Goal: Task Accomplishment & Management: Use online tool/utility

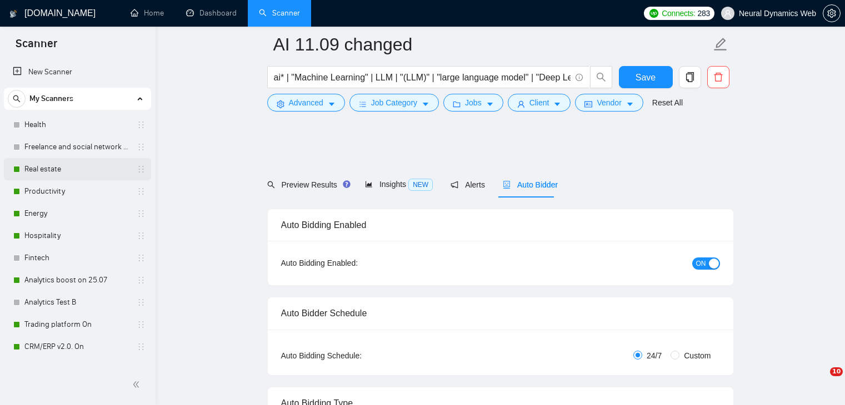
scroll to position [387, 0]
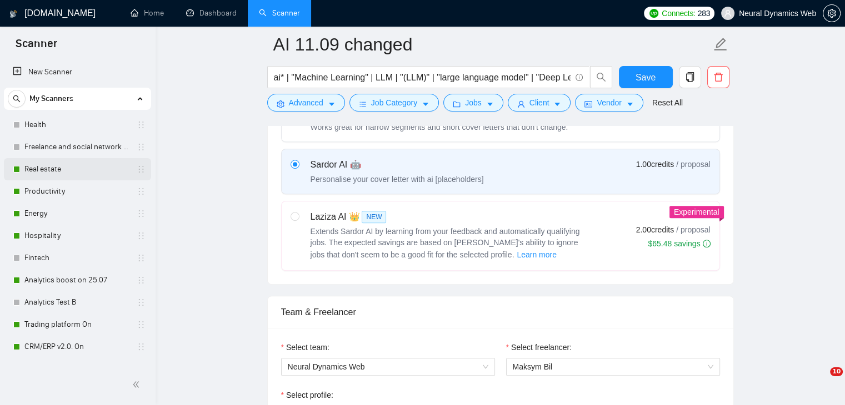
click at [69, 168] on link "Real estate" at bounding box center [77, 169] width 106 height 22
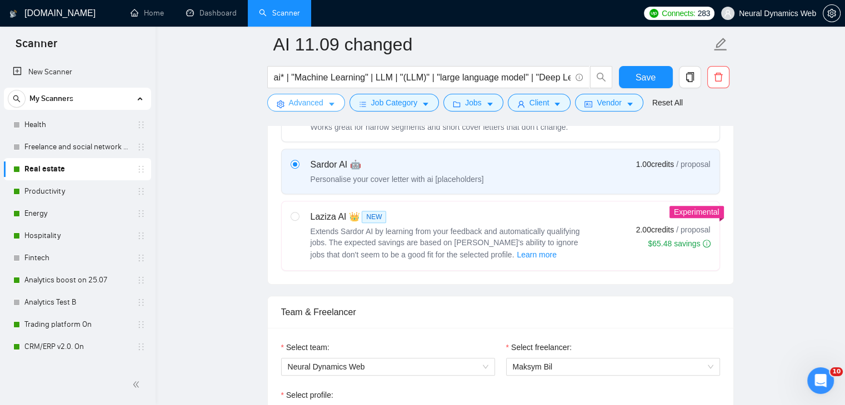
click at [289, 102] on span "Advanced" at bounding box center [306, 103] width 34 height 12
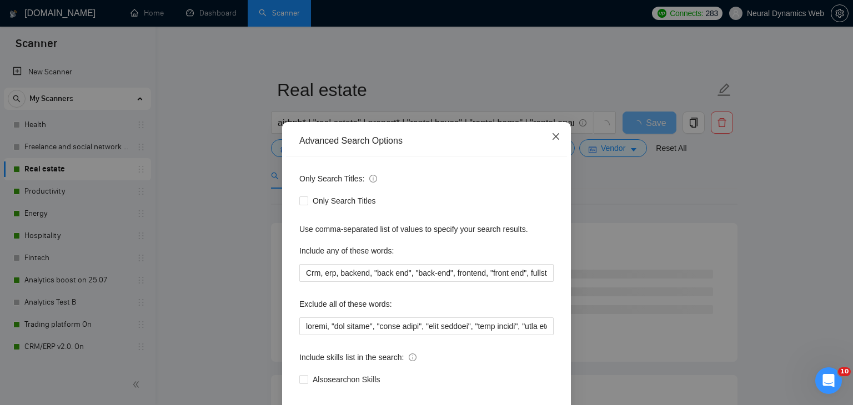
click at [551, 143] on span "Close" at bounding box center [556, 137] width 30 height 30
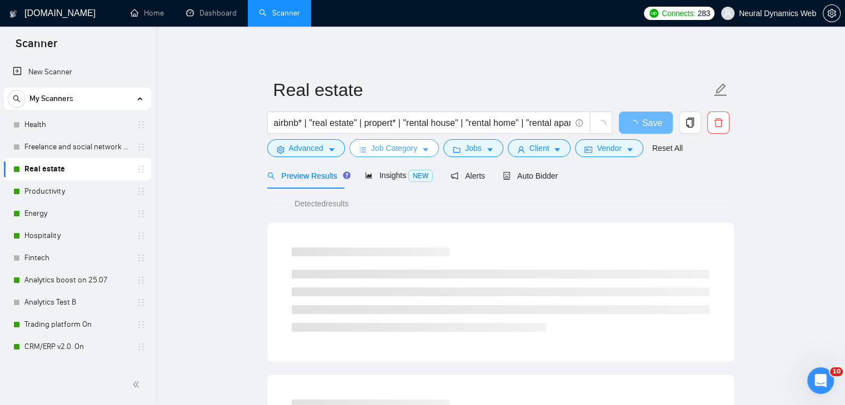
click at [399, 147] on span "Job Category" at bounding box center [394, 148] width 46 height 12
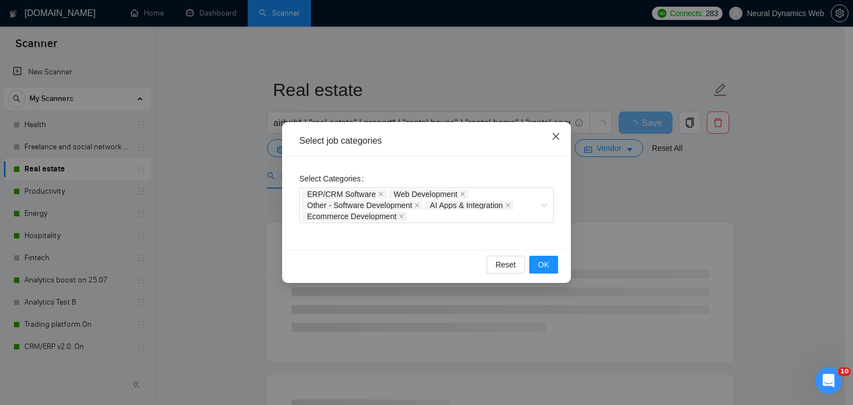
click at [554, 138] on icon "close" at bounding box center [555, 136] width 9 height 9
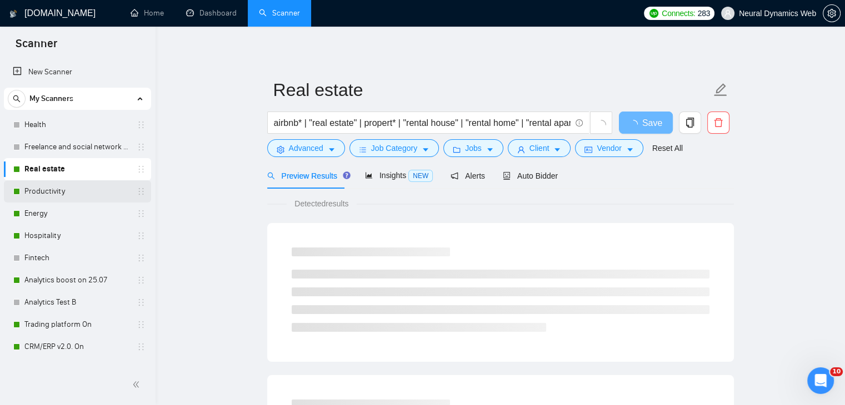
click at [36, 187] on link "Productivity" at bounding box center [77, 191] width 106 height 22
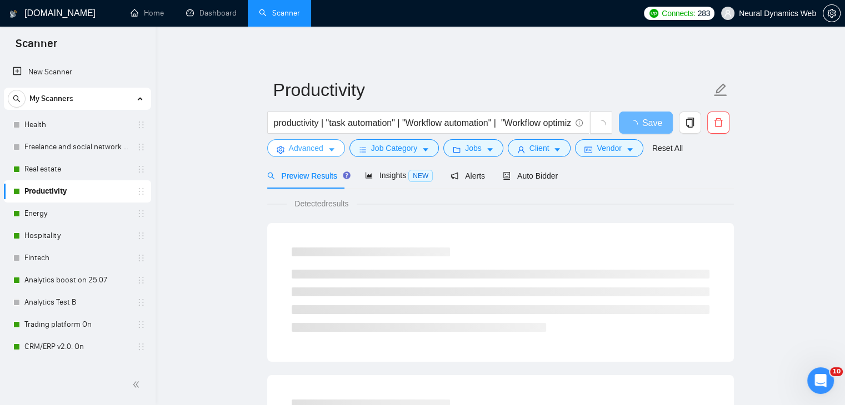
click at [305, 156] on button "Advanced" at bounding box center [306, 148] width 78 height 18
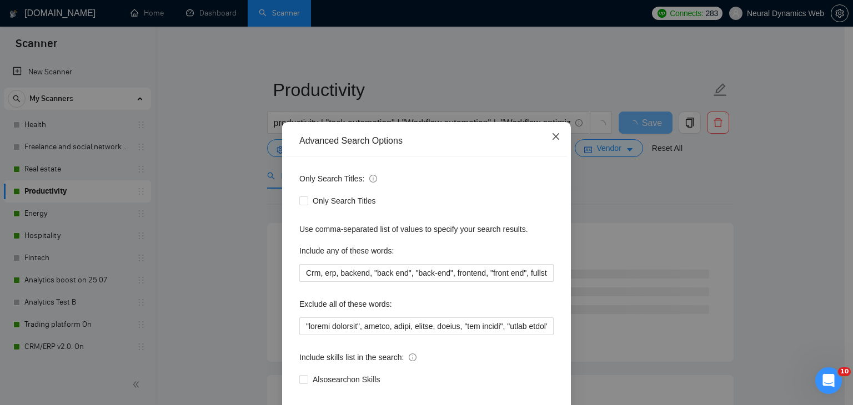
drag, startPoint x: 545, startPoint y: 148, endPoint x: 574, endPoint y: 143, distance: 28.9
click at [574, 143] on div "Advanced Search Options Only Search Titles: Only Search Titles Use comma-separa…" at bounding box center [426, 202] width 853 height 405
click at [558, 137] on span "Close" at bounding box center [556, 137] width 30 height 30
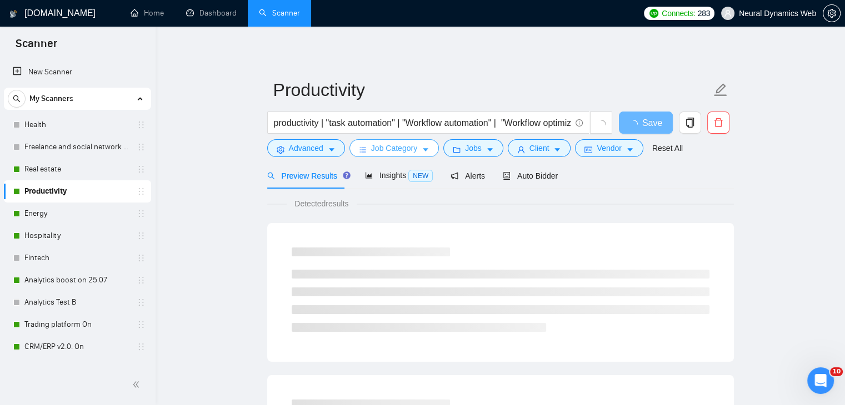
click at [378, 143] on span "Job Category" at bounding box center [394, 148] width 46 height 12
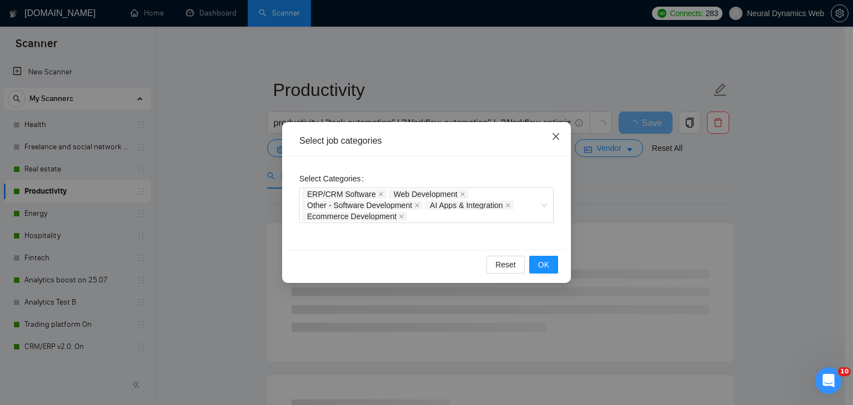
drag, startPoint x: 554, startPoint y: 138, endPoint x: 29, endPoint y: 213, distance: 530.6
click at [29, 213] on div "Select job categories Select Categories ERP/CRM Software Web Development Other …" at bounding box center [426, 202] width 853 height 405
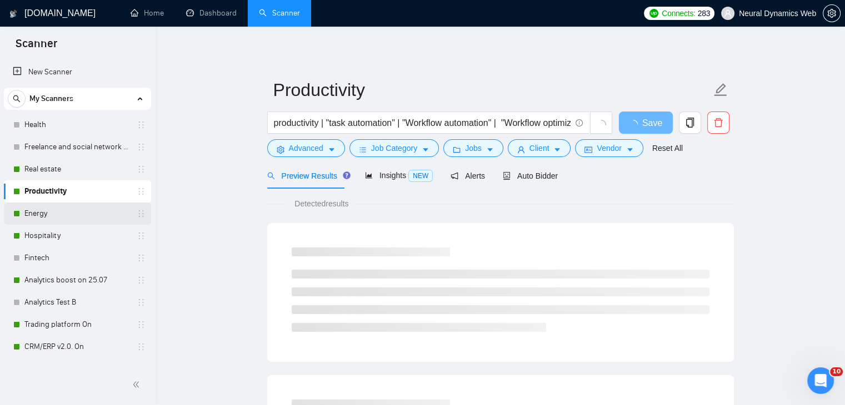
click at [28, 221] on link "Energy" at bounding box center [77, 214] width 106 height 22
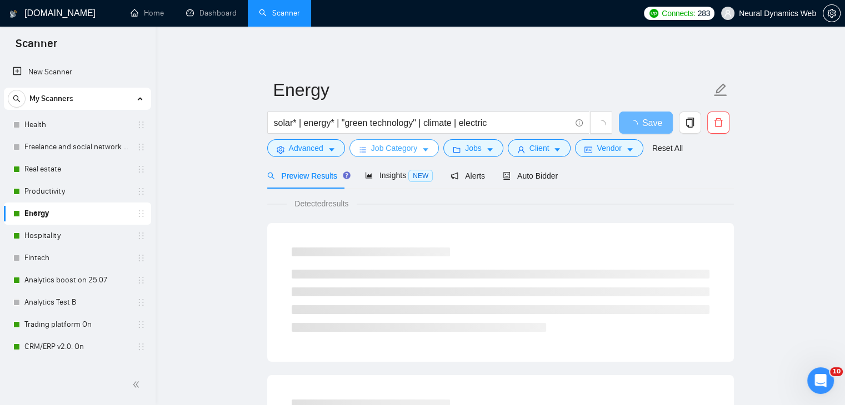
click at [365, 155] on button "Job Category" at bounding box center [393, 148] width 89 height 18
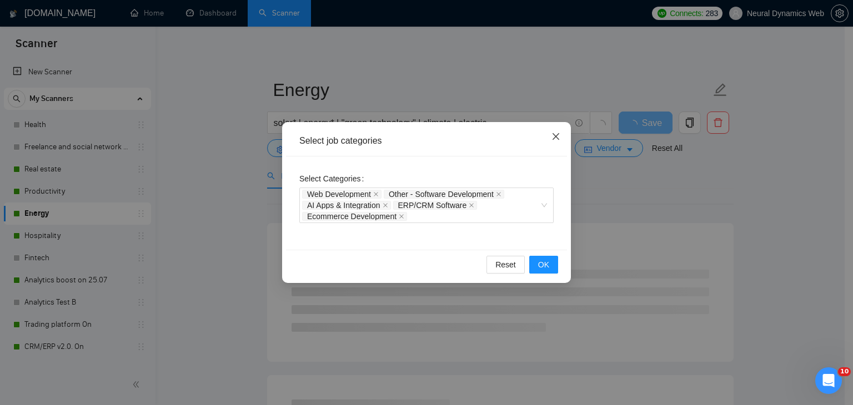
click at [558, 141] on icon "close" at bounding box center [555, 136] width 9 height 9
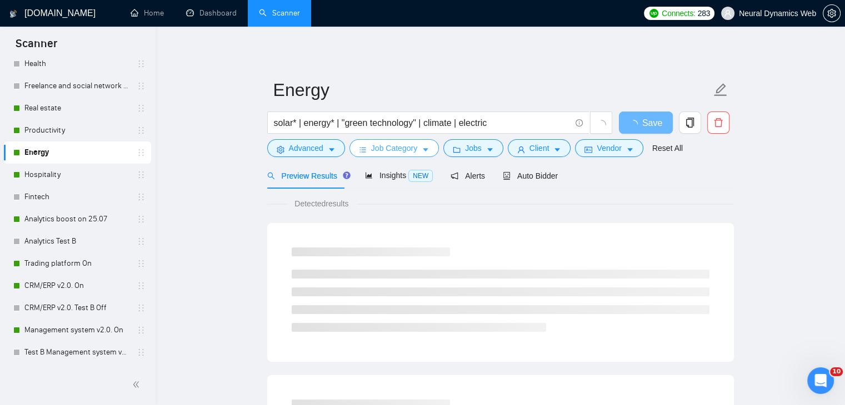
scroll to position [124, 0]
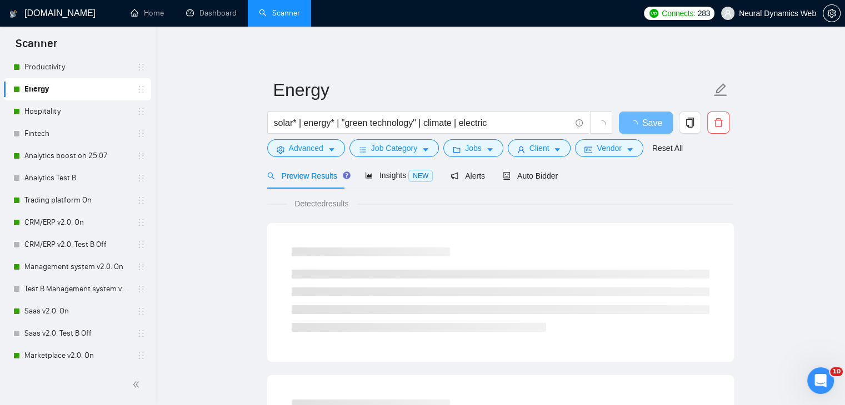
click at [68, 215] on link "CRM/ERP v2.0. On" at bounding box center [77, 223] width 106 height 22
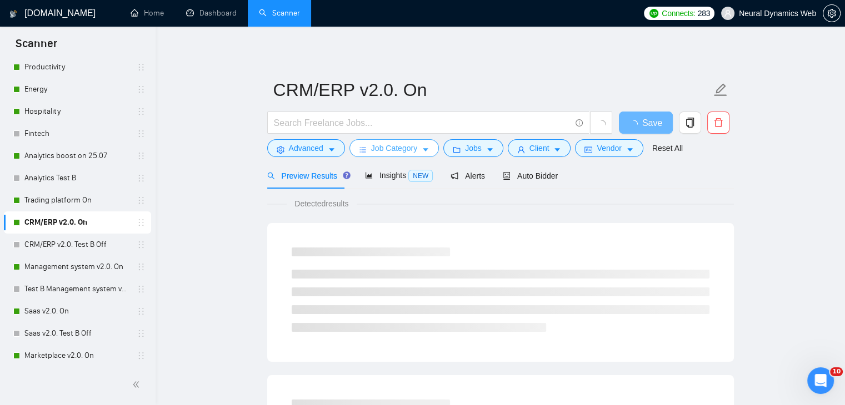
click at [385, 150] on span "Job Category" at bounding box center [394, 148] width 46 height 12
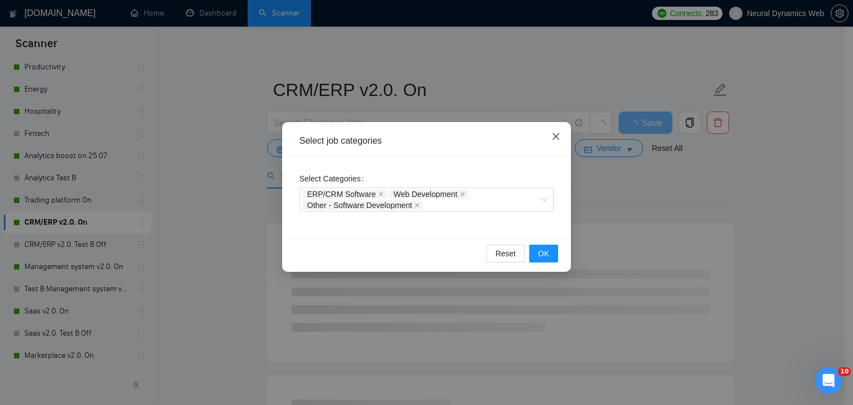
click at [566, 147] on span "Close" at bounding box center [556, 137] width 30 height 30
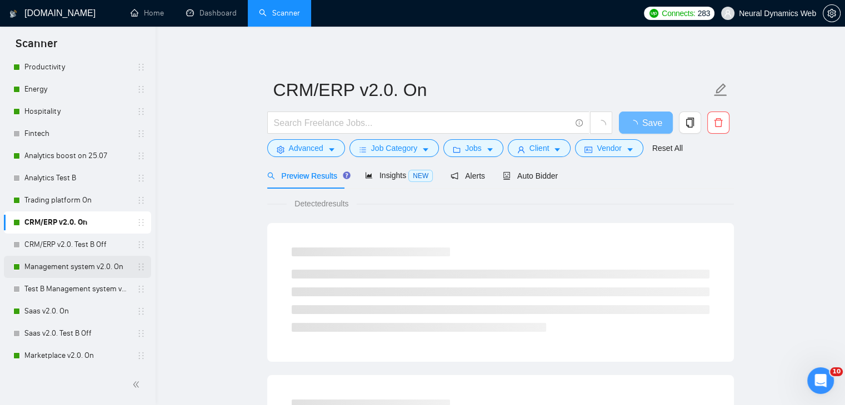
click at [63, 256] on link "Management system v2.0. On" at bounding box center [77, 267] width 106 height 22
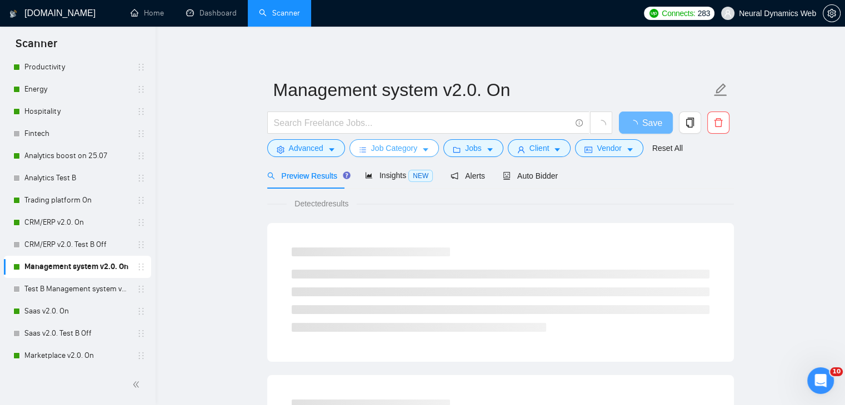
click at [411, 146] on span "Job Category" at bounding box center [394, 148] width 46 height 12
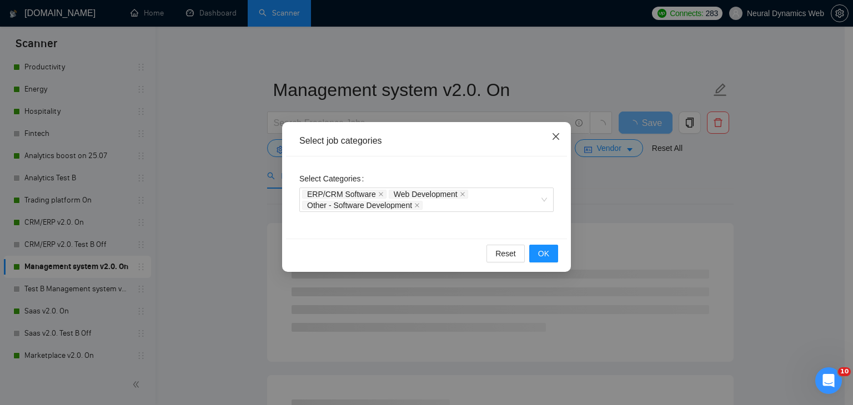
click at [549, 149] on span "Close" at bounding box center [556, 137] width 30 height 30
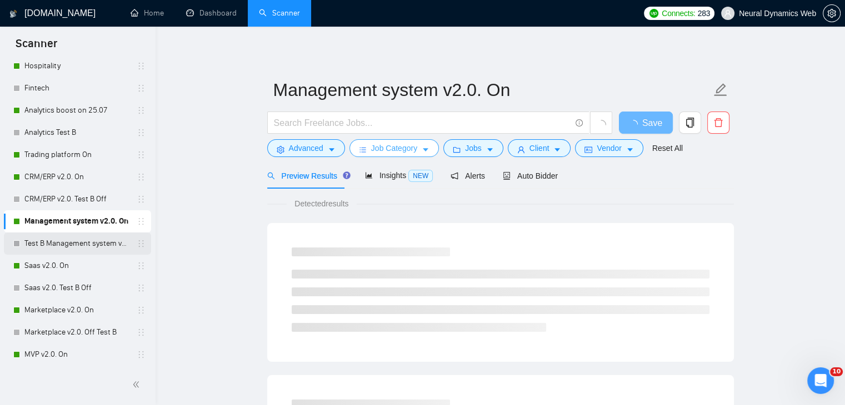
scroll to position [173, 0]
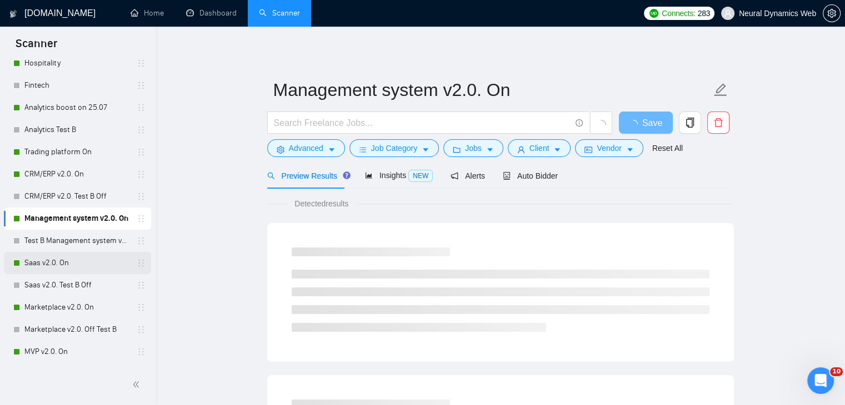
click at [42, 267] on link "Saas v2.0. On" at bounding box center [77, 263] width 106 height 22
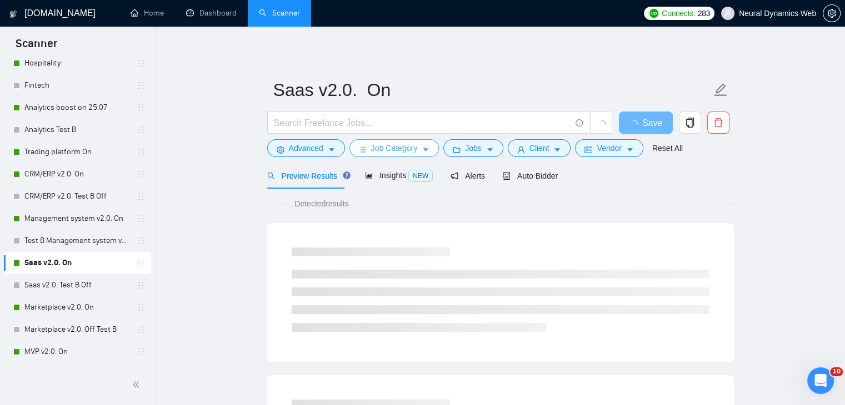
click at [408, 149] on span "Job Category" at bounding box center [394, 148] width 46 height 12
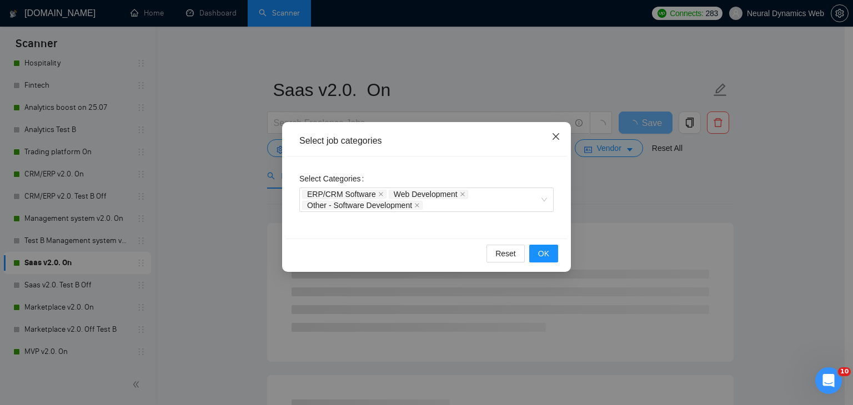
click at [560, 133] on icon "close" at bounding box center [555, 136] width 9 height 9
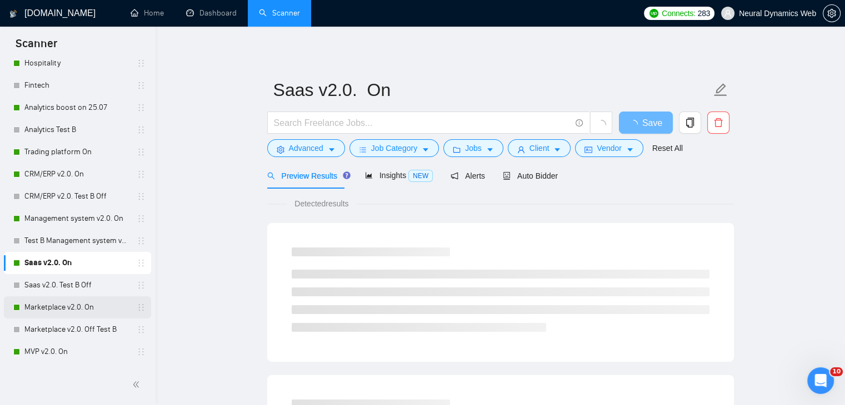
click at [59, 305] on link "Marketplace v2.0. On" at bounding box center [77, 308] width 106 height 22
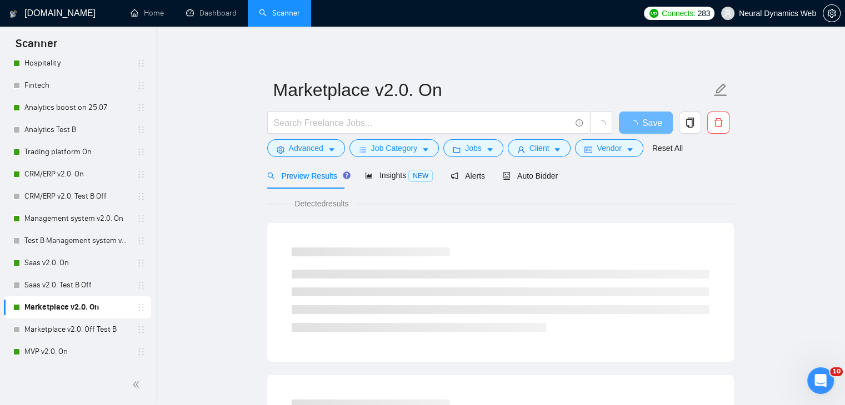
click at [406, 157] on form "Marketplace v2.0. On Save Advanced Job Category Jobs Client Vendor Reset All" at bounding box center [500, 117] width 466 height 91
click at [399, 153] on span "Job Category" at bounding box center [394, 148] width 46 height 12
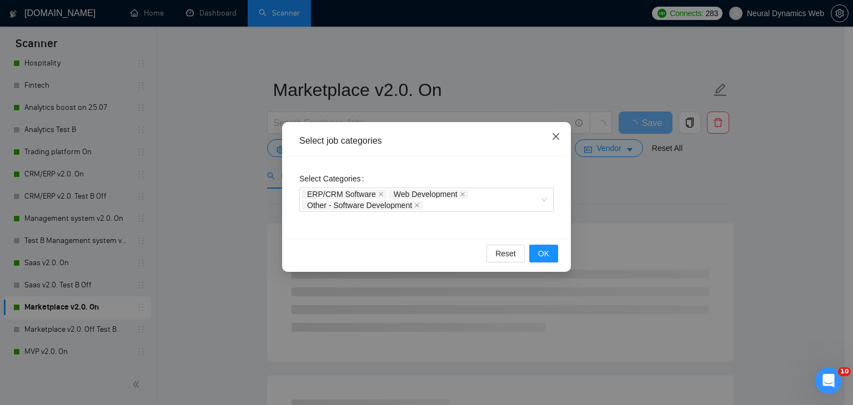
click at [558, 147] on span "Close" at bounding box center [556, 137] width 30 height 30
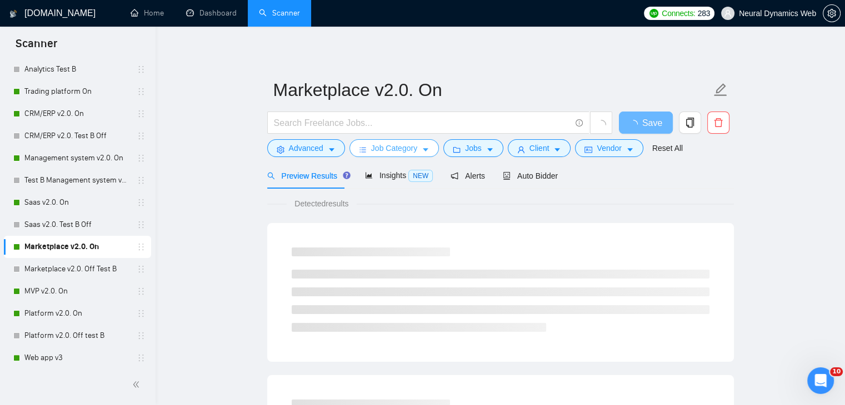
scroll to position [233, 0]
click at [44, 288] on link "MVP v2.0. On" at bounding box center [77, 291] width 106 height 22
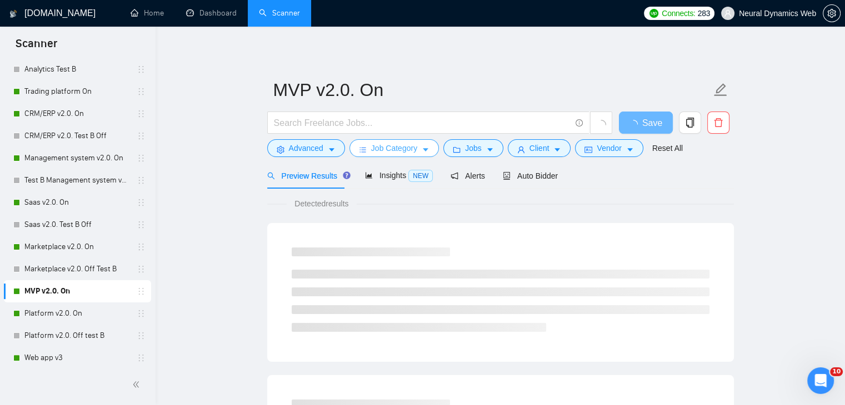
click at [373, 140] on button "Job Category" at bounding box center [393, 148] width 89 height 18
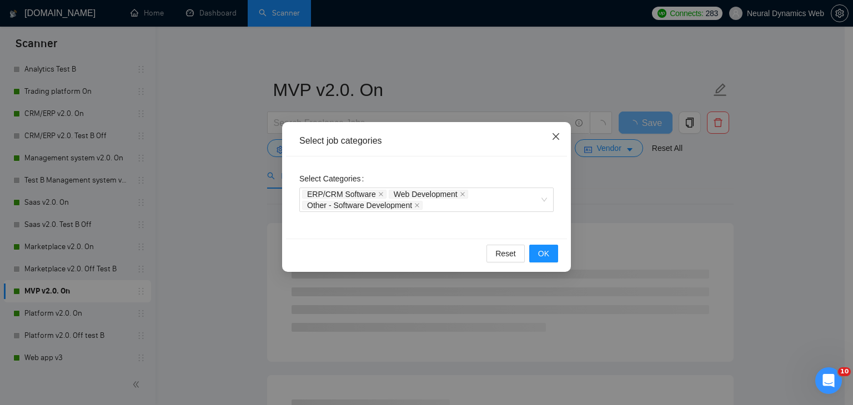
click at [562, 134] on span "Close" at bounding box center [556, 137] width 30 height 30
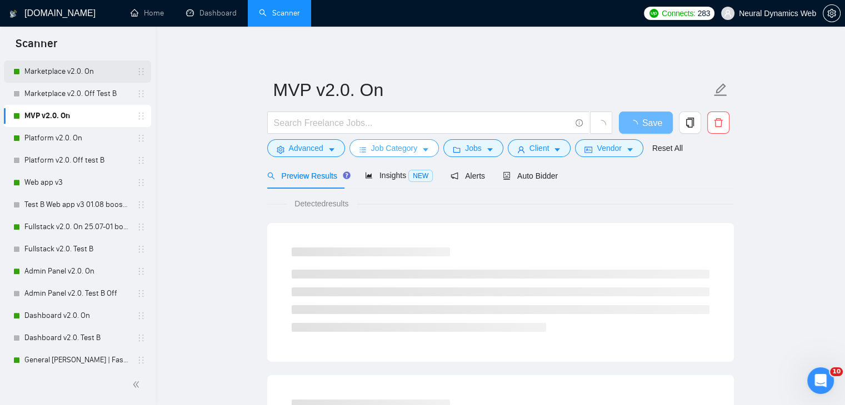
scroll to position [409, 0]
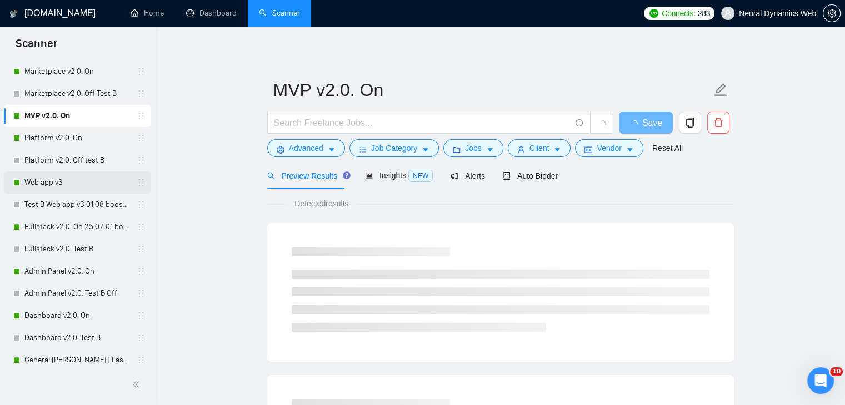
click at [37, 177] on link "Web app v3" at bounding box center [77, 183] width 106 height 22
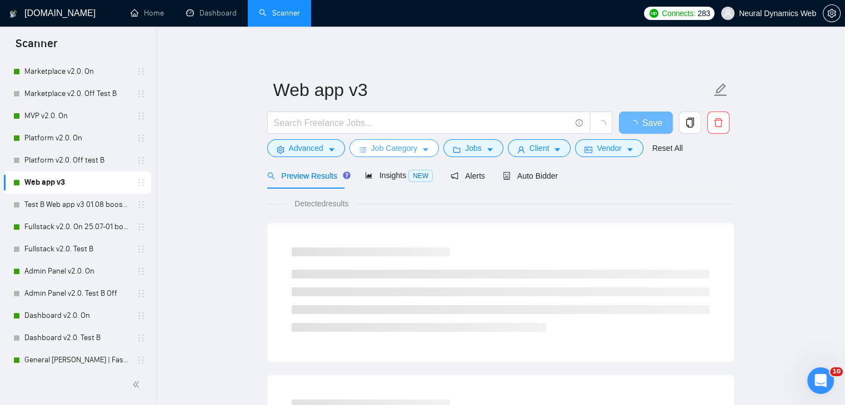
click at [389, 146] on span "Job Category" at bounding box center [394, 148] width 46 height 12
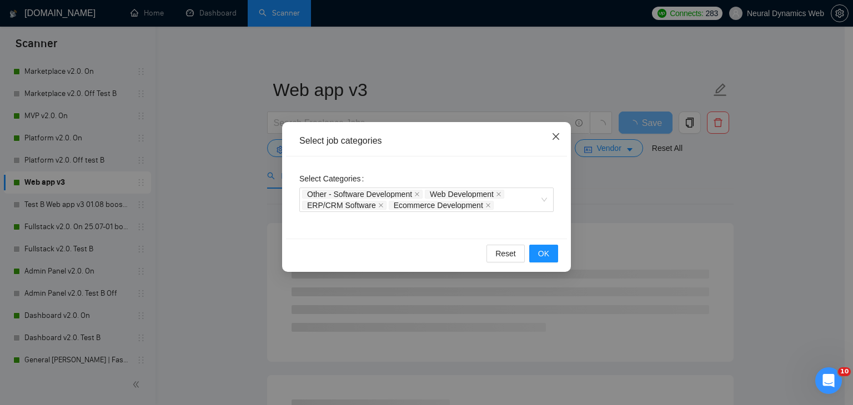
click at [557, 152] on span "Close" at bounding box center [556, 137] width 30 height 30
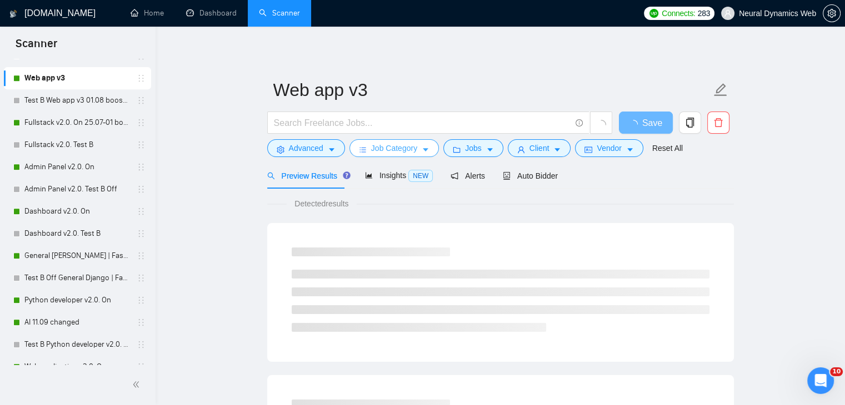
scroll to position [513, 0]
click at [68, 261] on link "General [PERSON_NAME] | FastAPI v2.0. On" at bounding box center [77, 256] width 106 height 22
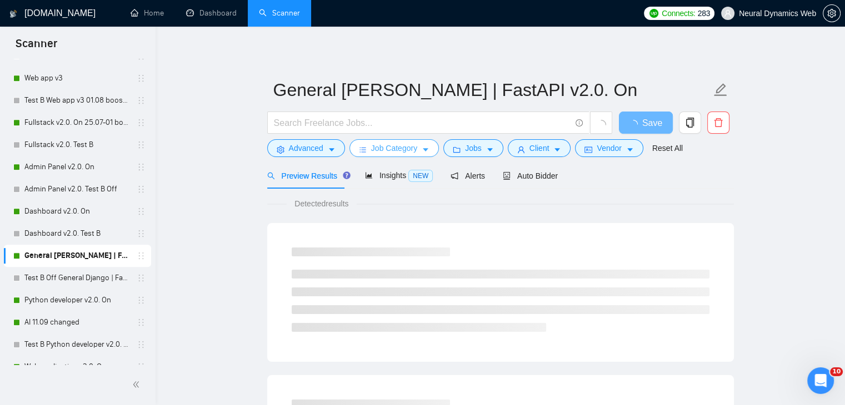
click at [371, 155] on button "Job Category" at bounding box center [393, 148] width 89 height 18
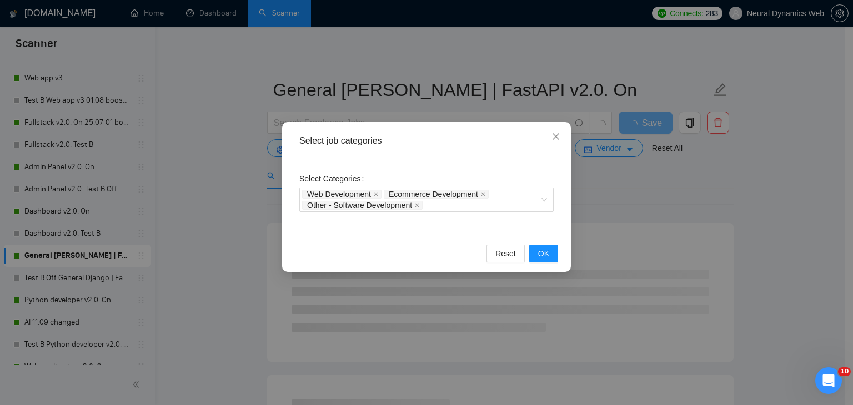
click at [136, 258] on div "Select job categories Select Categories Web Development Ecommerce Development O…" at bounding box center [426, 202] width 853 height 405
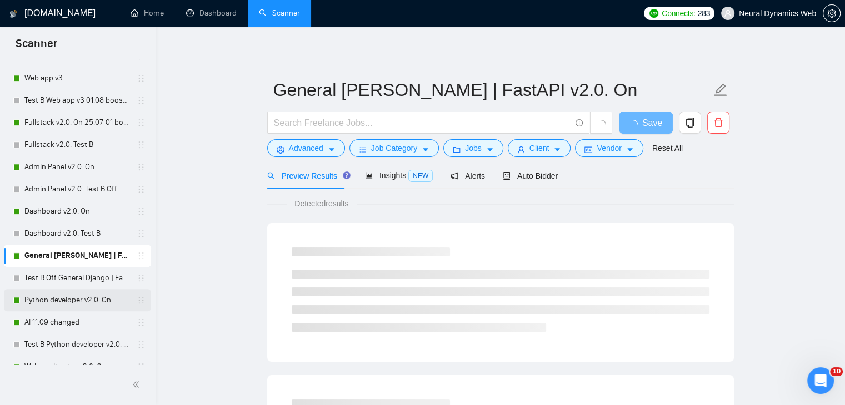
click at [89, 298] on link "Python developer v2.0. On" at bounding box center [77, 300] width 106 height 22
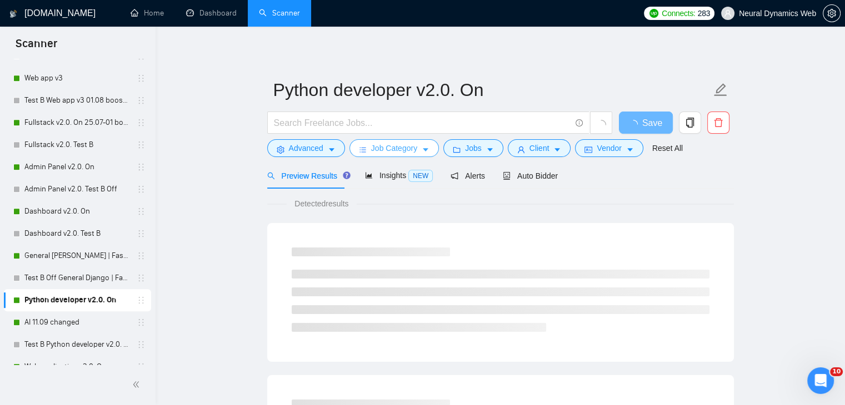
click at [396, 153] on span "Job Category" at bounding box center [394, 148] width 46 height 12
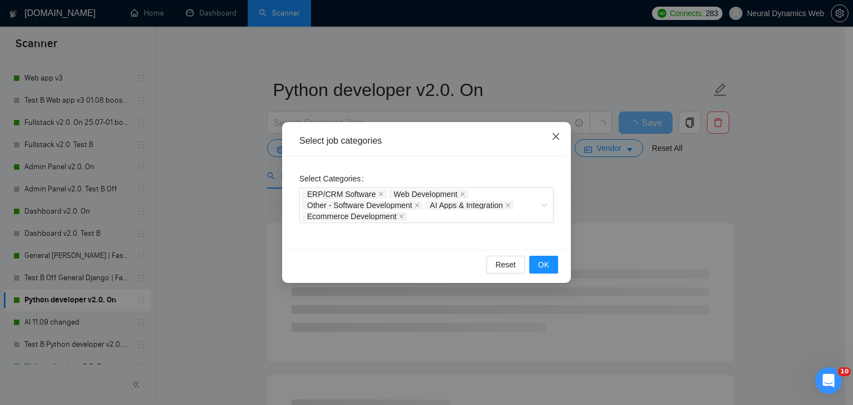
click at [554, 137] on icon "close" at bounding box center [555, 136] width 9 height 9
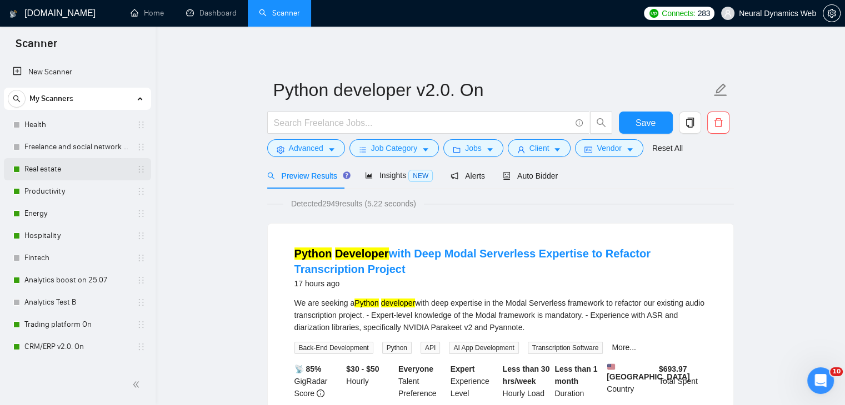
click at [56, 169] on link "Real estate" at bounding box center [77, 169] width 106 height 22
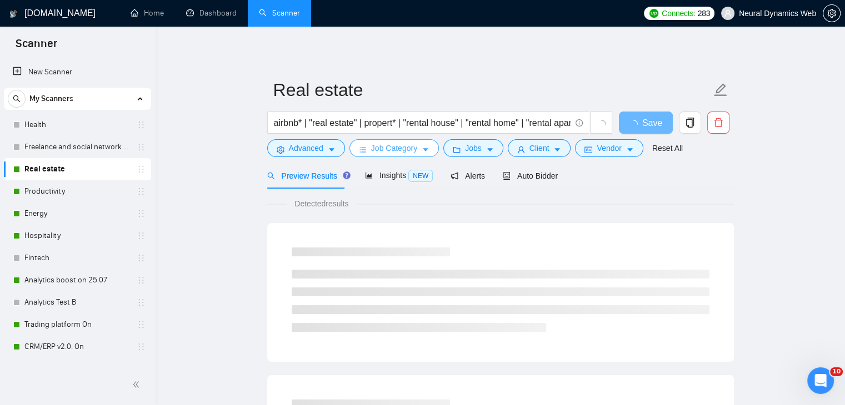
click at [393, 155] on button "Job Category" at bounding box center [393, 148] width 89 height 18
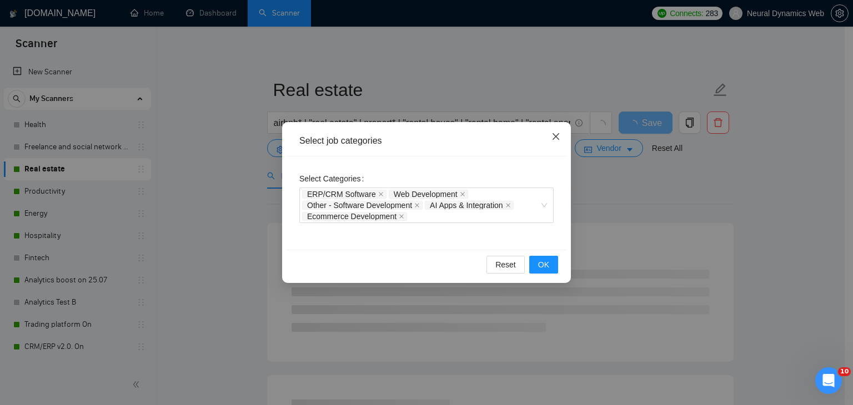
click at [559, 129] on span "Close" at bounding box center [556, 137] width 30 height 30
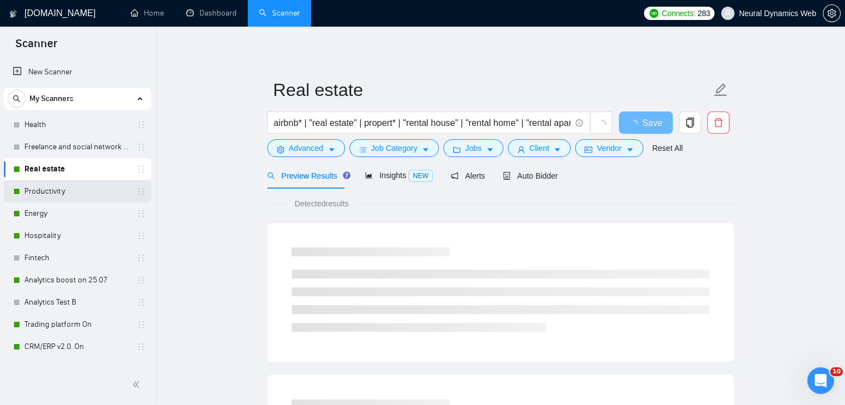
click at [49, 189] on link "Productivity" at bounding box center [77, 191] width 106 height 22
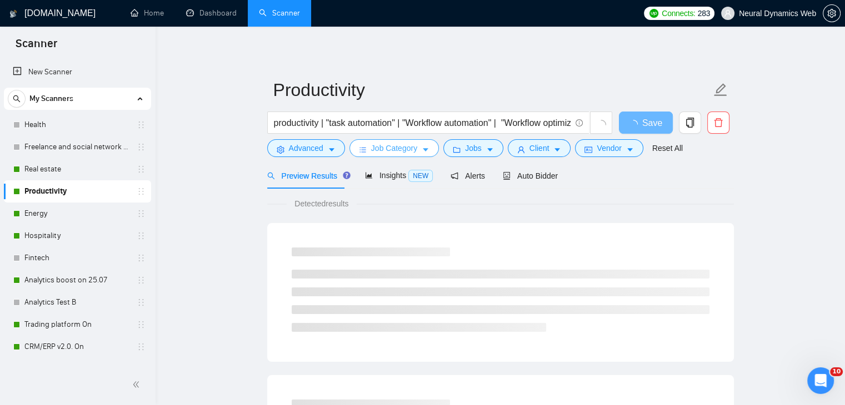
click at [384, 145] on span "Job Category" at bounding box center [394, 148] width 46 height 12
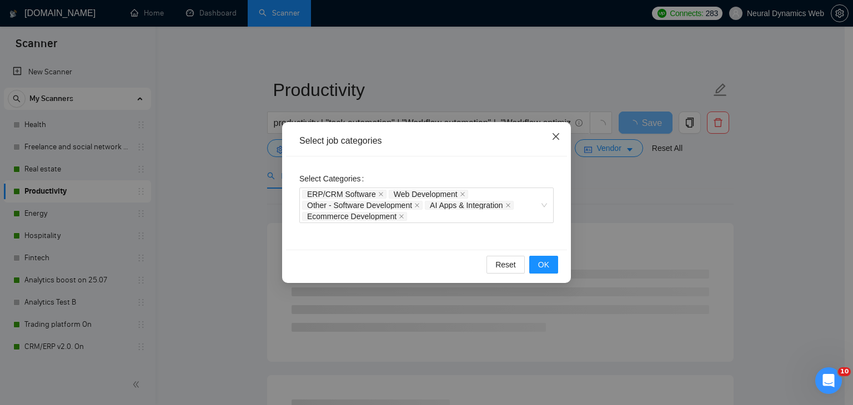
click at [551, 134] on span "Close" at bounding box center [556, 137] width 30 height 30
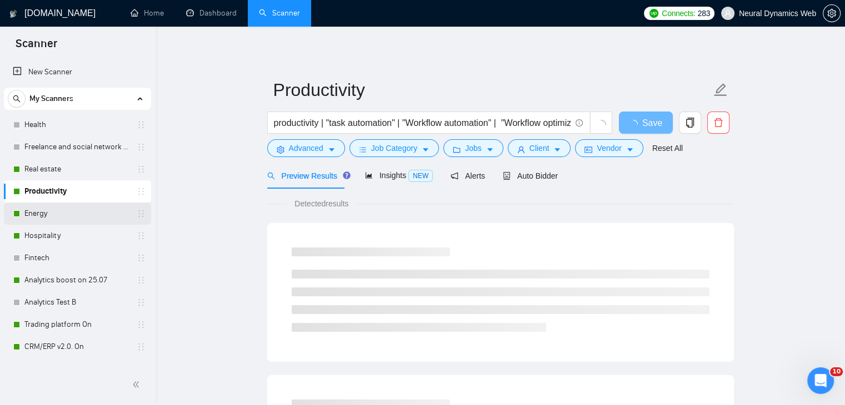
click at [69, 212] on link "Energy" at bounding box center [77, 214] width 106 height 22
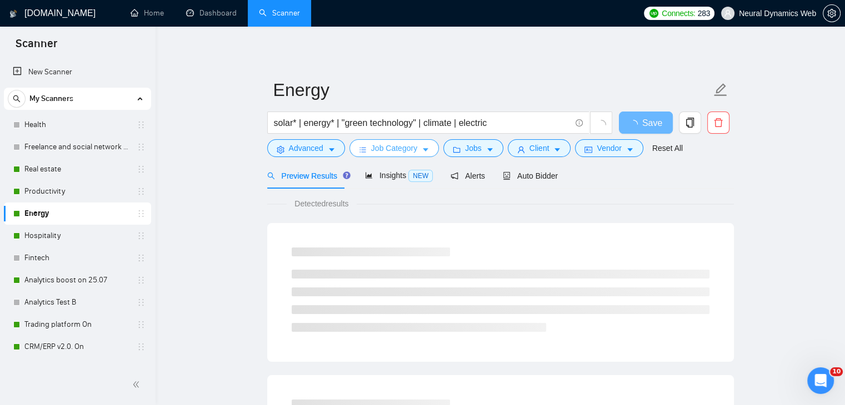
click at [405, 150] on span "Job Category" at bounding box center [394, 148] width 46 height 12
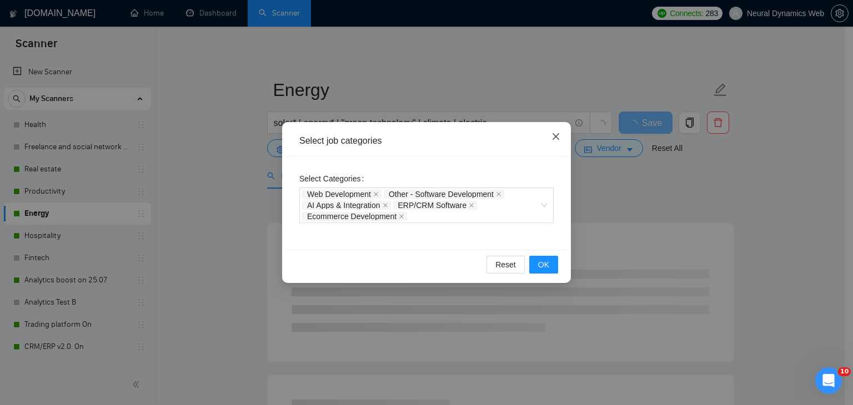
click at [561, 130] on span "Close" at bounding box center [556, 137] width 30 height 30
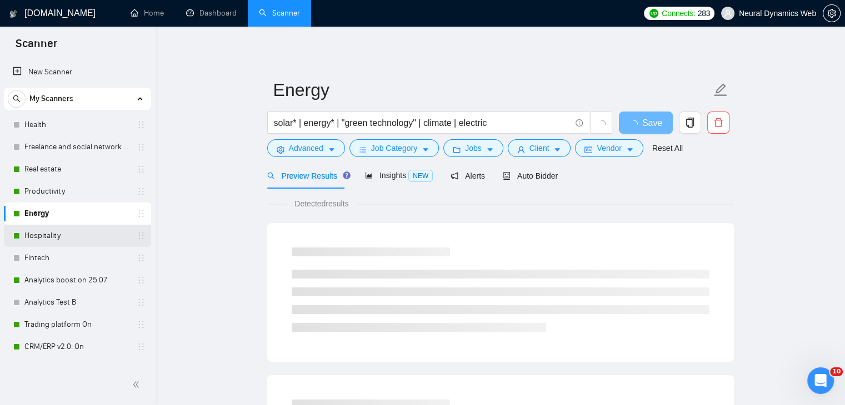
click at [63, 232] on link "Hospitality" at bounding box center [77, 236] width 106 height 22
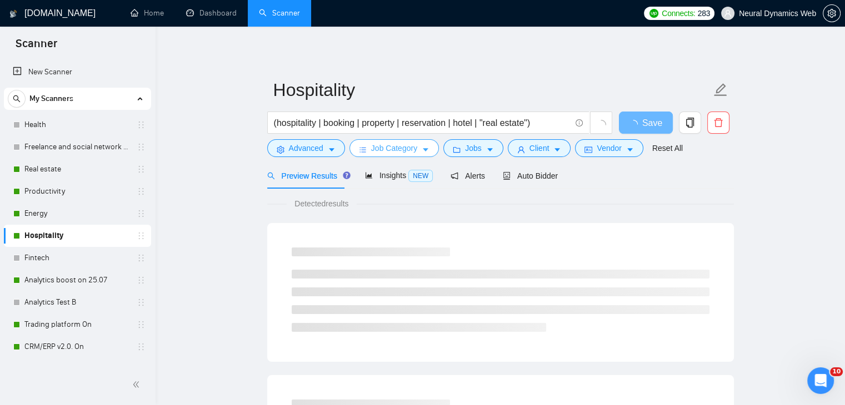
click at [378, 145] on span "Job Category" at bounding box center [394, 148] width 46 height 12
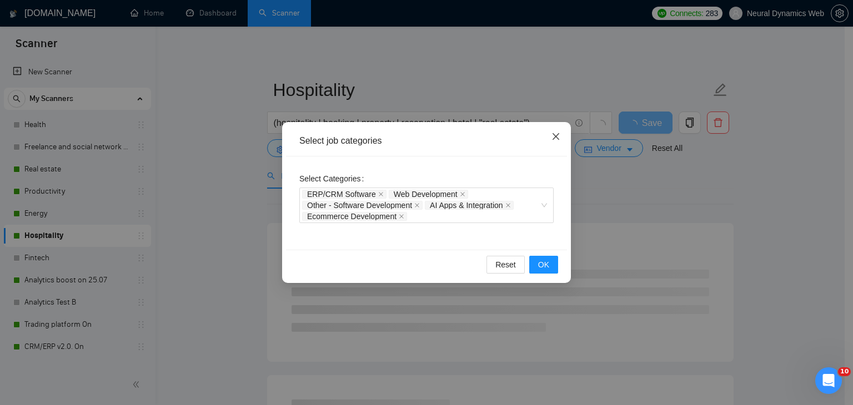
click at [559, 134] on icon "close" at bounding box center [555, 136] width 9 height 9
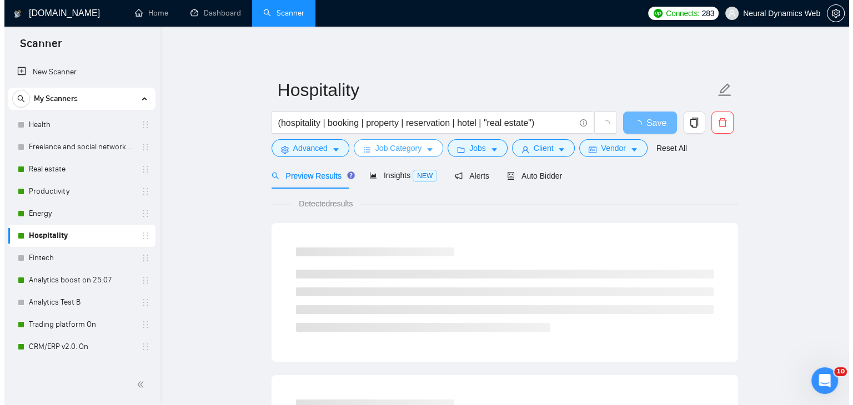
scroll to position [97, 0]
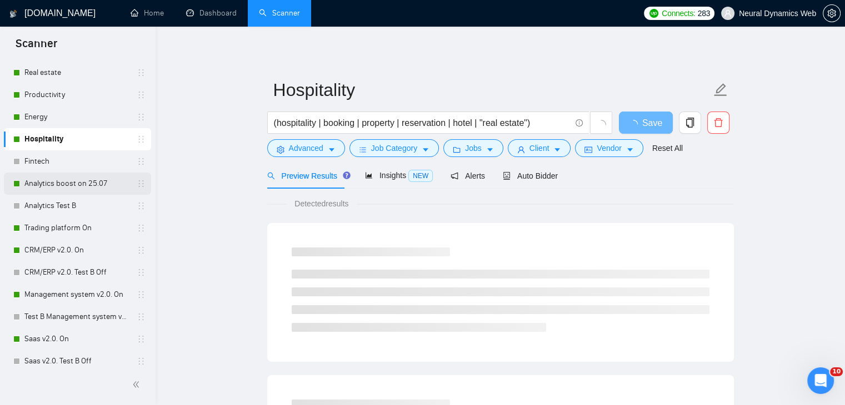
click at [37, 180] on link "Analytics boost on 25.07" at bounding box center [77, 184] width 106 height 22
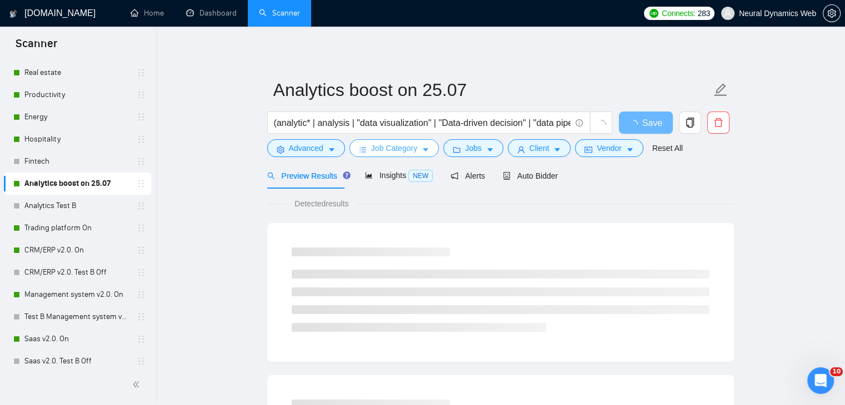
click at [395, 154] on span "Job Category" at bounding box center [394, 148] width 46 height 12
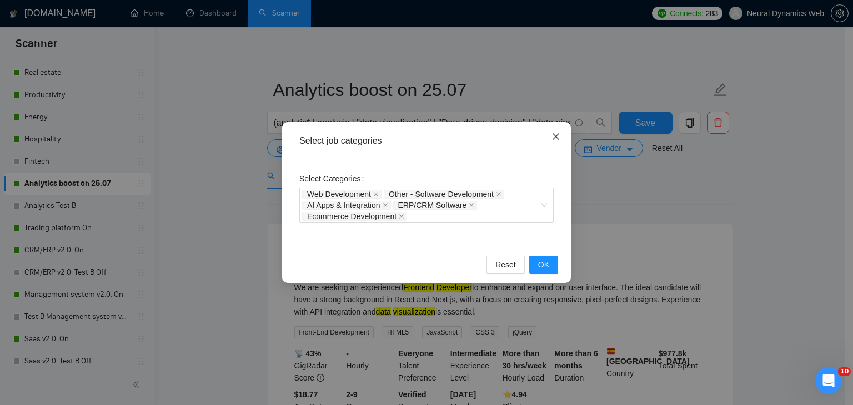
click at [562, 140] on span "Close" at bounding box center [556, 137] width 30 height 30
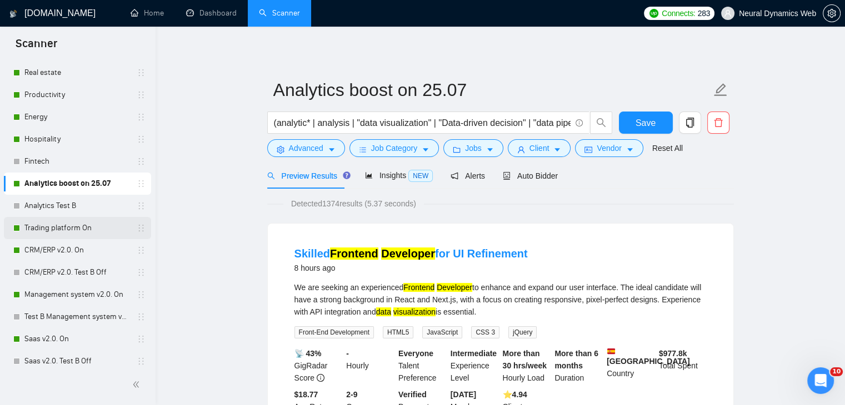
click at [37, 229] on link "Trading platform On" at bounding box center [77, 228] width 106 height 22
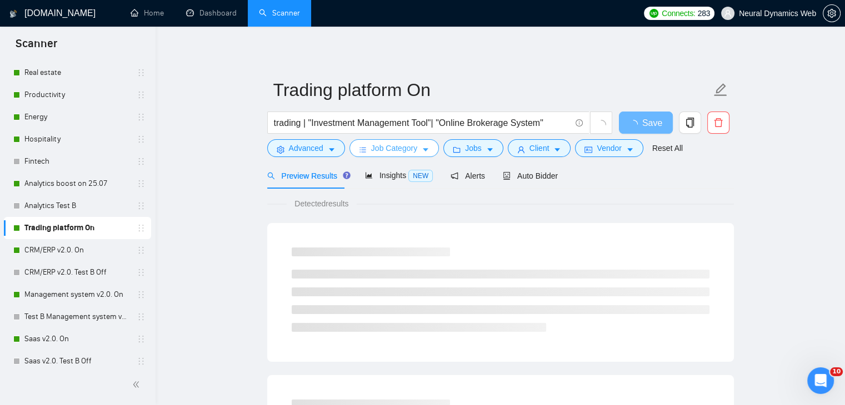
click at [399, 143] on span "Job Category" at bounding box center [394, 148] width 46 height 12
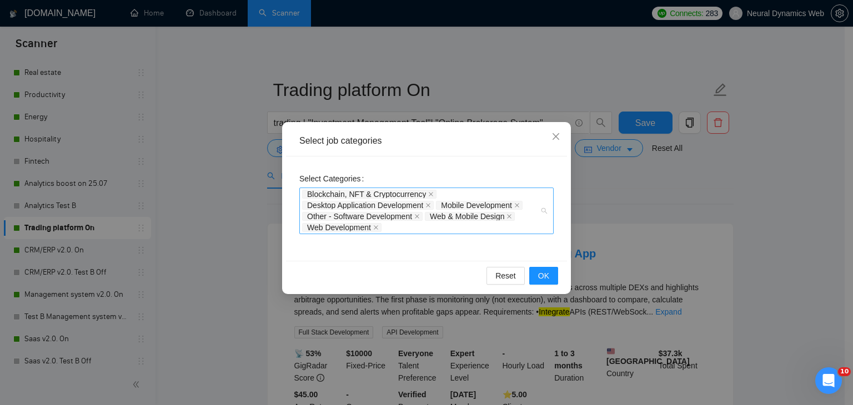
click at [423, 225] on div "Blockchain, NFT & Cryptocurrency Desktop Application Development Mobile Develop…" at bounding box center [421, 211] width 238 height 44
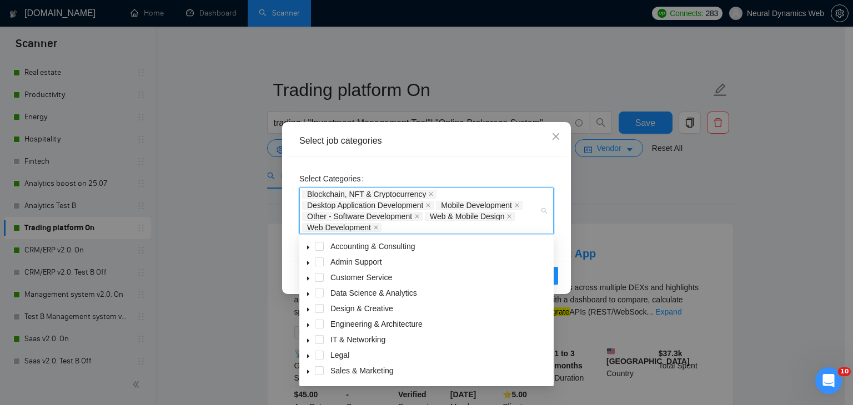
scroll to position [44, 0]
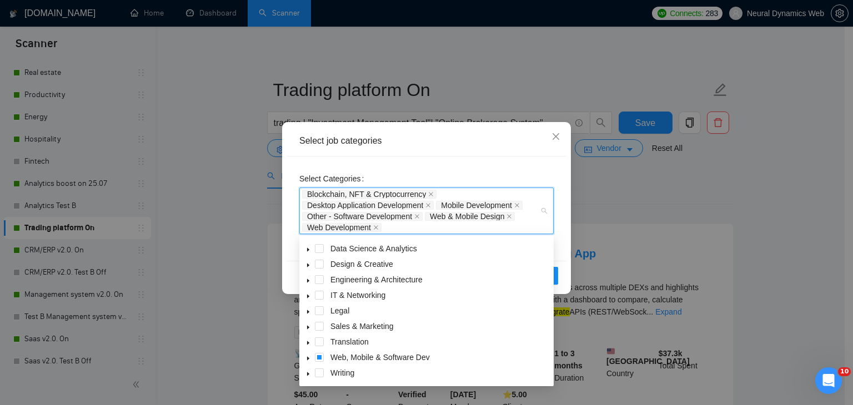
click at [307, 356] on span at bounding box center [308, 357] width 13 height 13
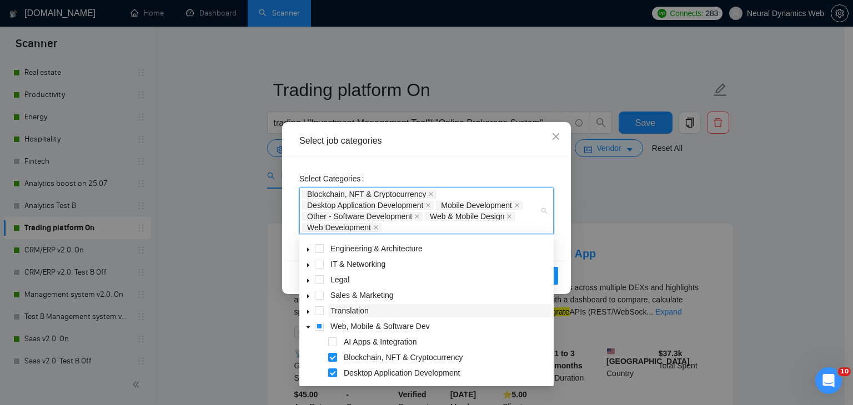
click at [336, 343] on span at bounding box center [332, 342] width 9 height 9
click at [442, 132] on div "Select job categories" at bounding box center [426, 141] width 281 height 31
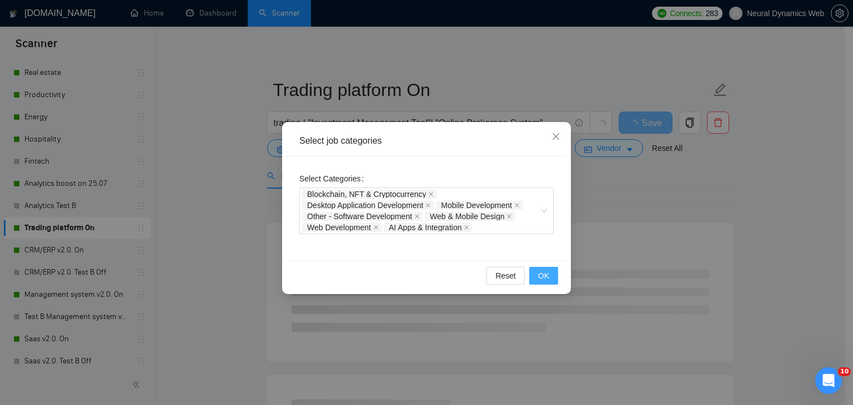
click at [554, 274] on button "OK" at bounding box center [543, 276] width 29 height 18
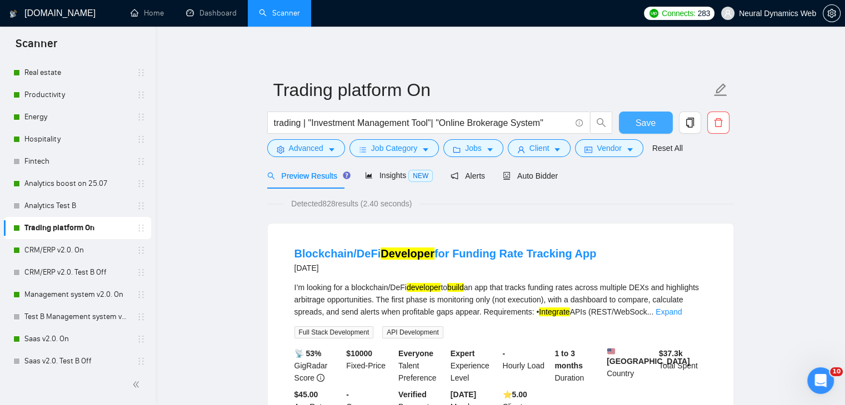
click at [646, 115] on button "Save" at bounding box center [646, 123] width 54 height 22
click at [44, 252] on link "CRM/ERP v2.0. On" at bounding box center [77, 250] width 106 height 22
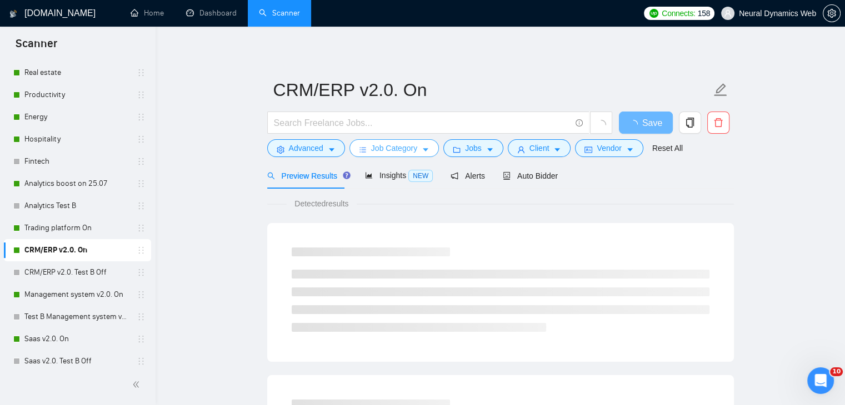
click at [360, 156] on button "Job Category" at bounding box center [393, 148] width 89 height 18
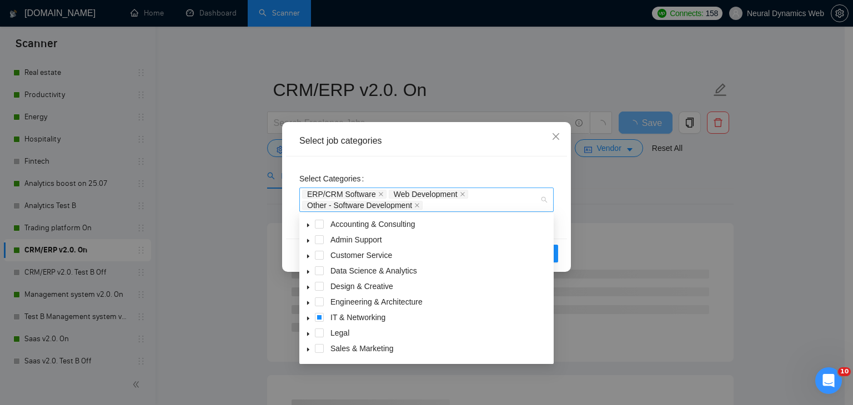
click at [440, 200] on div "ERP/CRM Software Web Development Other - Software Development" at bounding box center [421, 200] width 238 height 22
click at [311, 318] on span at bounding box center [308, 317] width 13 height 13
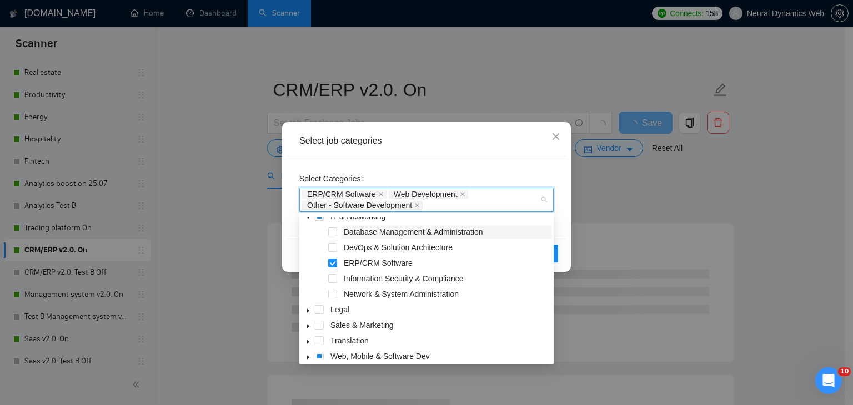
scroll to position [108, 0]
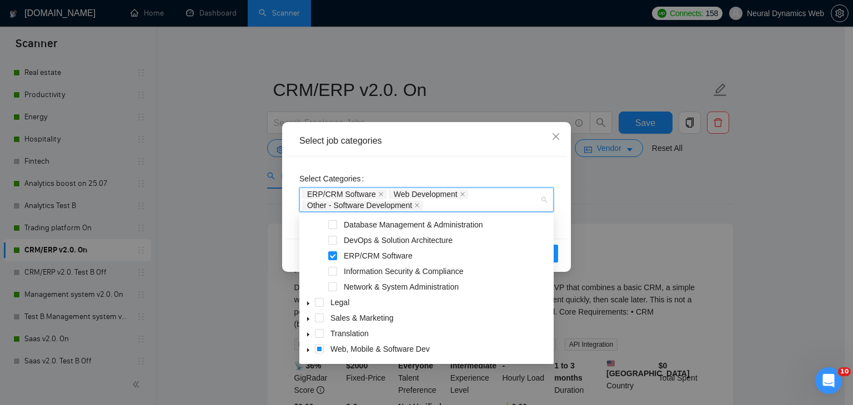
click at [309, 349] on icon "caret-down" at bounding box center [308, 351] width 6 height 6
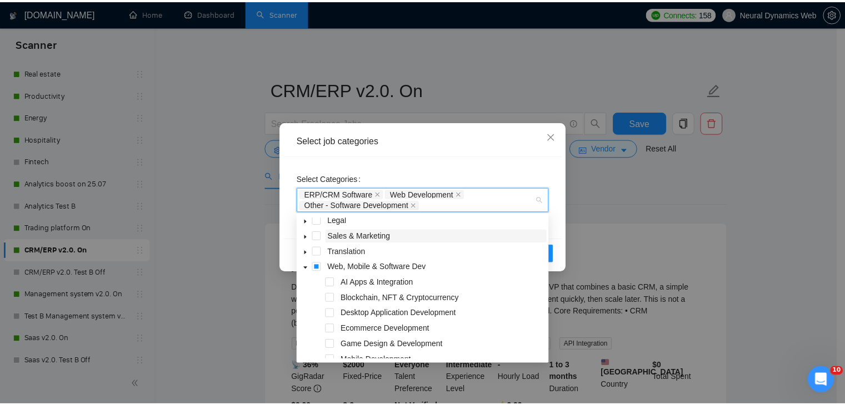
scroll to position [199, 0]
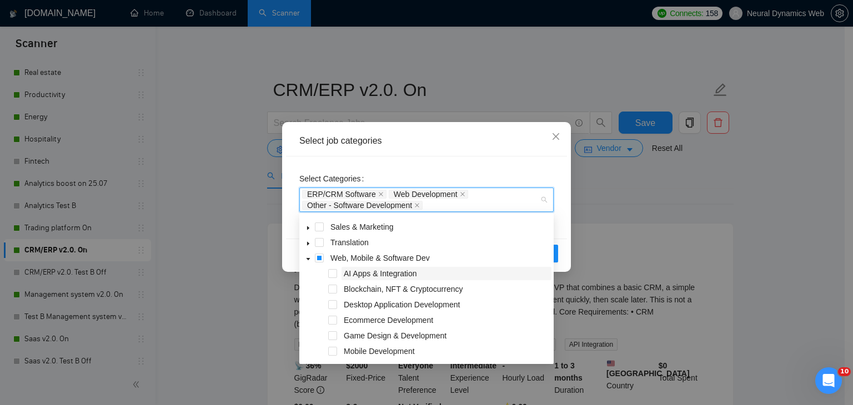
click at [355, 272] on span "AI Apps & Integration" at bounding box center [380, 273] width 73 height 9
click at [485, 145] on div "Select job categories" at bounding box center [426, 141] width 254 height 12
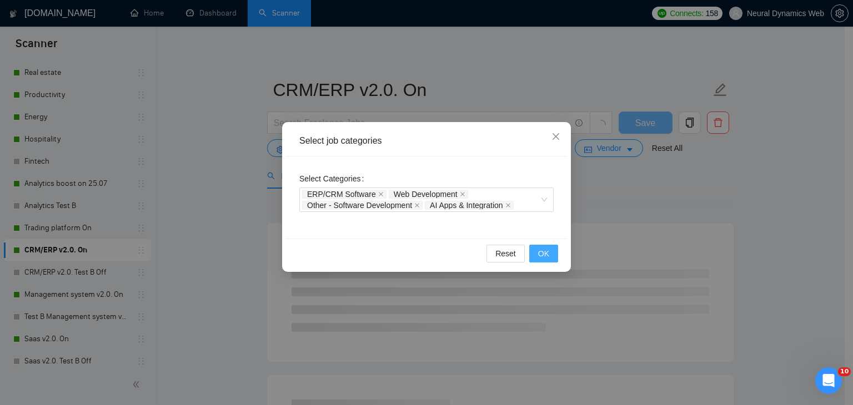
click at [545, 251] on span "OK" at bounding box center [543, 254] width 11 height 12
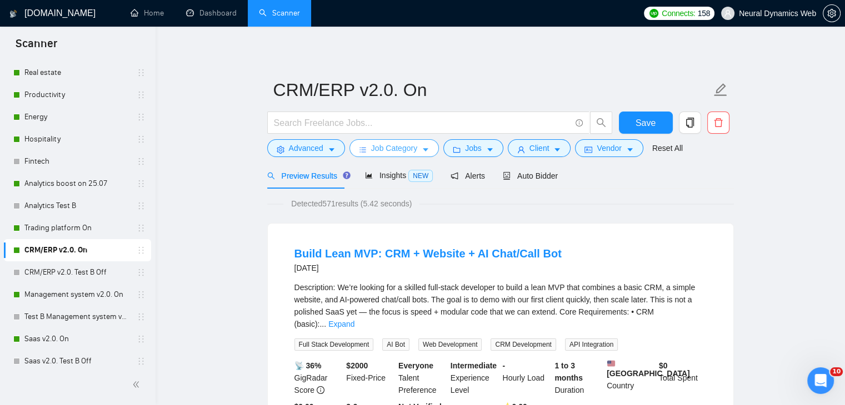
click at [376, 144] on span "Job Category" at bounding box center [394, 148] width 46 height 12
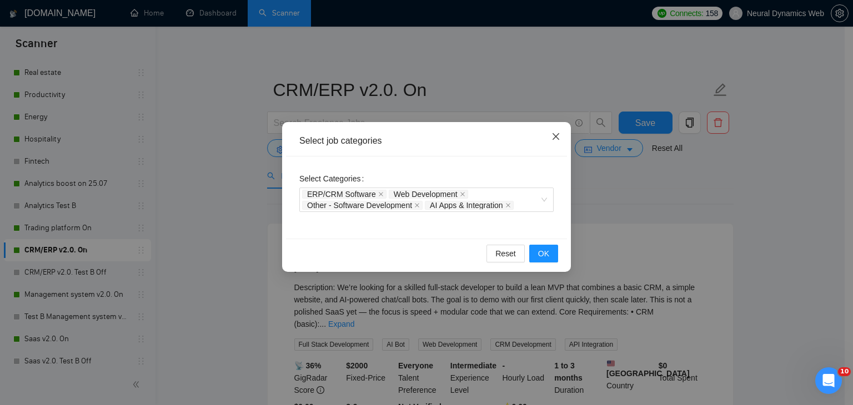
click at [549, 145] on span "Close" at bounding box center [556, 137] width 30 height 30
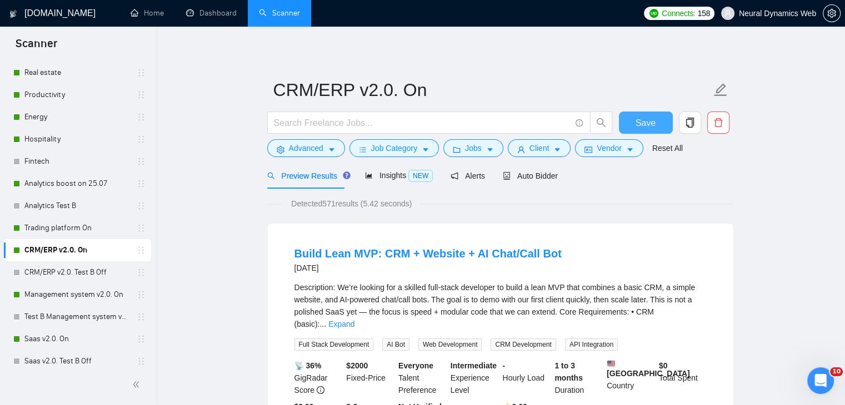
click at [631, 127] on button "Save" at bounding box center [646, 123] width 54 height 22
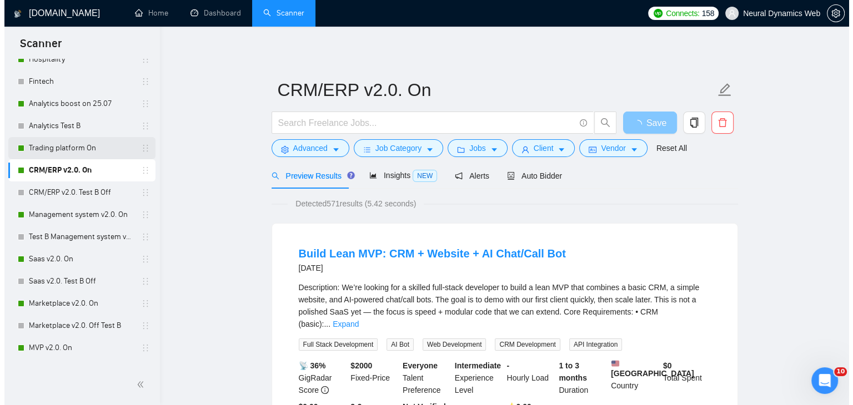
scroll to position [180, 0]
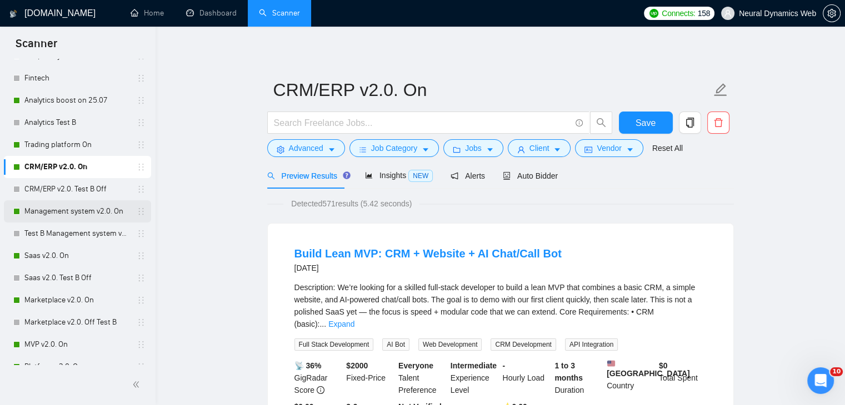
click at [28, 204] on link "Management system v2.0. On" at bounding box center [77, 211] width 106 height 22
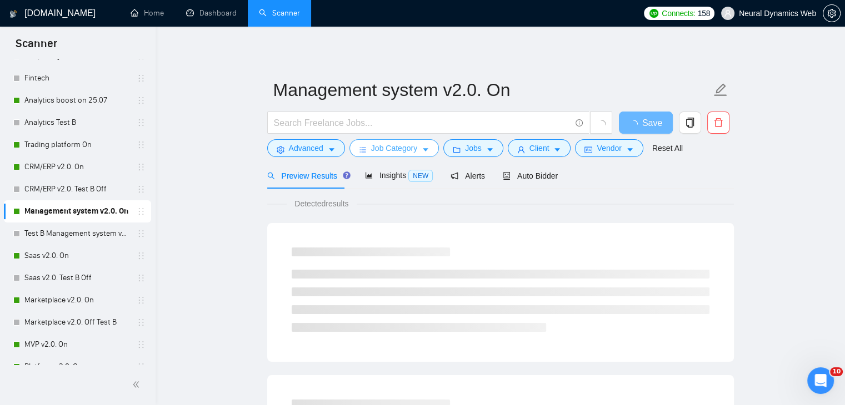
click at [395, 147] on span "Job Category" at bounding box center [394, 148] width 46 height 12
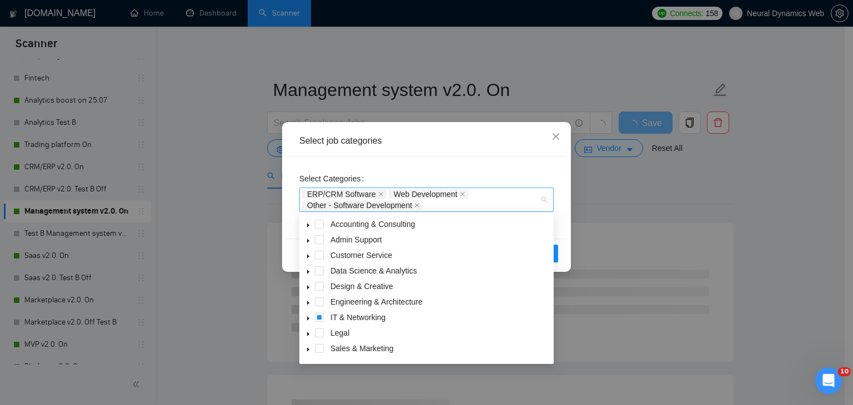
click at [459, 207] on div "ERP/CRM Software Web Development Other - Software Development" at bounding box center [421, 200] width 238 height 22
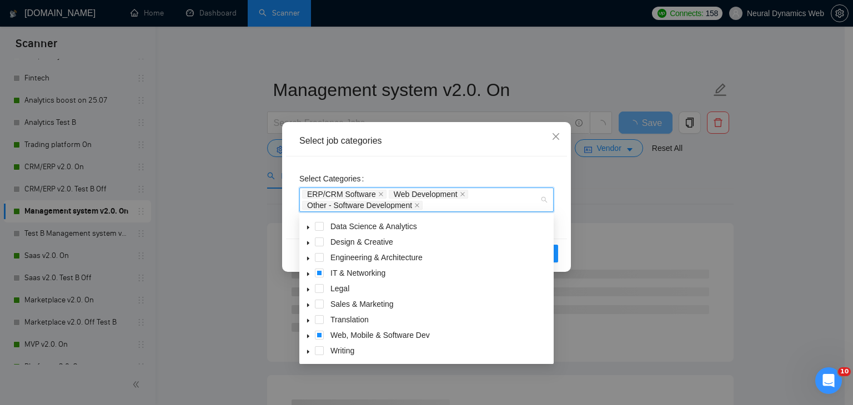
click at [307, 336] on icon "caret-down" at bounding box center [308, 337] width 6 height 6
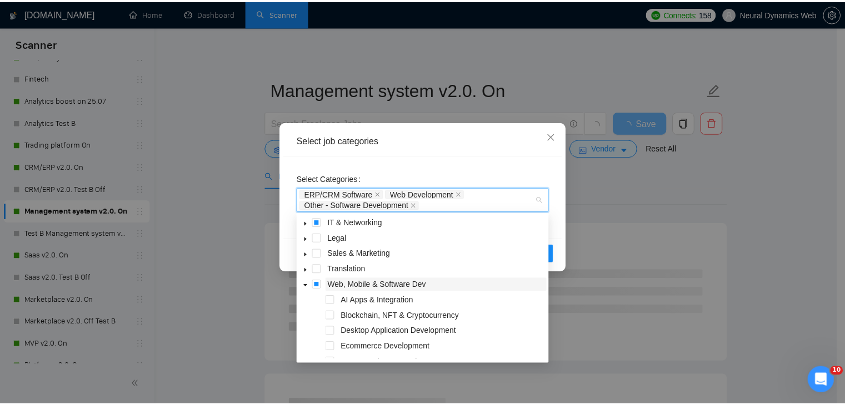
scroll to position [95, 0]
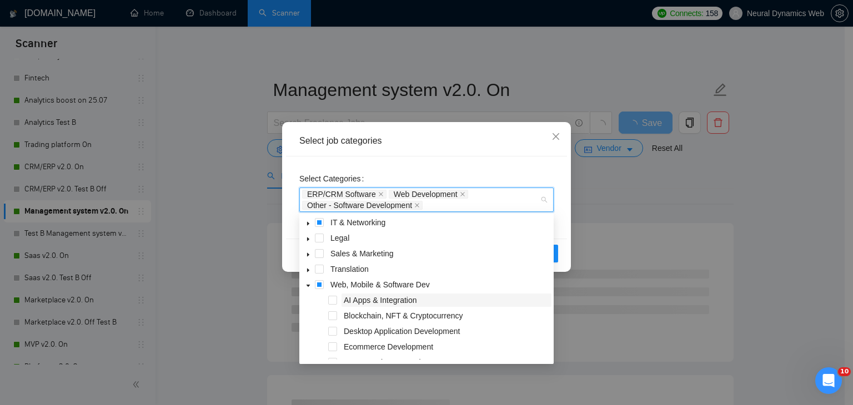
click at [342, 299] on span "AI Apps & Integration" at bounding box center [446, 300] width 210 height 13
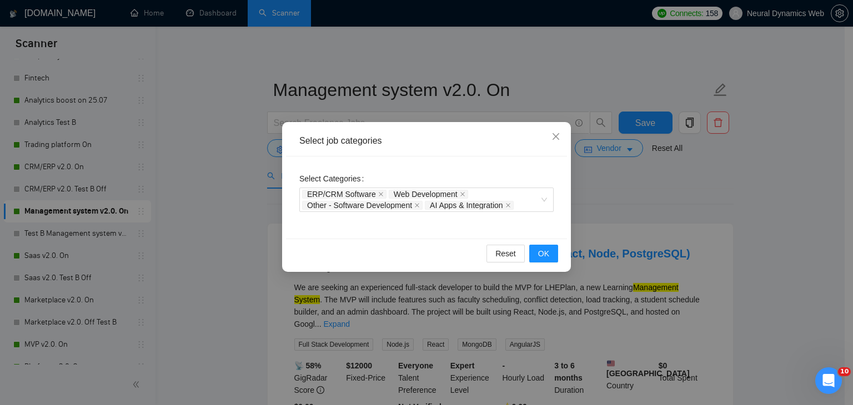
click at [483, 137] on div "Select job categories" at bounding box center [426, 141] width 254 height 12
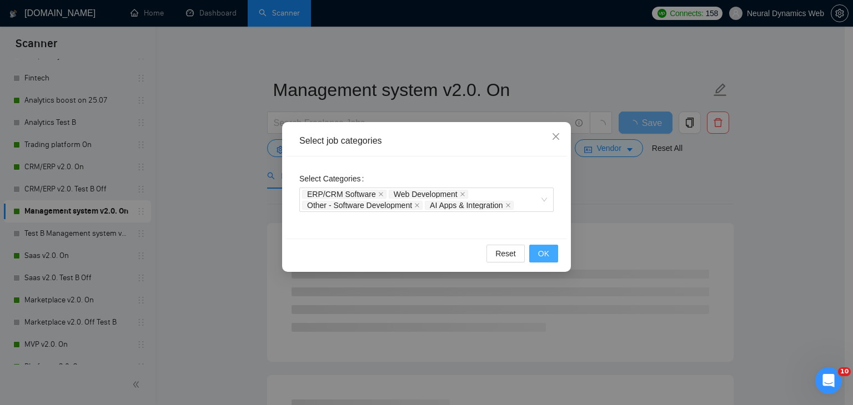
click at [545, 252] on span "OK" at bounding box center [543, 254] width 11 height 12
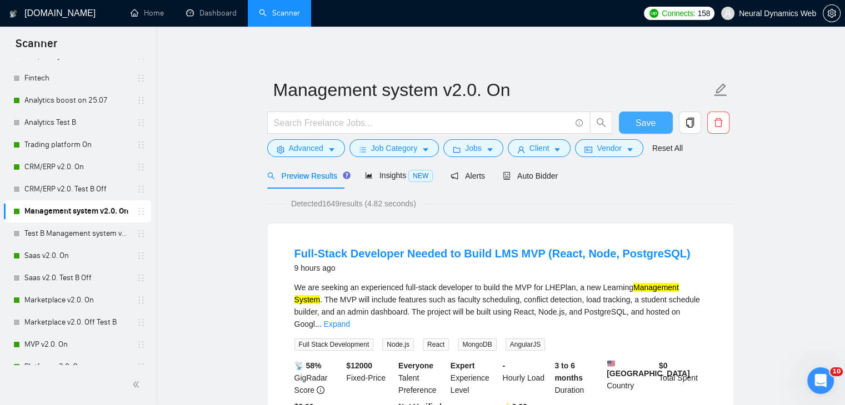
click at [650, 123] on span "Save" at bounding box center [645, 123] width 20 height 14
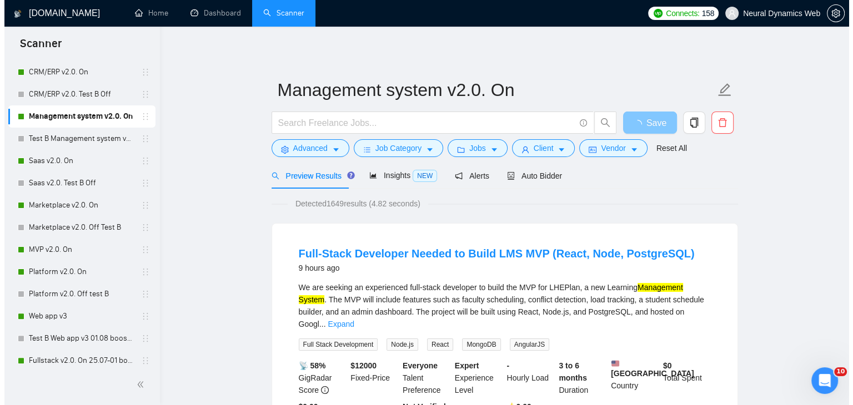
scroll to position [287, 0]
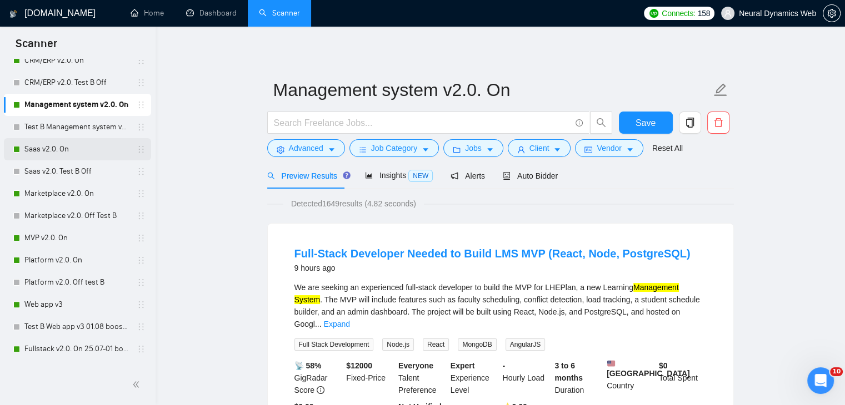
click at [43, 154] on link "Saas v2.0. On" at bounding box center [77, 149] width 106 height 22
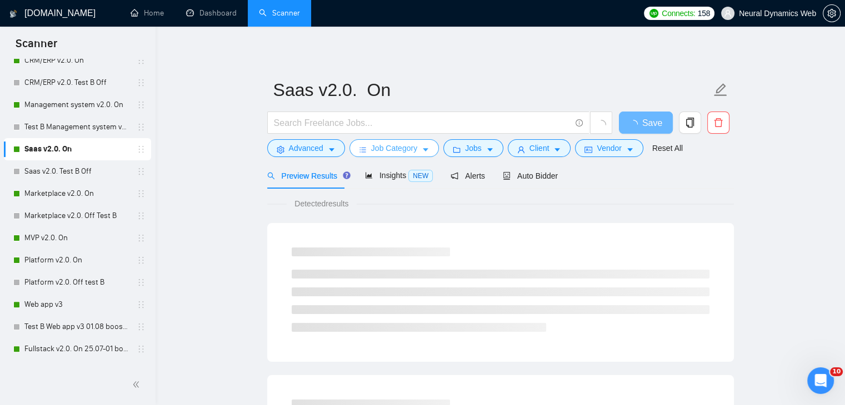
click at [388, 156] on button "Job Category" at bounding box center [393, 148] width 89 height 18
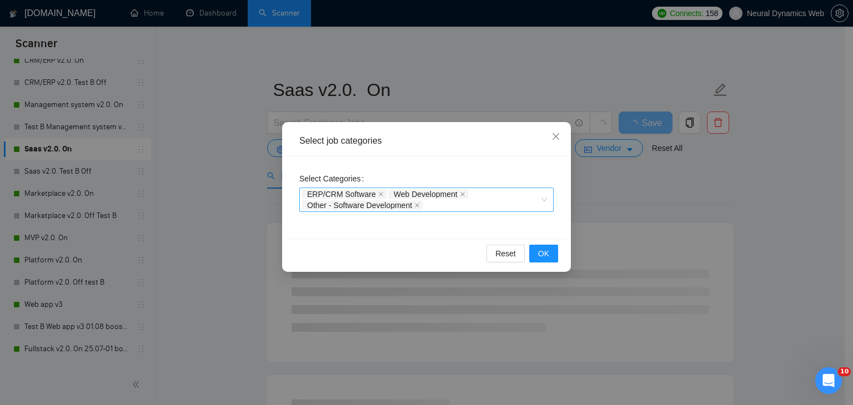
click at [441, 209] on div "ERP/CRM Software Web Development Other - Software Development" at bounding box center [421, 200] width 238 height 22
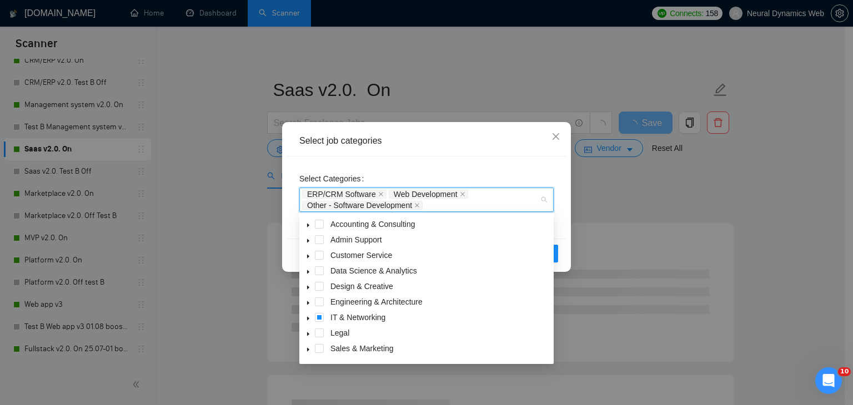
scroll to position [44, 0]
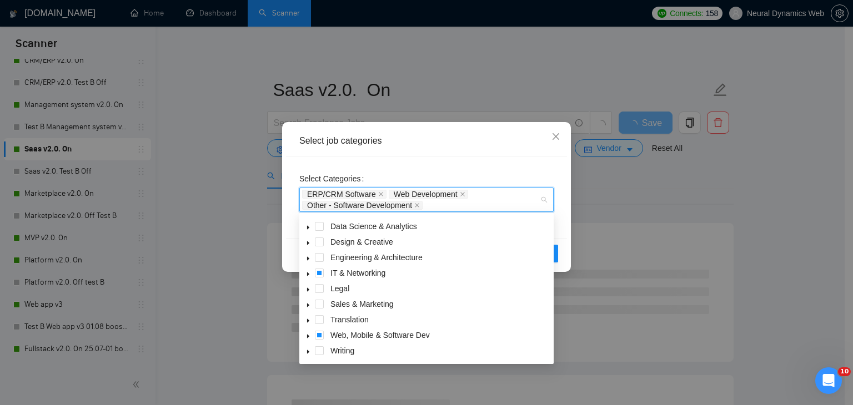
click at [310, 340] on span at bounding box center [308, 335] width 13 height 13
click at [344, 356] on span "AI Apps & Integration" at bounding box center [446, 350] width 210 height 13
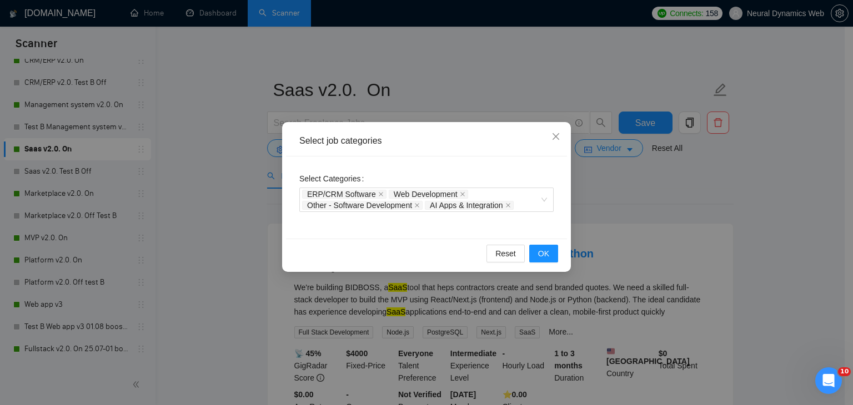
click at [445, 125] on div "Select job categories Select Categories ERP/CRM Software Web Development Other …" at bounding box center [426, 197] width 289 height 150
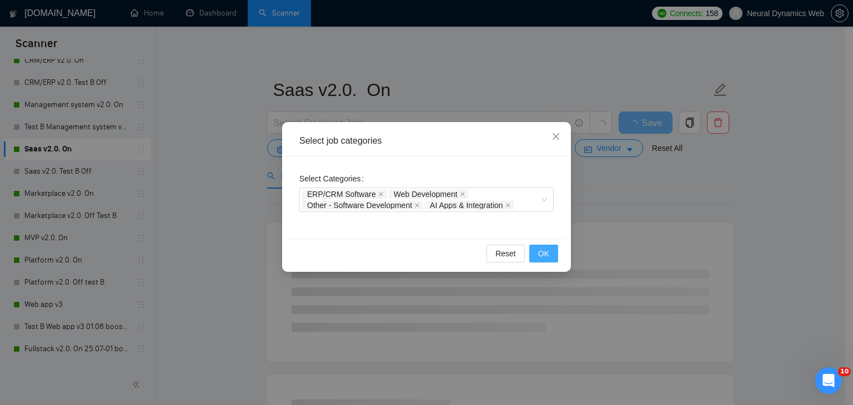
click at [546, 250] on span "OK" at bounding box center [543, 254] width 11 height 12
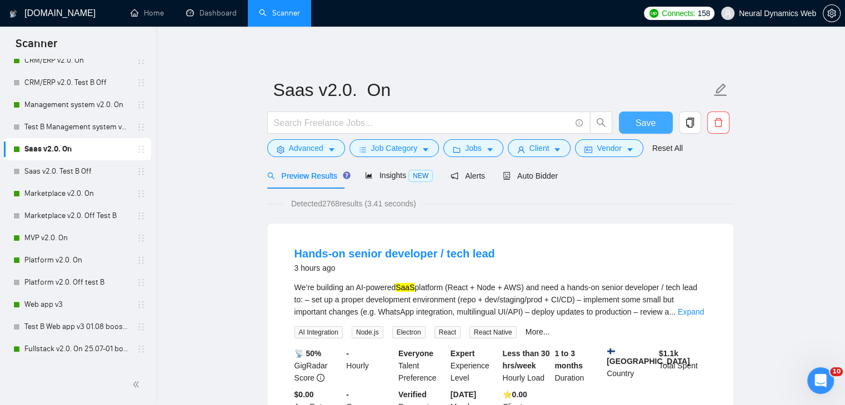
click at [654, 116] on span "Save" at bounding box center [645, 123] width 20 height 14
click at [56, 194] on link "Marketplace v2.0. On" at bounding box center [77, 194] width 106 height 22
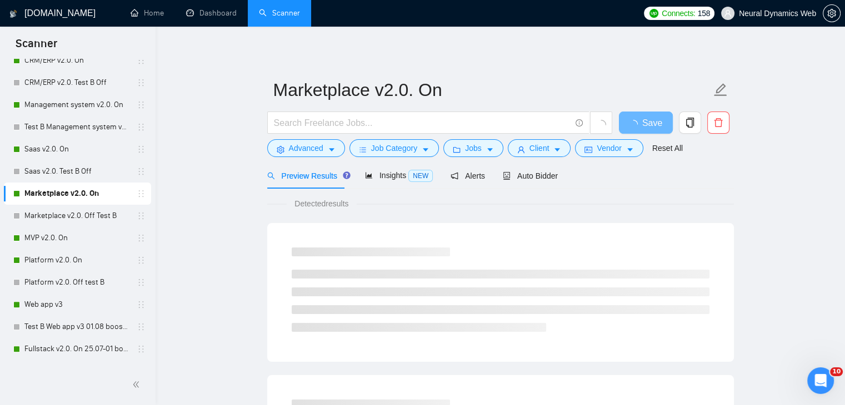
click at [349, 142] on div "Job Category" at bounding box center [394, 148] width 94 height 18
click at [362, 147] on icon "bars" at bounding box center [363, 150] width 8 height 8
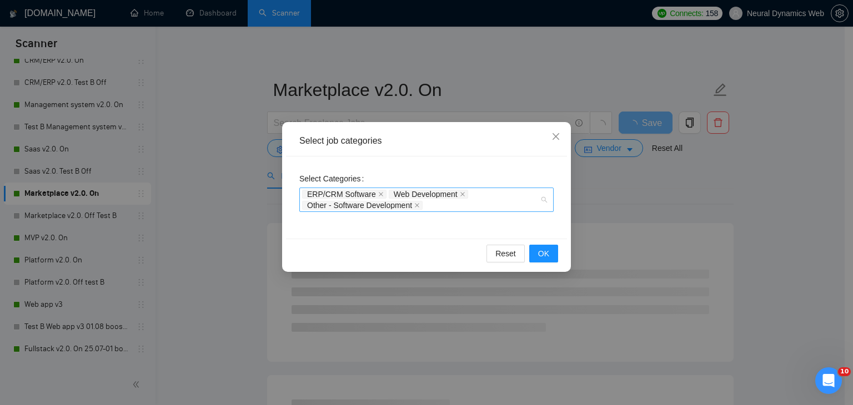
click at [448, 205] on div "ERP/CRM Software Web Development Other - Software Development" at bounding box center [421, 200] width 238 height 22
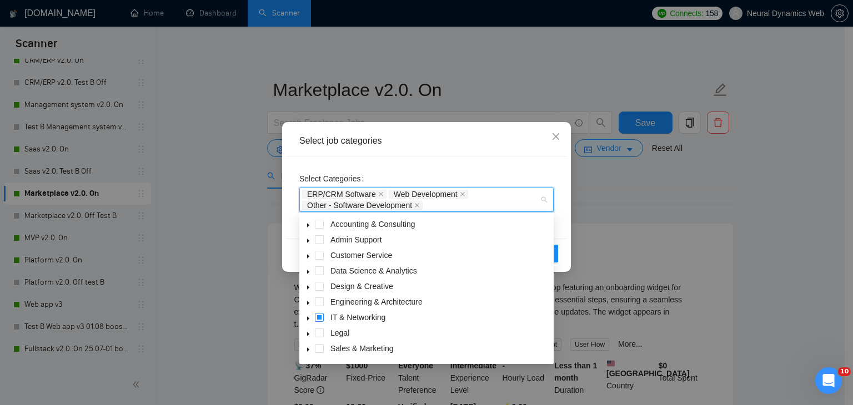
scroll to position [44, 0]
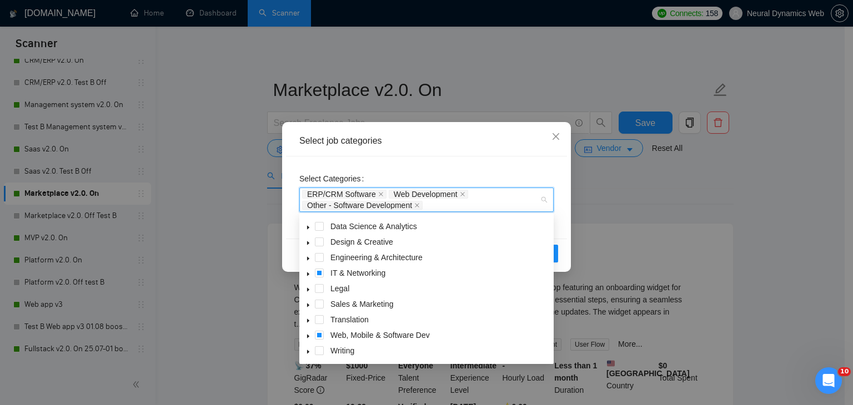
click at [309, 338] on icon "caret-down" at bounding box center [308, 337] width 6 height 6
click at [356, 354] on span "AI Apps & Integration" at bounding box center [380, 350] width 73 height 9
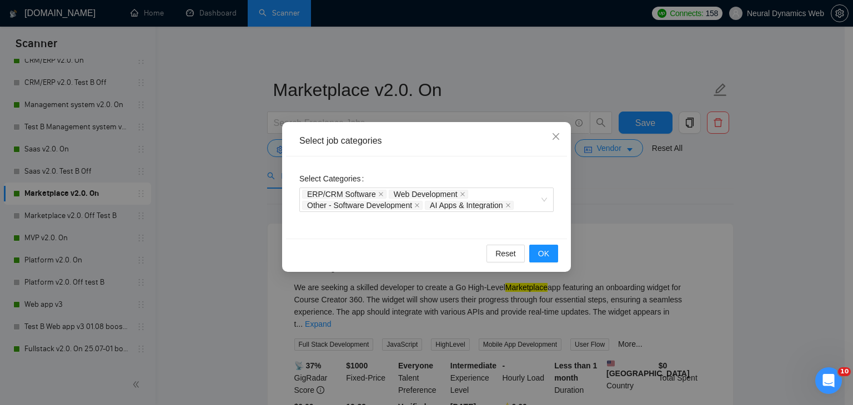
click at [444, 161] on div "Select Categories ERP/CRM Software Web Development Other - Software Development…" at bounding box center [426, 198] width 281 height 82
click at [542, 251] on span "OK" at bounding box center [543, 254] width 11 height 12
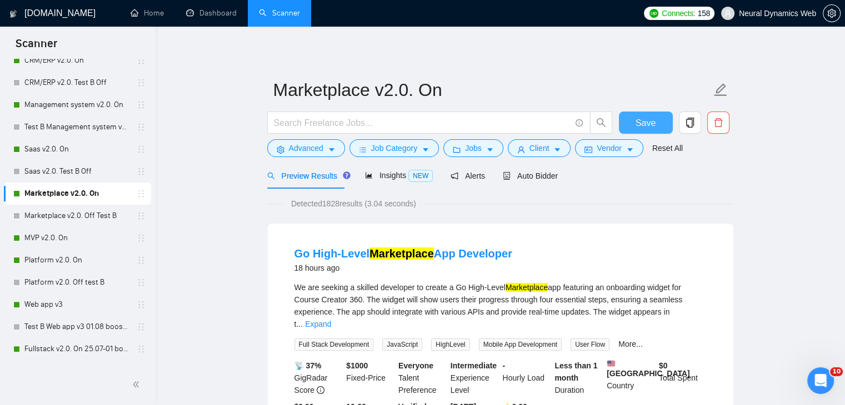
click at [630, 117] on button "Save" at bounding box center [646, 123] width 54 height 22
click at [67, 262] on link "Platform v2.0. On" at bounding box center [77, 260] width 106 height 22
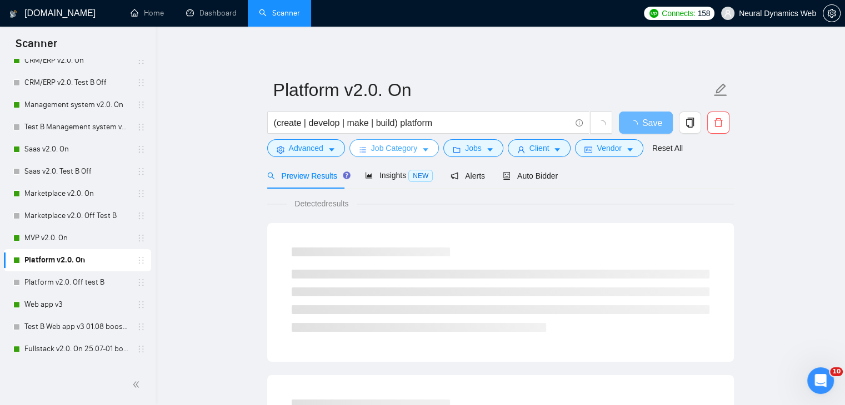
click at [411, 147] on span "Job Category" at bounding box center [394, 148] width 46 height 12
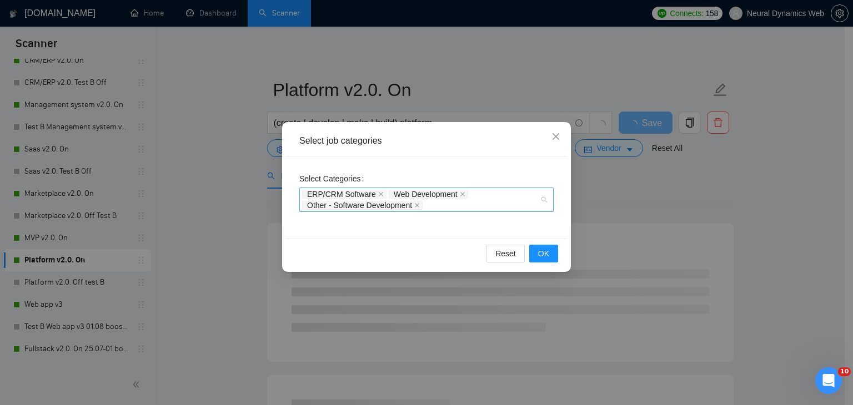
click at [441, 207] on div "ERP/CRM Software Web Development Other - Software Development" at bounding box center [421, 200] width 238 height 22
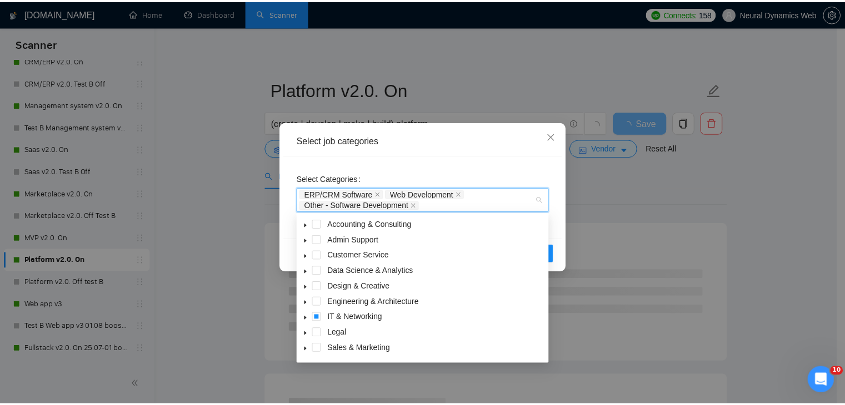
scroll to position [44, 0]
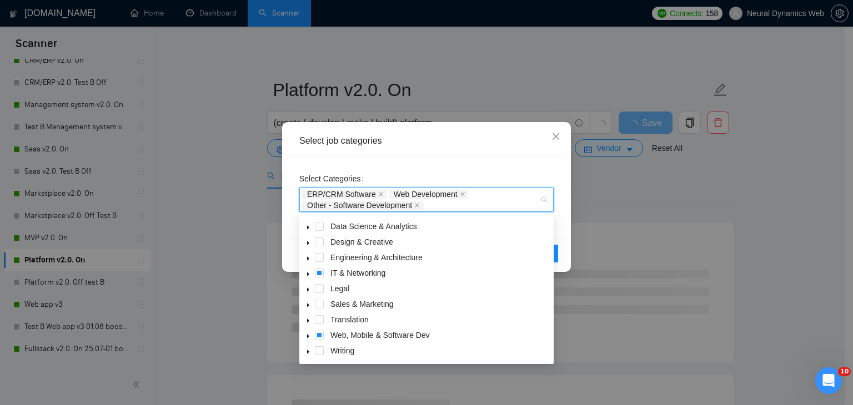
click at [307, 336] on icon "caret-down" at bounding box center [308, 337] width 2 height 4
click at [367, 351] on span "AI Apps & Integration" at bounding box center [380, 350] width 73 height 9
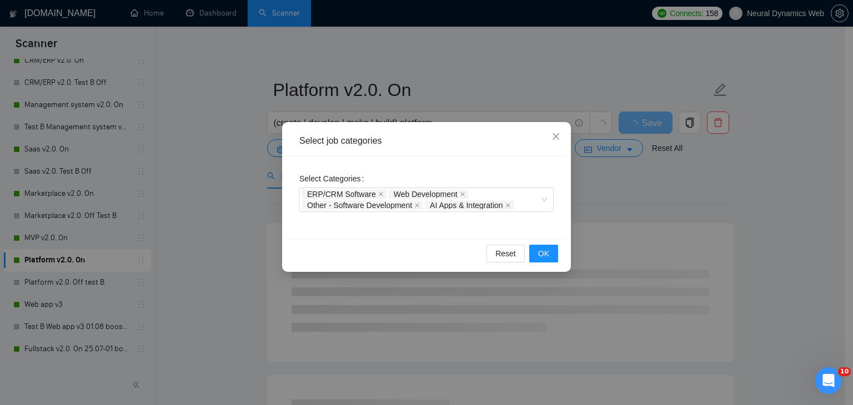
click at [460, 157] on div "Select Categories ERP/CRM Software Web Development Other - Software Development…" at bounding box center [426, 198] width 281 height 82
click at [533, 252] on button "OK" at bounding box center [543, 254] width 29 height 18
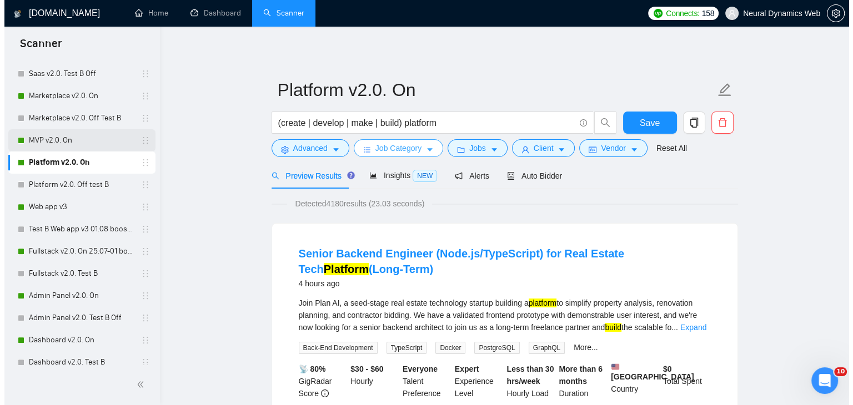
scroll to position [384, 0]
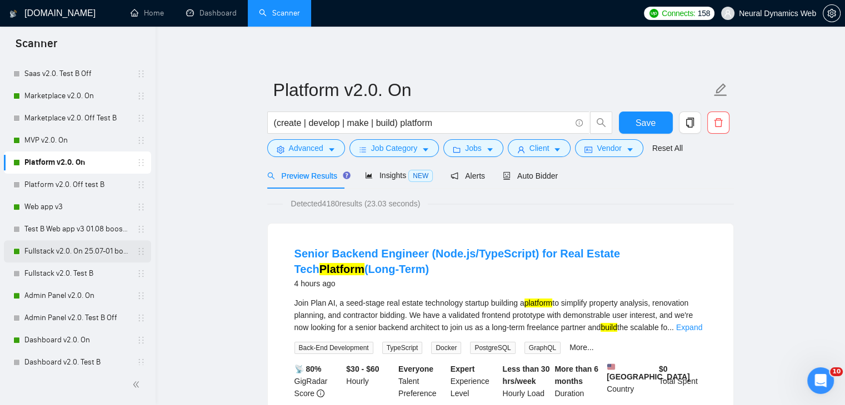
click at [46, 255] on link "Fullstack v2.0. On 25.07-01 boost" at bounding box center [77, 251] width 106 height 22
click at [653, 129] on span "Save" at bounding box center [645, 123] width 20 height 14
click at [66, 243] on link "Fullstack v2.0. On 25.07-01 boost" at bounding box center [77, 251] width 106 height 22
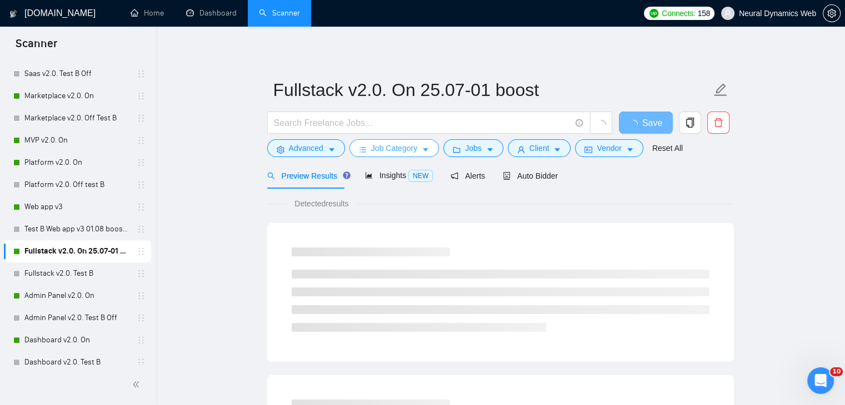
click at [410, 154] on button "Job Category" at bounding box center [393, 148] width 89 height 18
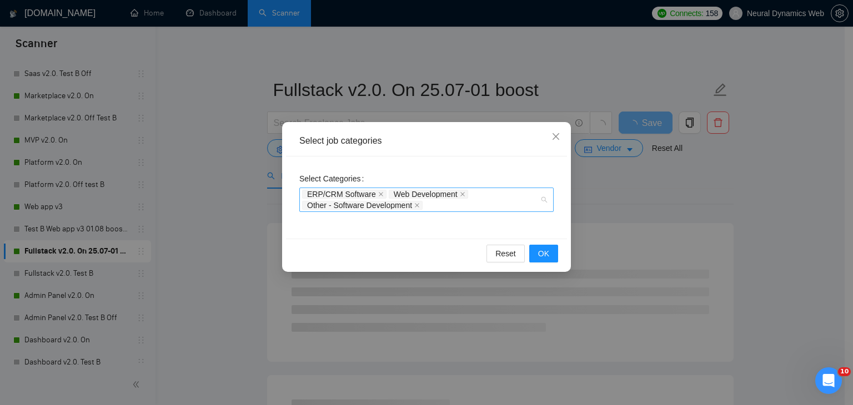
click at [445, 206] on div "ERP/CRM Software Web Development Other - Software Development" at bounding box center [421, 200] width 238 height 22
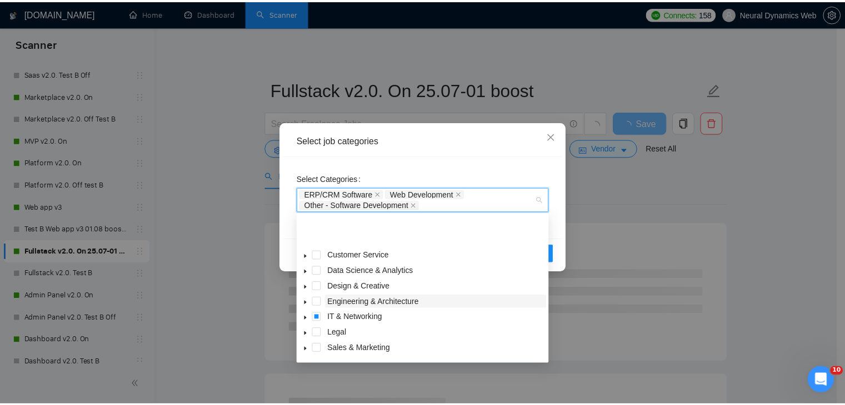
scroll to position [44, 0]
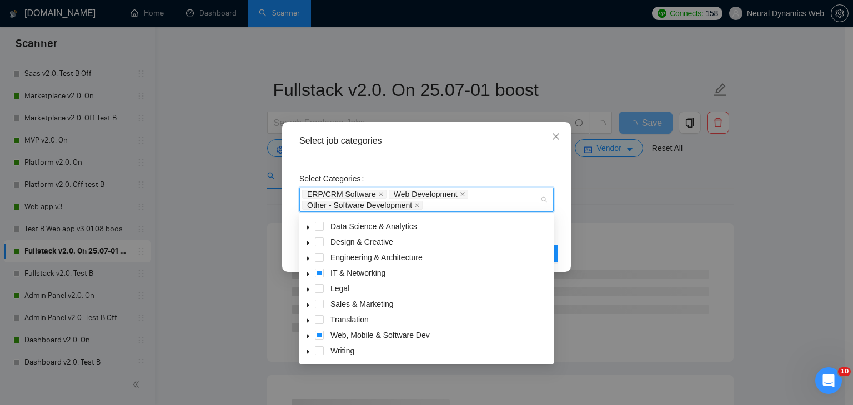
click at [307, 341] on span at bounding box center [308, 335] width 13 height 13
click at [341, 355] on span "AI Apps & Integration" at bounding box center [446, 350] width 210 height 13
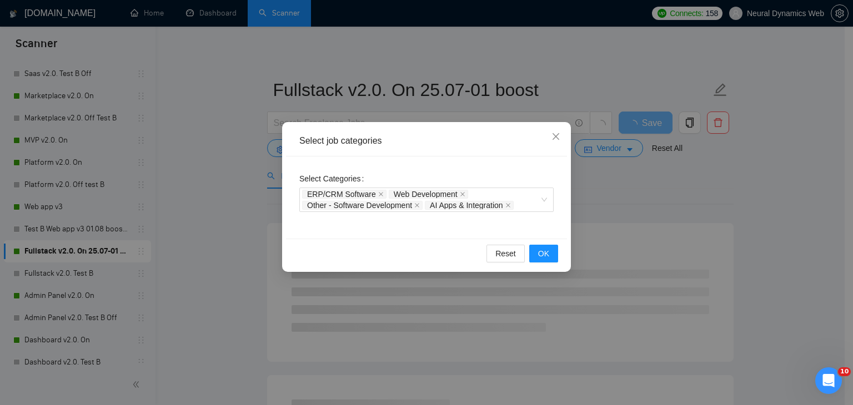
click at [456, 139] on div "Select job categories" at bounding box center [426, 141] width 254 height 12
click at [542, 254] on span "OK" at bounding box center [543, 254] width 11 height 12
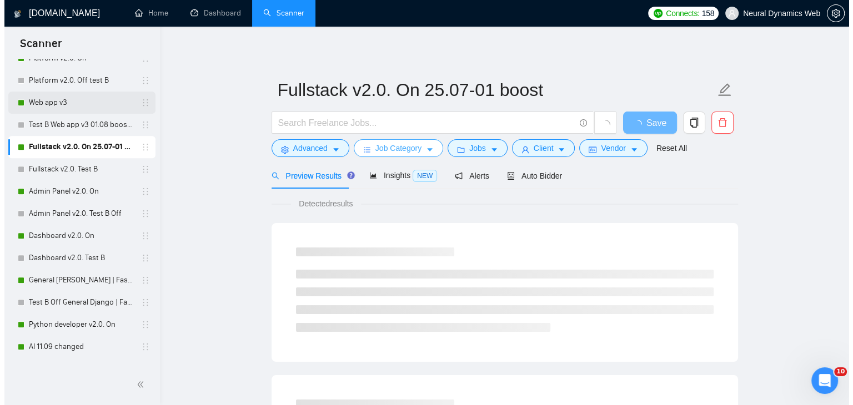
scroll to position [498, 0]
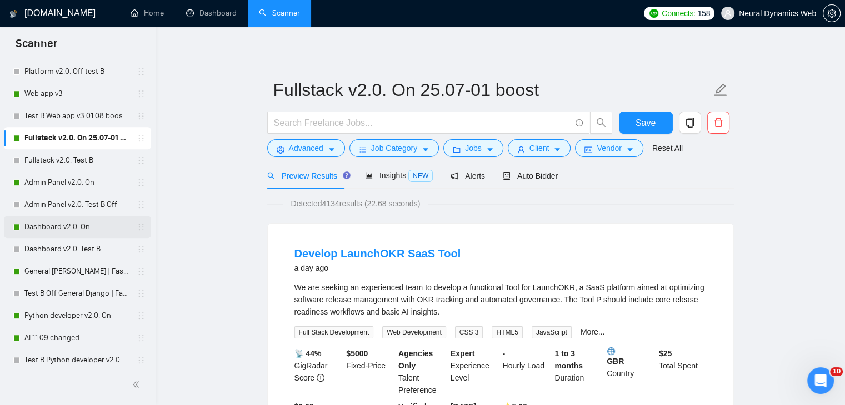
click at [71, 223] on link "Dashboard v2.0. On" at bounding box center [77, 227] width 106 height 22
click at [656, 120] on button "Save" at bounding box center [646, 123] width 54 height 22
click at [63, 227] on link "Dashboard v2.0. On" at bounding box center [77, 227] width 106 height 22
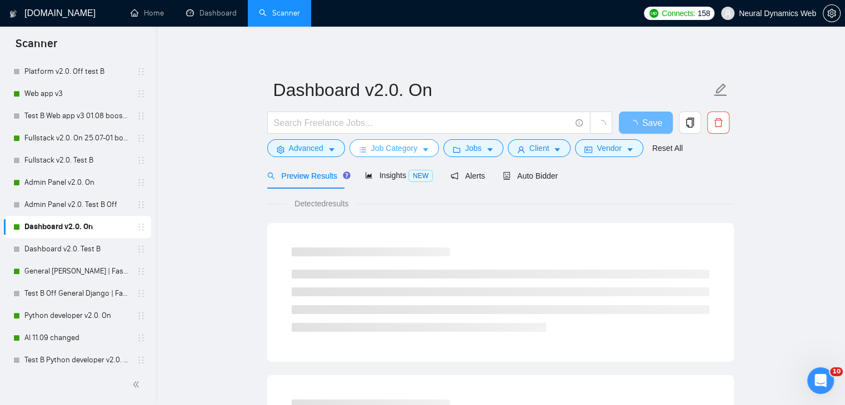
click at [371, 147] on span "Job Category" at bounding box center [394, 148] width 46 height 12
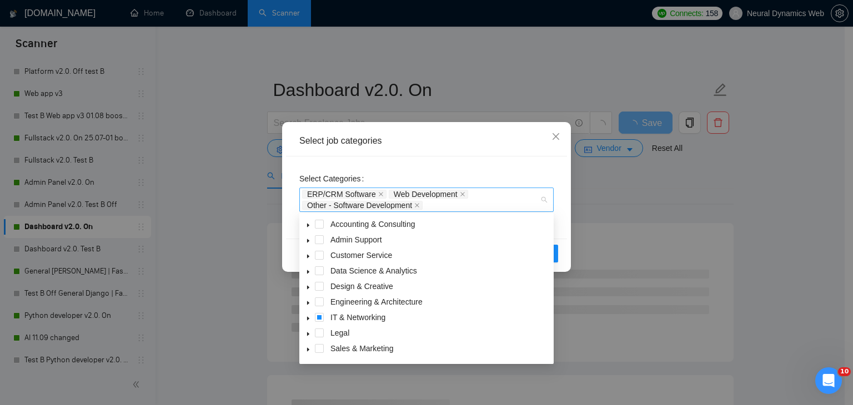
click at [443, 206] on div "ERP/CRM Software Web Development Other - Software Development" at bounding box center [421, 200] width 238 height 22
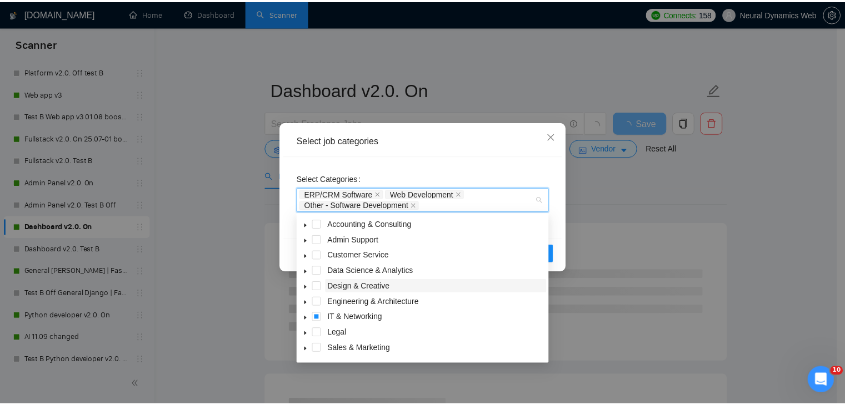
scroll to position [44, 0]
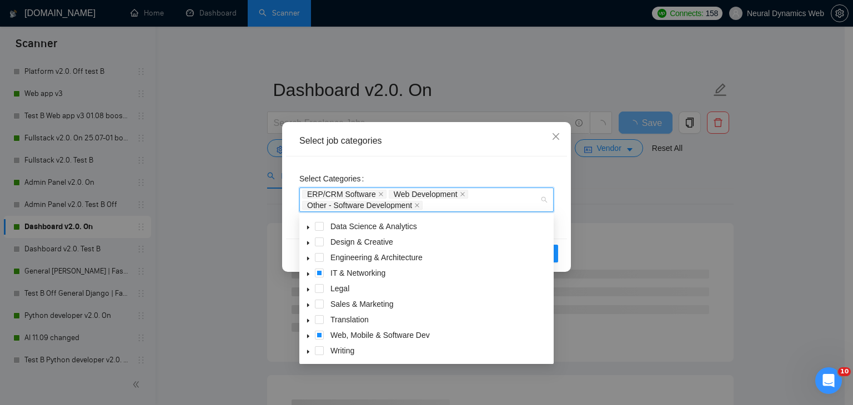
click at [310, 340] on span at bounding box center [308, 335] width 13 height 13
click at [334, 354] on span at bounding box center [332, 350] width 9 height 9
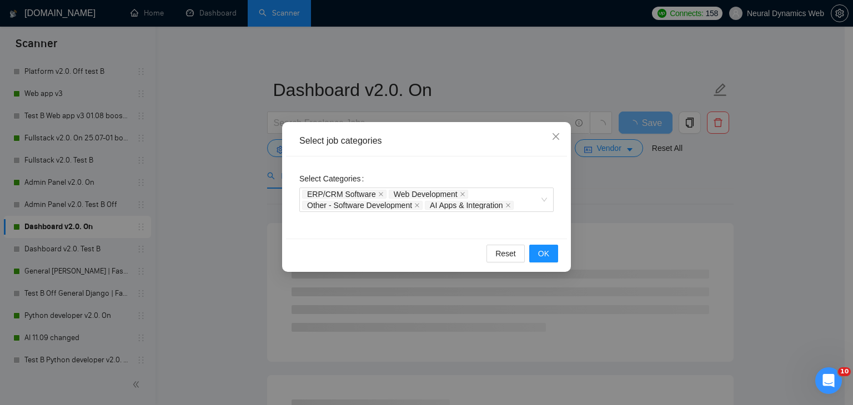
click at [472, 138] on div "Select job categories" at bounding box center [426, 141] width 254 height 12
click at [542, 252] on span "OK" at bounding box center [543, 254] width 11 height 12
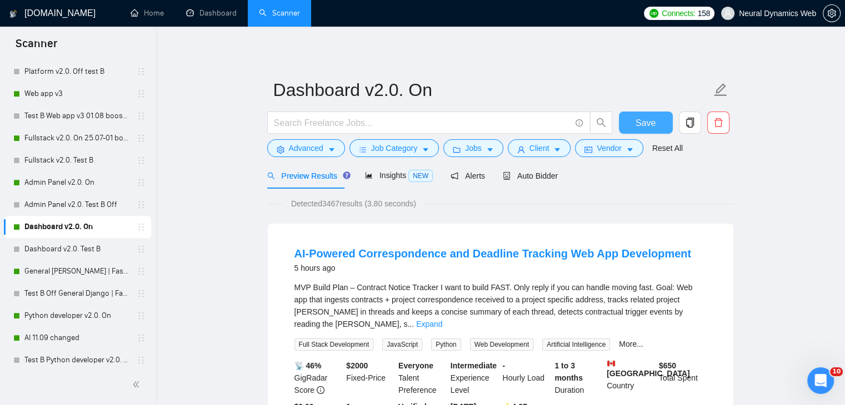
click at [645, 116] on span "Save" at bounding box center [645, 123] width 20 height 14
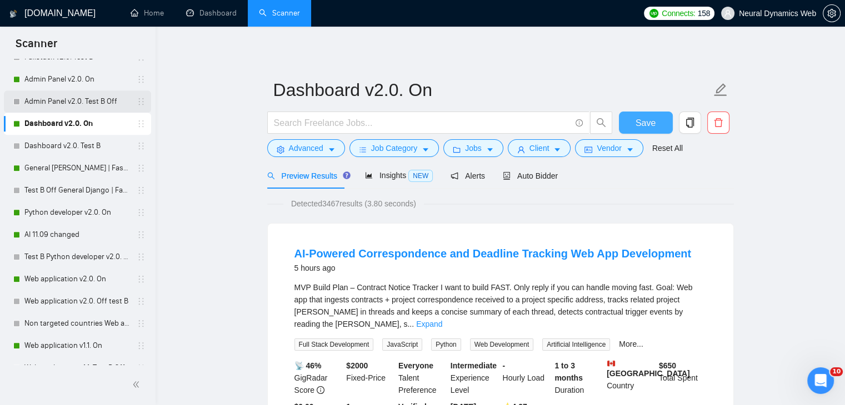
scroll to position [602, 0]
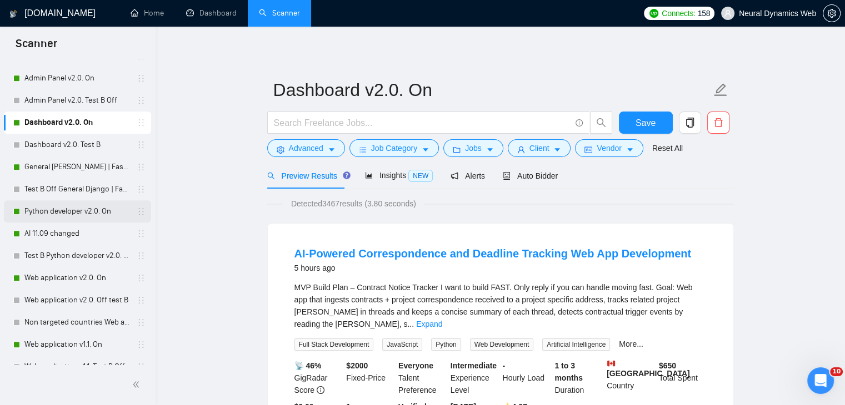
click at [67, 206] on link "Python developer v2.0. On" at bounding box center [77, 211] width 106 height 22
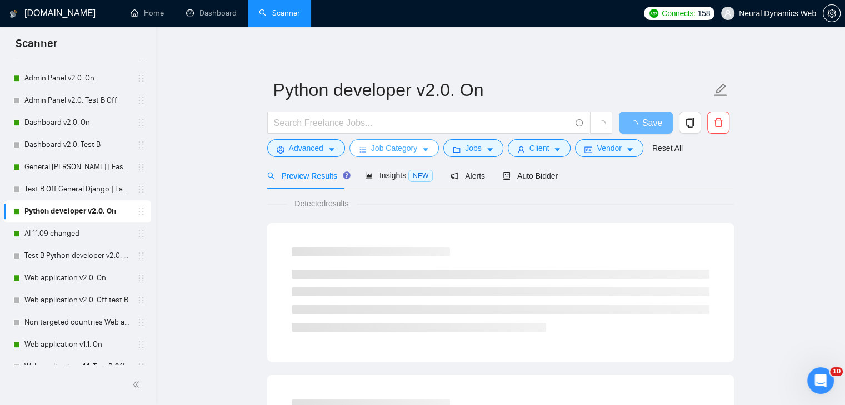
click at [416, 155] on button "Job Category" at bounding box center [393, 148] width 89 height 18
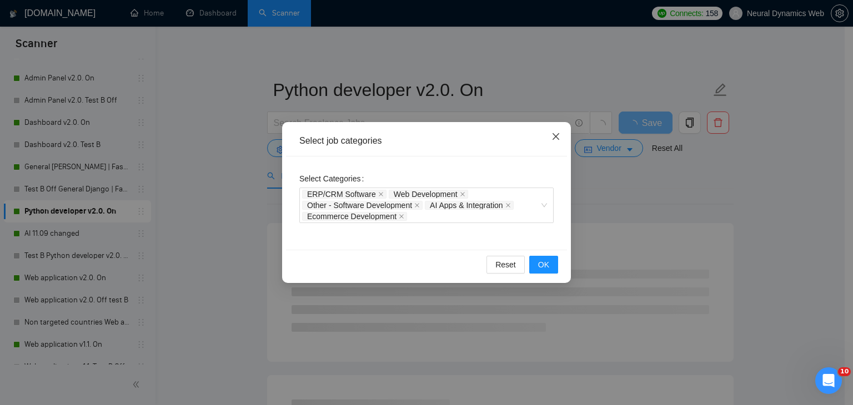
drag, startPoint x: 559, startPoint y: 134, endPoint x: 63, endPoint y: 272, distance: 515.3
click at [63, 272] on div "Select job categories Select Categories ERP/CRM Software Web Development Other …" at bounding box center [426, 202] width 853 height 405
click at [556, 132] on span "Close" at bounding box center [556, 137] width 30 height 30
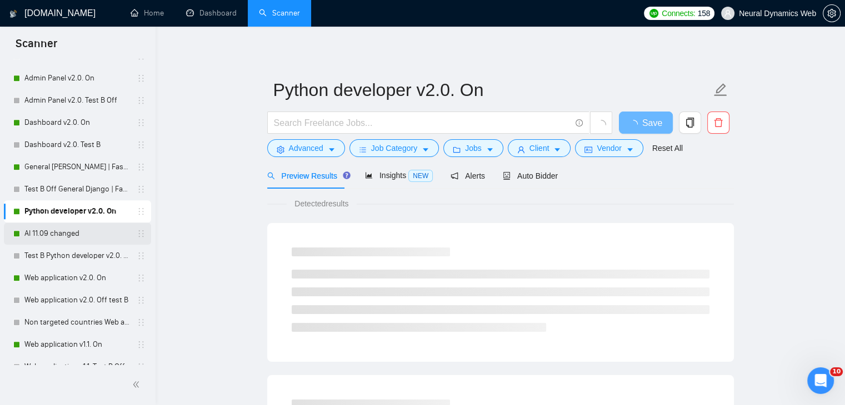
click at [42, 233] on link "AI 11.09 changed" at bounding box center [77, 234] width 106 height 22
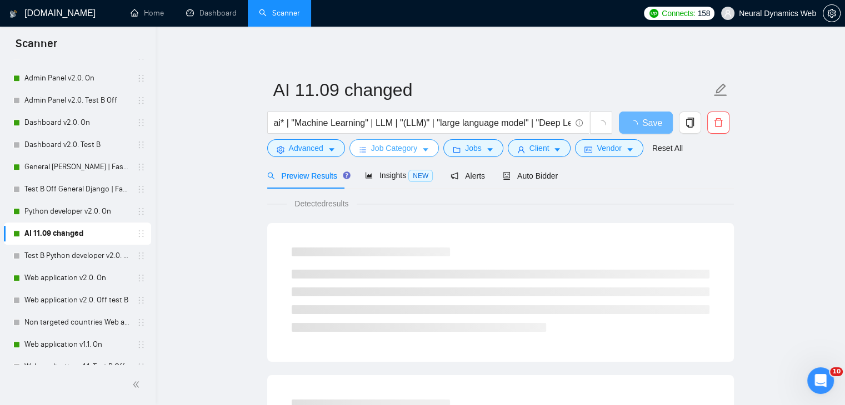
click at [386, 150] on span "Job Category" at bounding box center [394, 148] width 46 height 12
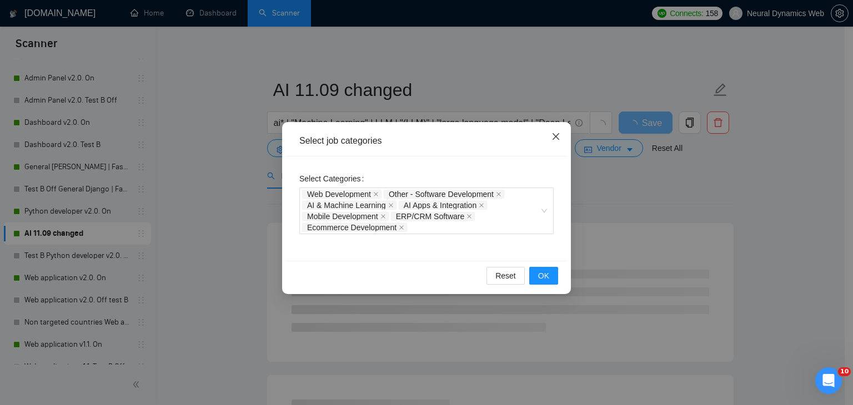
click at [558, 132] on span "Close" at bounding box center [556, 137] width 30 height 30
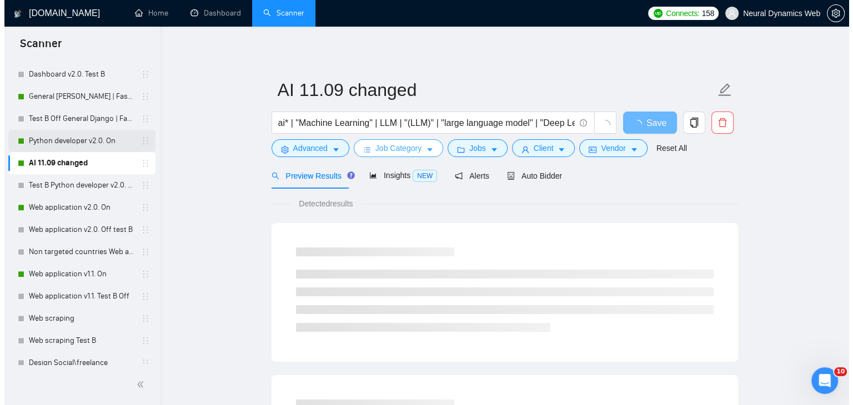
scroll to position [699, 0]
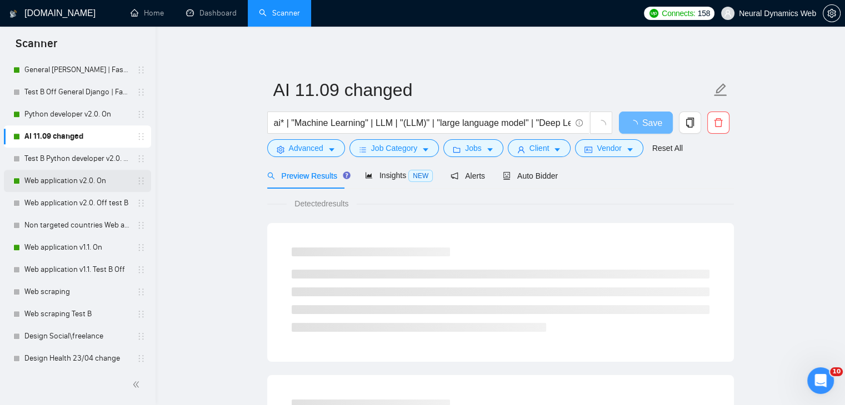
click at [61, 188] on link "Web application v2.0. On" at bounding box center [77, 181] width 106 height 22
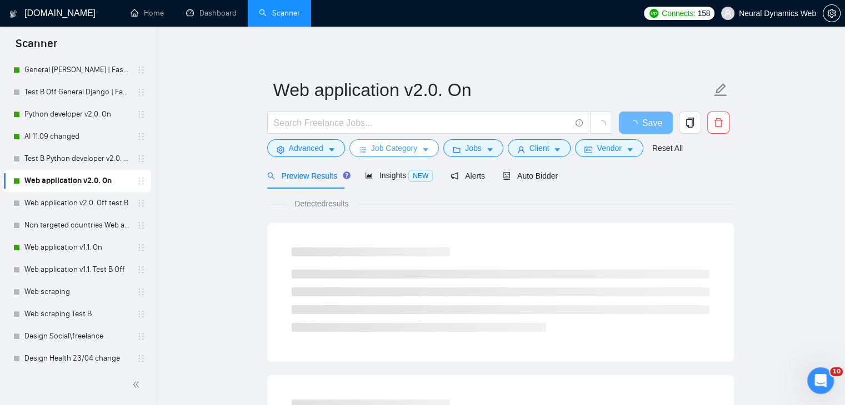
click at [402, 153] on span "Job Category" at bounding box center [394, 148] width 46 height 12
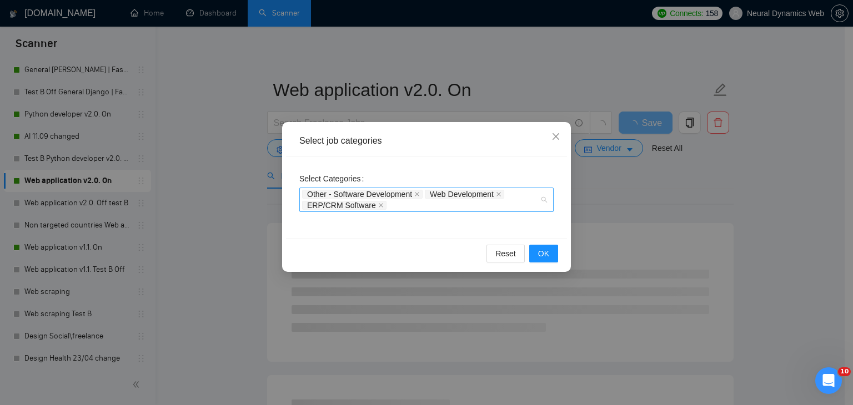
click at [425, 212] on div "Other - Software Development Web Development ERP/CRM Software" at bounding box center [426, 200] width 254 height 24
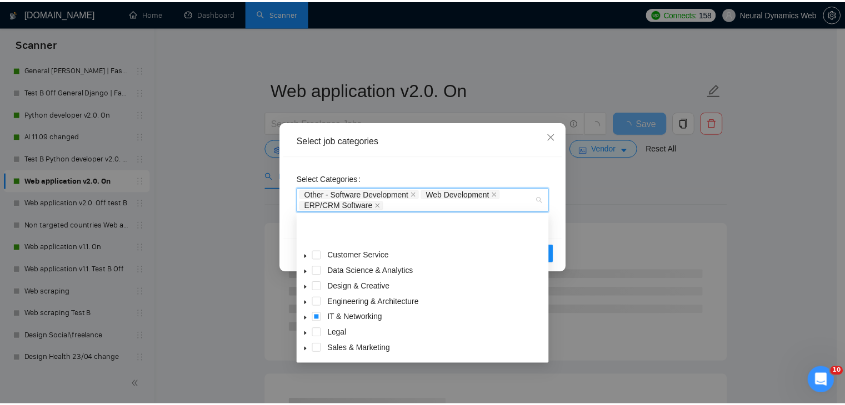
scroll to position [44, 0]
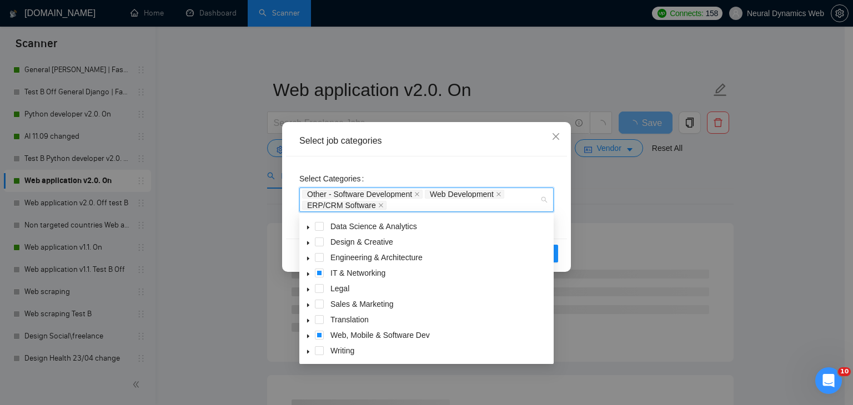
click at [307, 334] on icon "caret-down" at bounding box center [308, 337] width 6 height 6
click at [345, 345] on span "AI Apps & Integration" at bounding box center [446, 350] width 210 height 13
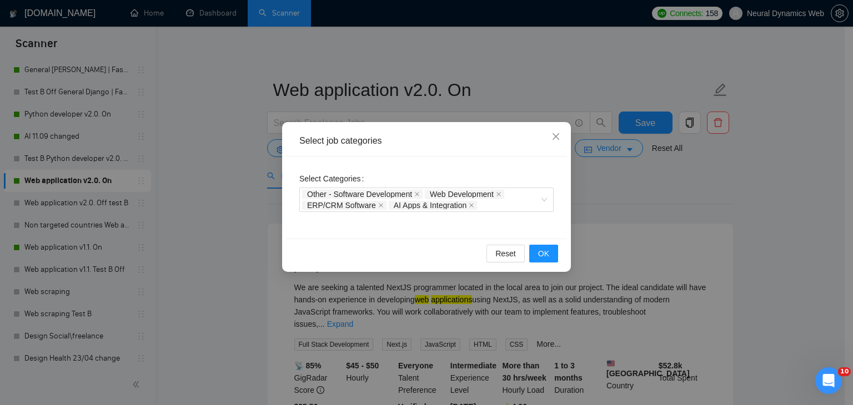
click at [433, 129] on div "Select job categories" at bounding box center [426, 141] width 281 height 31
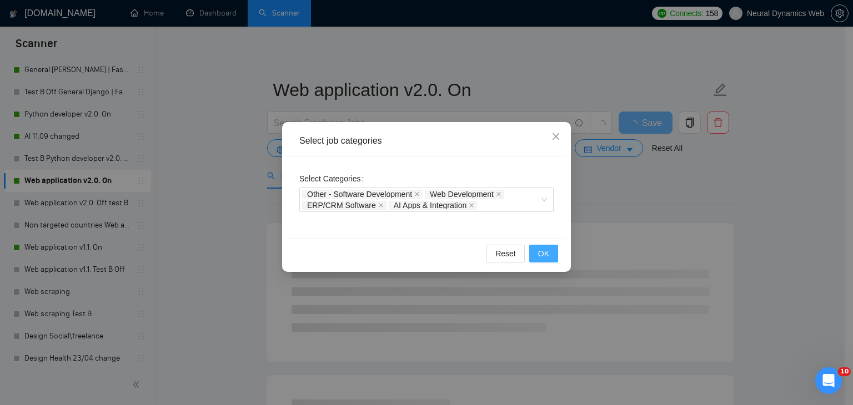
click at [540, 250] on span "OK" at bounding box center [543, 254] width 11 height 12
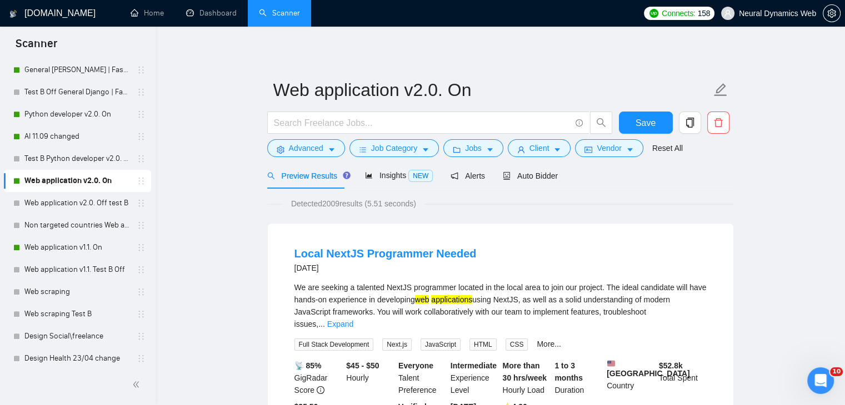
click at [642, 111] on form "Web application v2.0. On Save Advanced Job Category Jobs Client Vendor Reset All" at bounding box center [500, 117] width 466 height 91
click at [644, 117] on span "Save" at bounding box center [645, 123] width 20 height 14
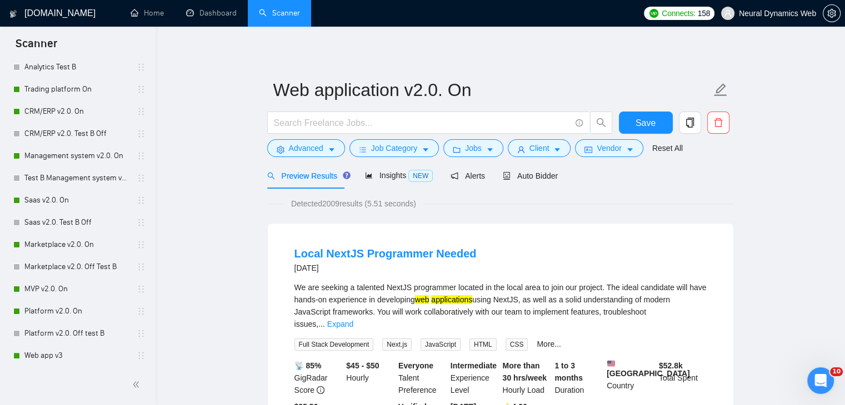
scroll to position [193, 0]
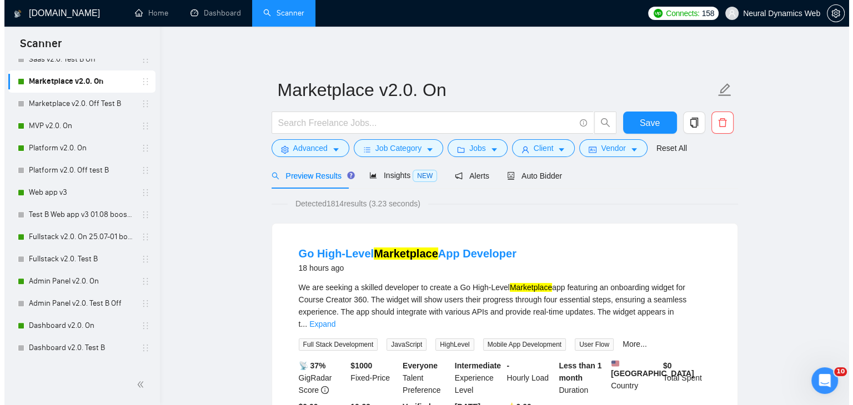
scroll to position [408, 0]
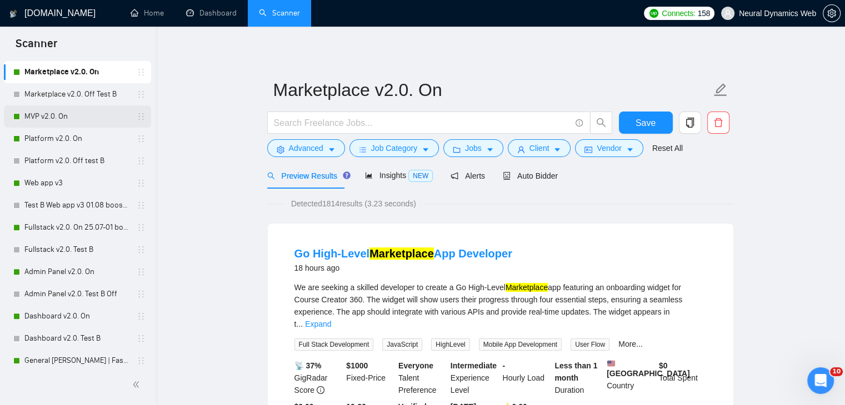
click at [34, 112] on link "MVP v2.0. On" at bounding box center [77, 117] width 106 height 22
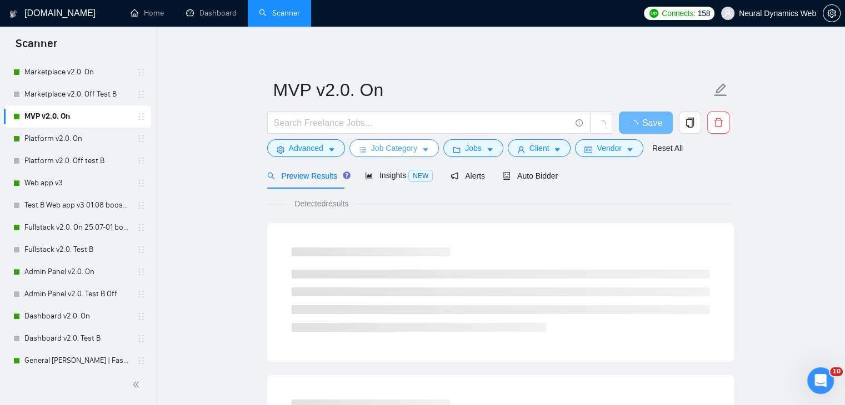
click at [395, 153] on span "Job Category" at bounding box center [394, 148] width 46 height 12
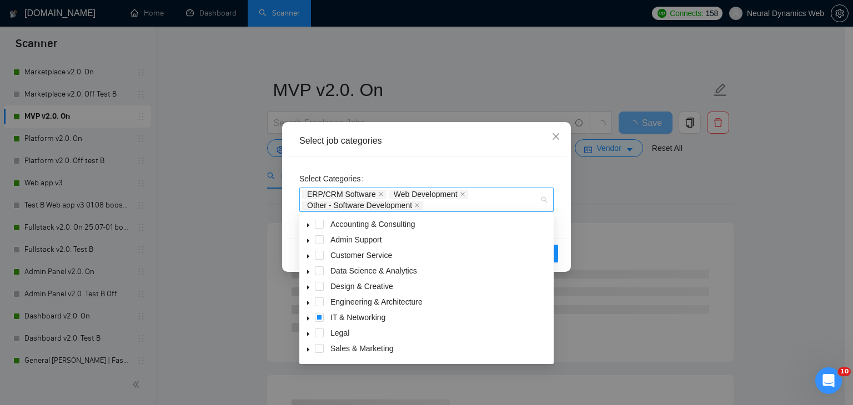
click at [440, 206] on div "ERP/CRM Software Web Development Other - Software Development" at bounding box center [421, 200] width 238 height 22
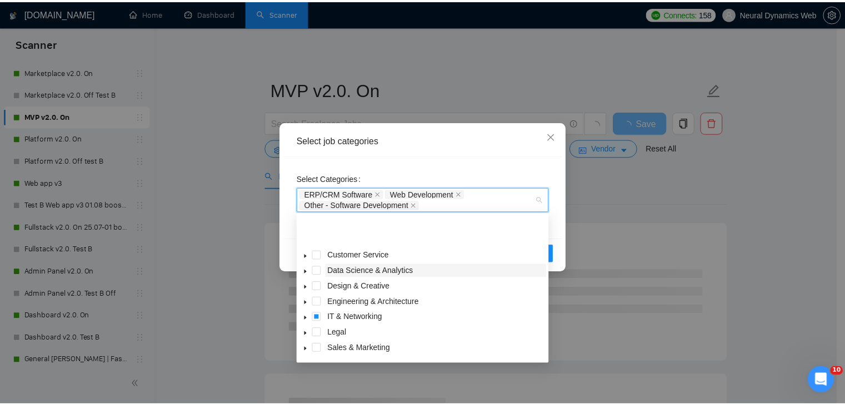
scroll to position [44, 0]
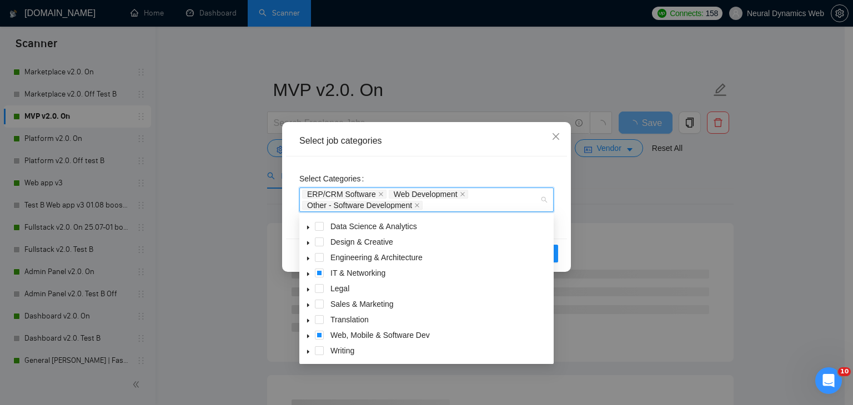
click at [307, 333] on span at bounding box center [308, 335] width 13 height 13
click at [353, 346] on span "AI Apps & Integration" at bounding box center [380, 350] width 73 height 9
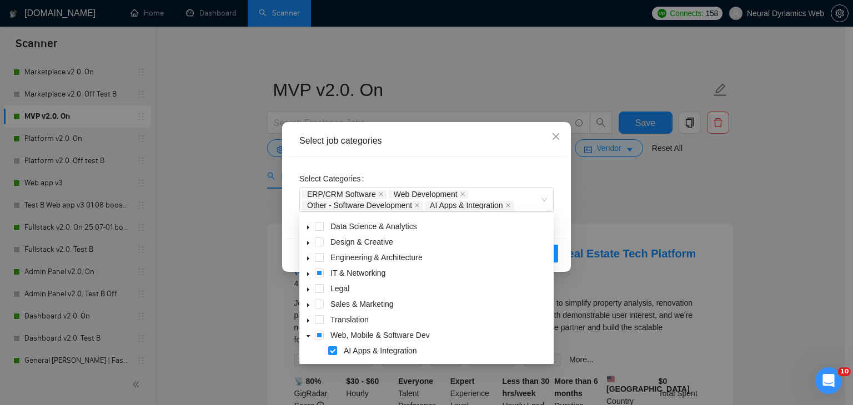
click at [462, 144] on div "Select job categories" at bounding box center [426, 141] width 254 height 12
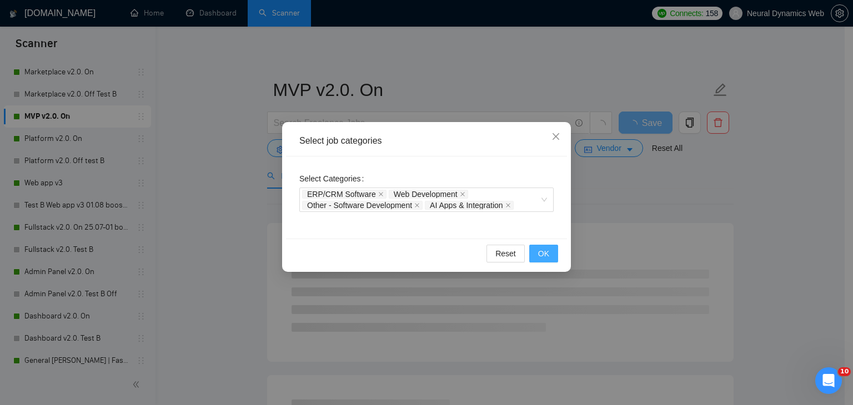
click at [548, 255] on span "OK" at bounding box center [543, 254] width 11 height 12
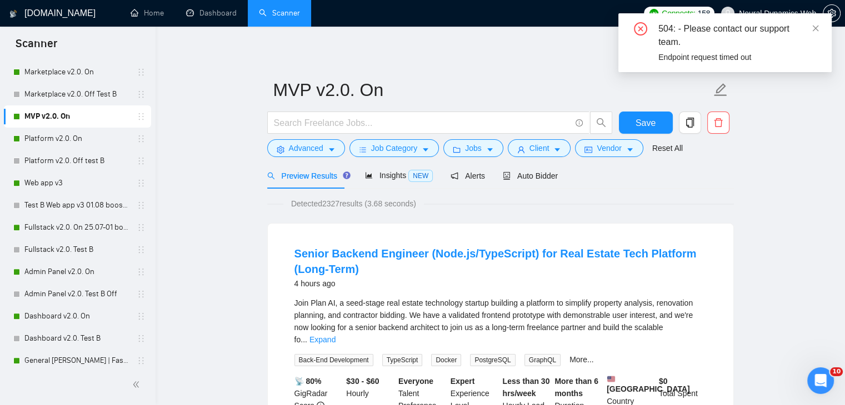
click at [644, 134] on div "Save" at bounding box center [645, 126] width 58 height 28
click at [643, 133] on button "Save" at bounding box center [646, 123] width 54 height 22
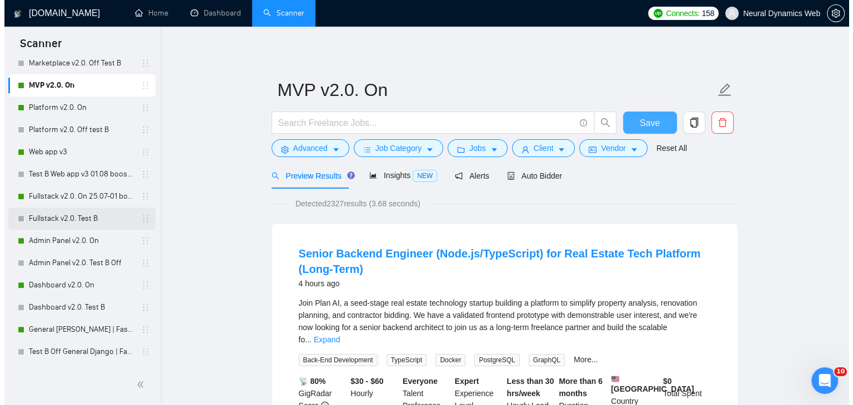
scroll to position [439, 0]
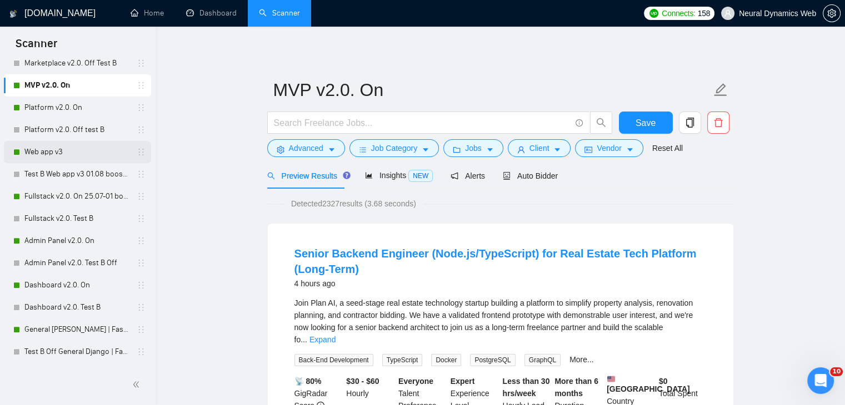
click at [43, 150] on link "Web app v3" at bounding box center [77, 152] width 106 height 22
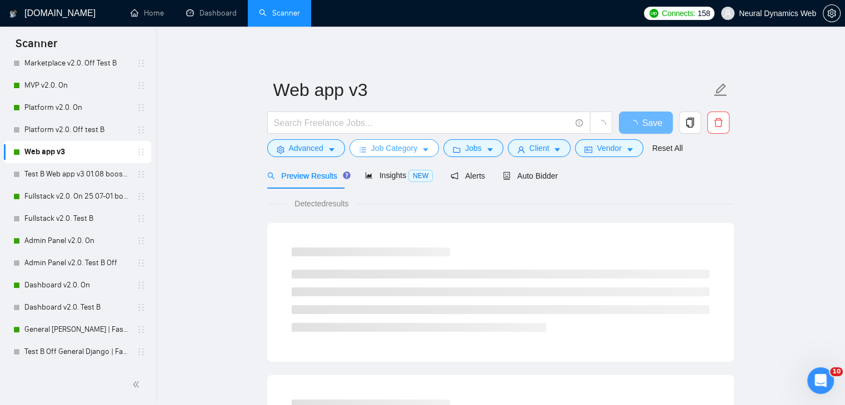
click at [409, 146] on span "Job Category" at bounding box center [394, 148] width 46 height 12
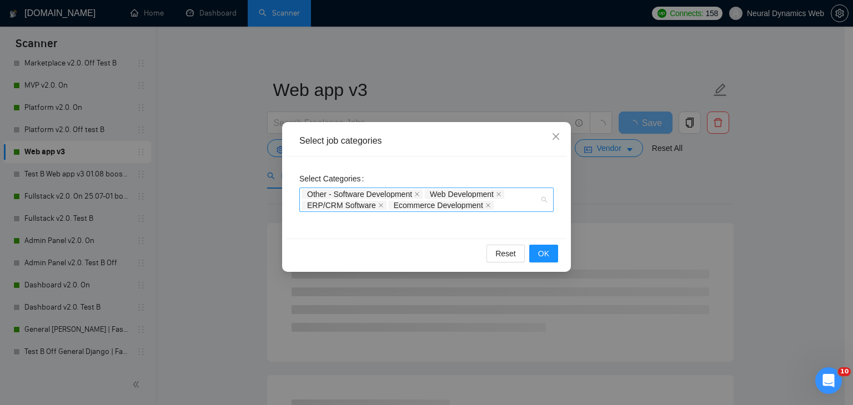
click at [508, 205] on div "Other - Software Development Web Development ERP/CRM Software Ecommerce Develop…" at bounding box center [421, 200] width 238 height 22
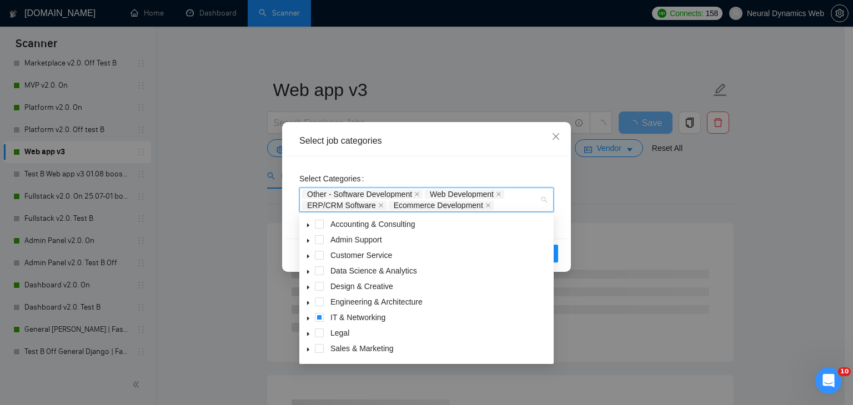
scroll to position [44, 0]
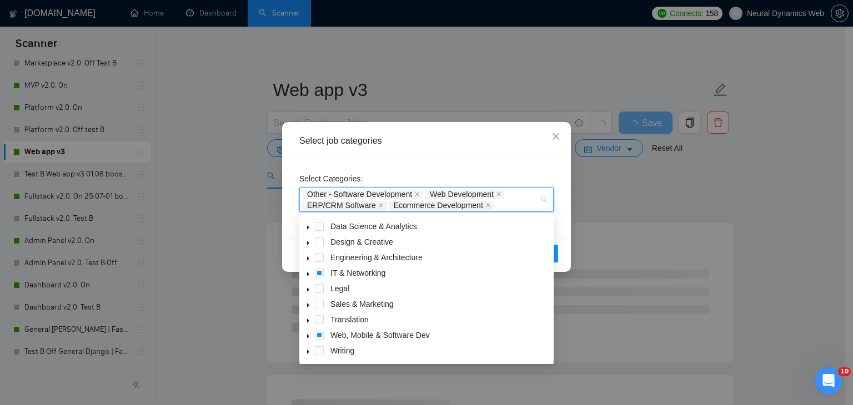
click at [309, 338] on icon "caret-down" at bounding box center [308, 337] width 6 height 6
click at [339, 352] on div "AI Apps & Integration" at bounding box center [427, 352] width 250 height 16
click at [331, 350] on span at bounding box center [332, 350] width 9 height 9
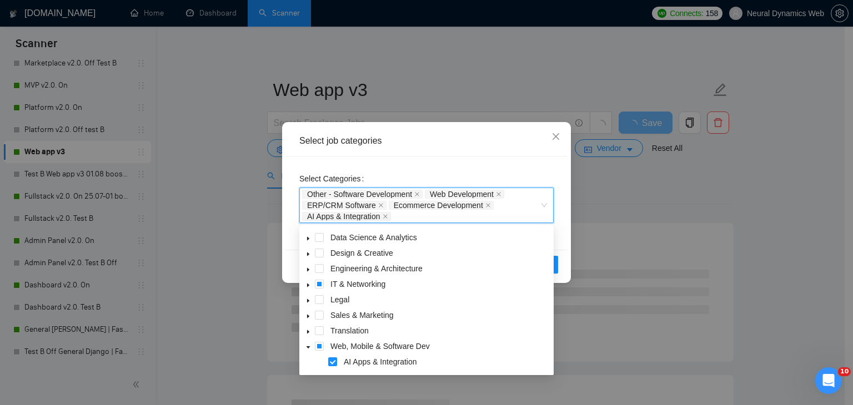
click at [461, 127] on div "Select job categories" at bounding box center [426, 141] width 281 height 31
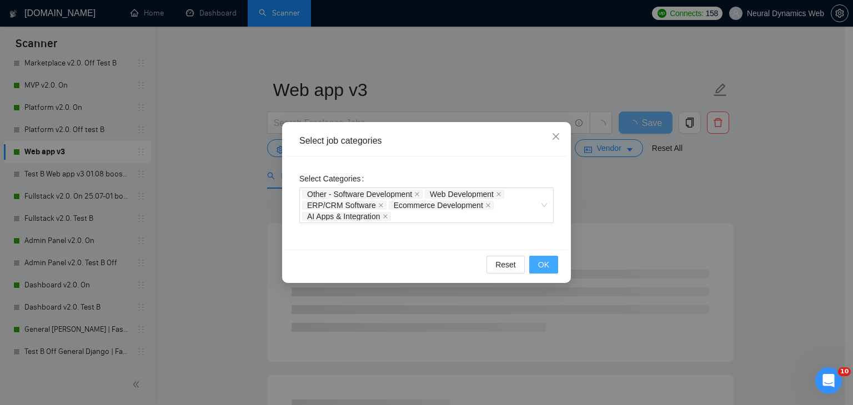
click at [539, 263] on span "OK" at bounding box center [543, 265] width 11 height 12
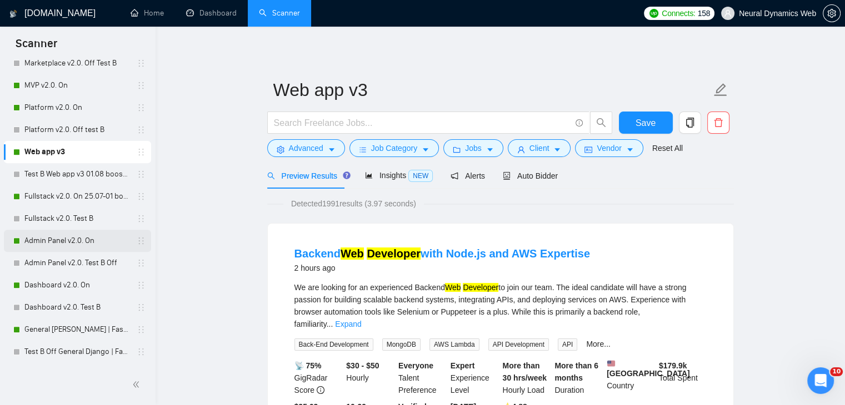
click at [67, 247] on link "Admin Panel v2.0. On" at bounding box center [77, 241] width 106 height 22
click at [656, 129] on button "Save" at bounding box center [646, 123] width 54 height 22
click at [44, 236] on link "Admin Panel v2.0. On" at bounding box center [77, 241] width 106 height 22
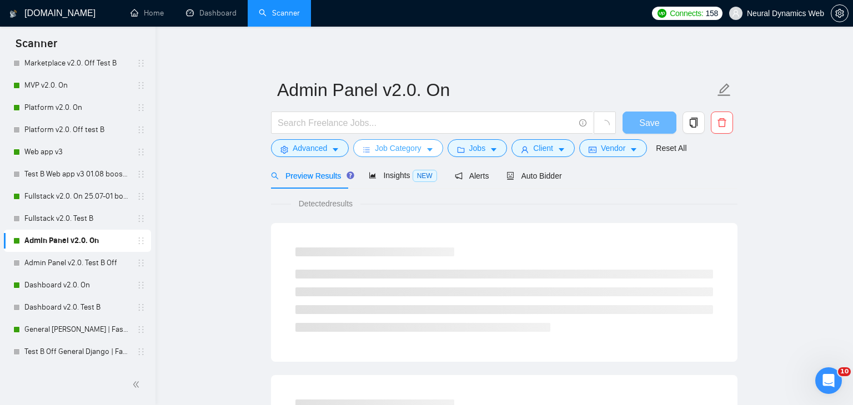
click at [384, 154] on span "Job Category" at bounding box center [398, 148] width 46 height 12
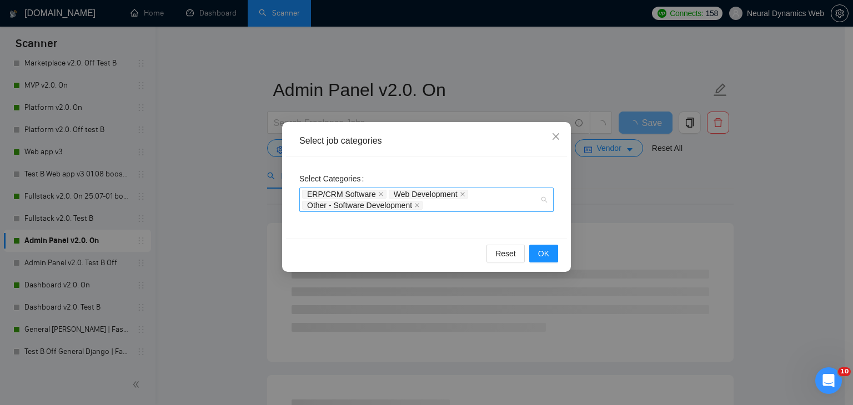
click at [428, 207] on div "ERP/CRM Software Web Development Other - Software Development" at bounding box center [421, 200] width 238 height 22
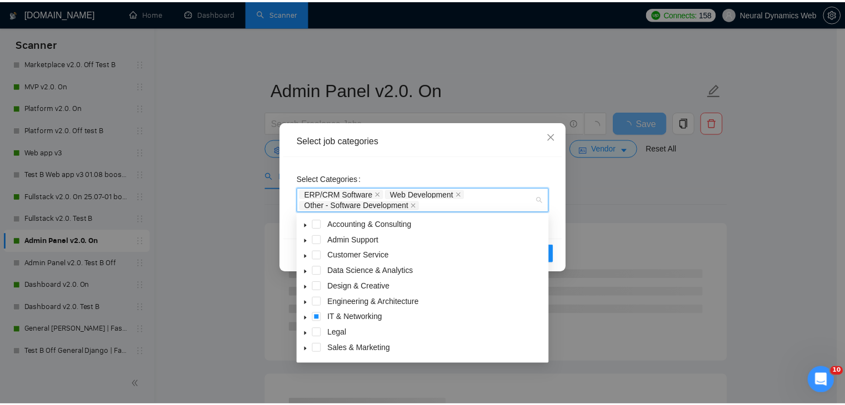
scroll to position [44, 0]
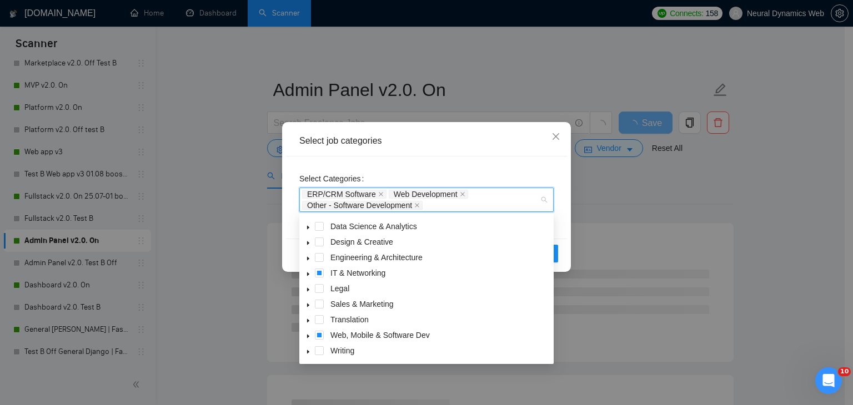
click at [307, 339] on icon "caret-down" at bounding box center [308, 337] width 2 height 4
click at [335, 349] on span at bounding box center [332, 350] width 9 height 9
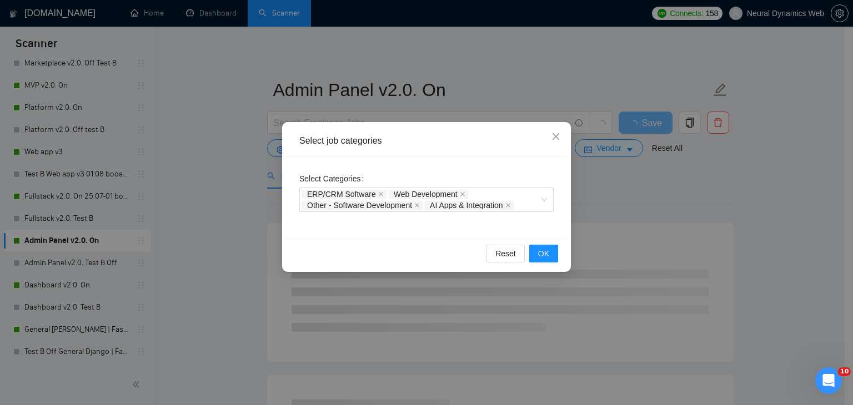
click at [473, 158] on div "Select Categories ERP/CRM Software Web Development Other - Software Development…" at bounding box center [426, 198] width 281 height 82
click at [534, 245] on button "OK" at bounding box center [543, 254] width 29 height 18
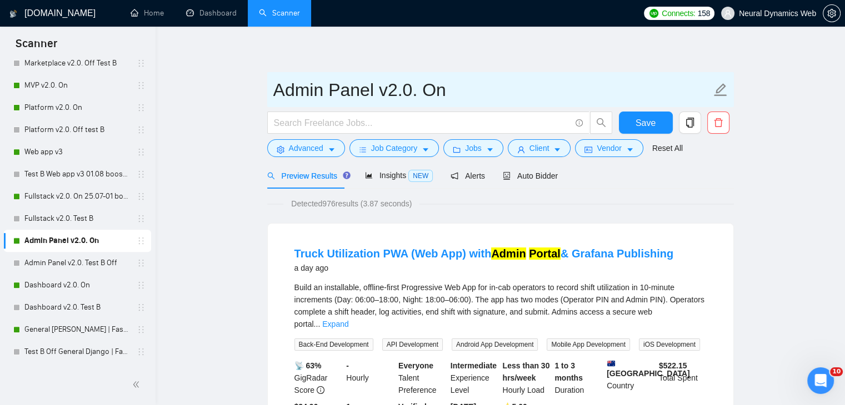
drag, startPoint x: 43, startPoint y: 290, endPoint x: 515, endPoint y: 72, distance: 520.5
click at [43, 290] on link "Dashboard v2.0. On" at bounding box center [77, 285] width 106 height 22
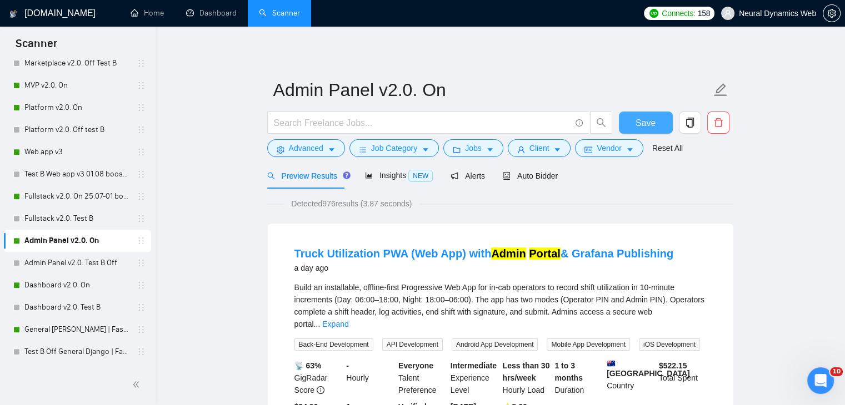
click at [641, 122] on span "Save" at bounding box center [645, 123] width 20 height 14
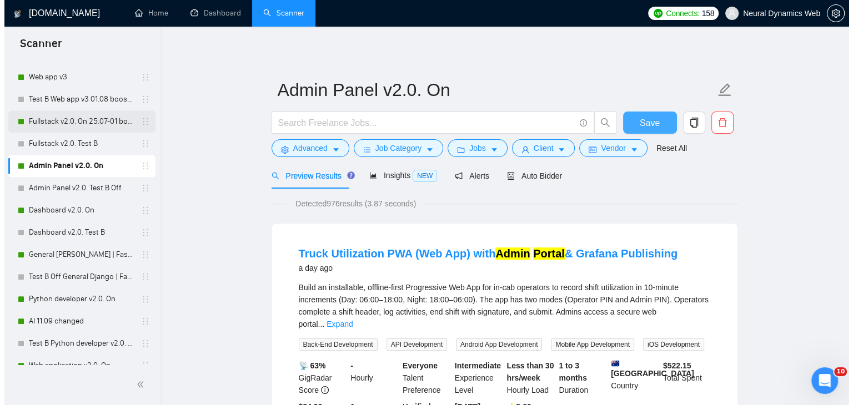
scroll to position [516, 0]
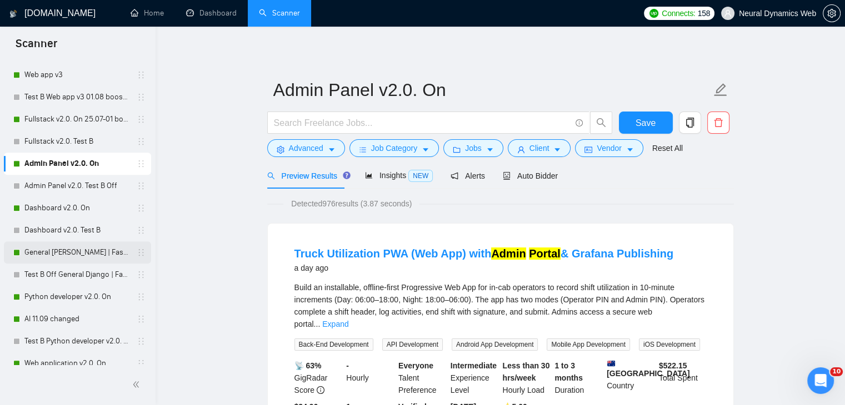
click at [56, 245] on link "General [PERSON_NAME] | FastAPI v2.0. On" at bounding box center [77, 253] width 106 height 22
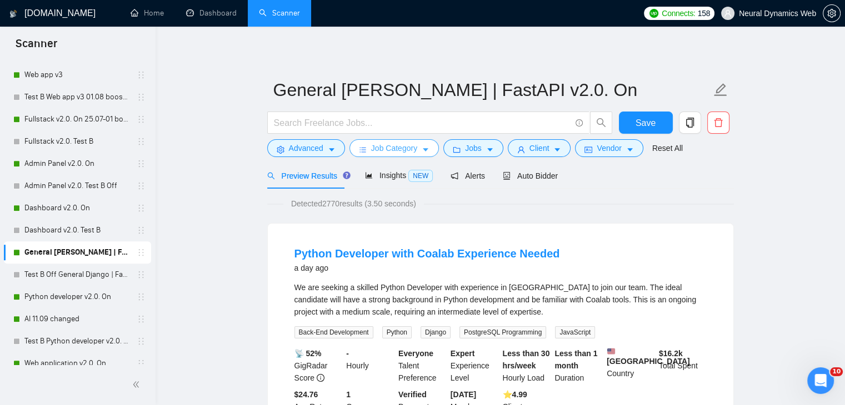
click at [382, 145] on span "Job Category" at bounding box center [394, 148] width 46 height 12
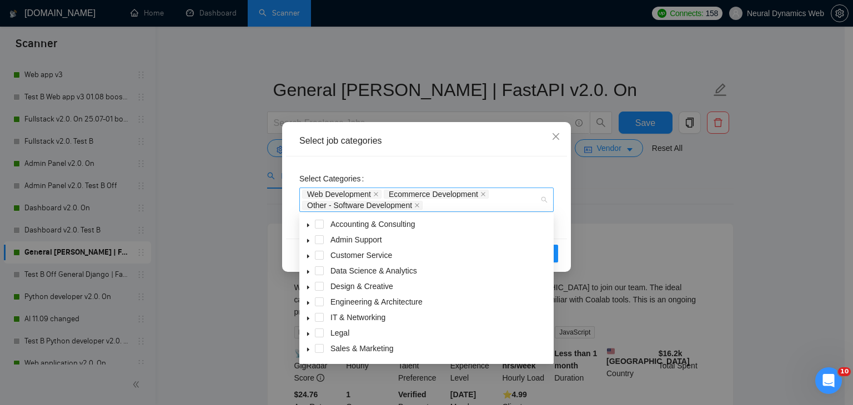
click at [440, 207] on div "Web Development Ecommerce Development Other - Software Development" at bounding box center [421, 200] width 238 height 22
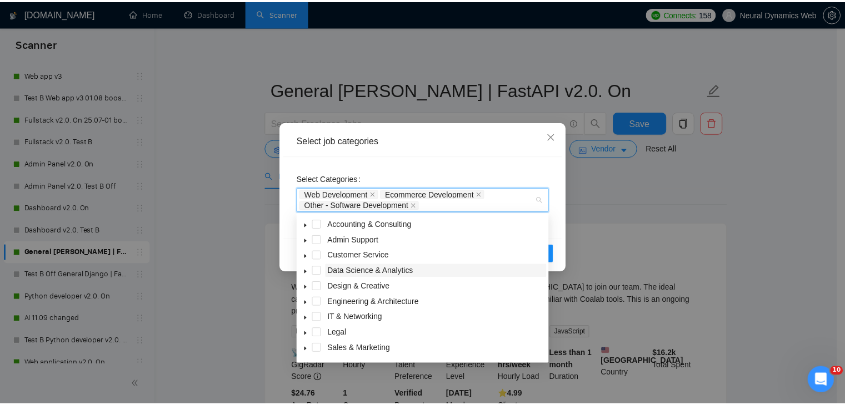
scroll to position [44, 0]
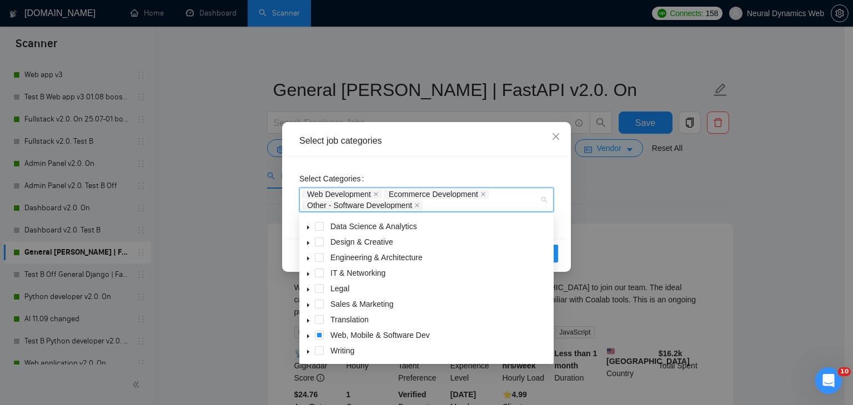
click at [305, 334] on span "caret-down" at bounding box center [308, 337] width 6 height 6
click at [338, 351] on div "AI Apps & Integration" at bounding box center [427, 352] width 250 height 16
click at [330, 350] on span at bounding box center [332, 350] width 9 height 9
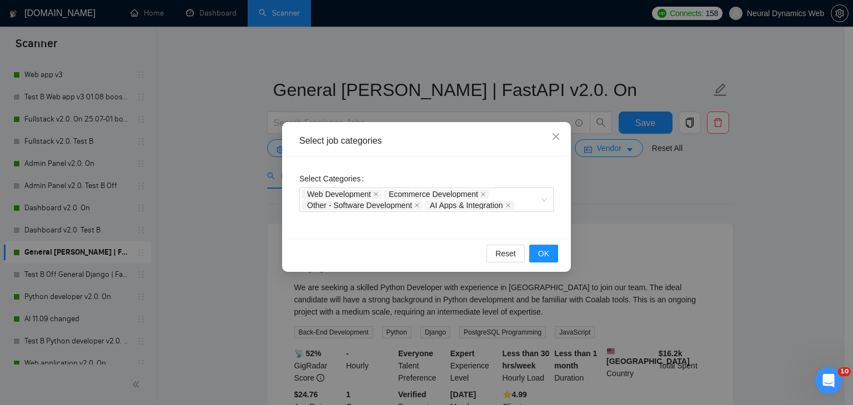
click at [400, 155] on div "Select job categories" at bounding box center [426, 141] width 281 height 31
click at [543, 252] on span "OK" at bounding box center [543, 254] width 11 height 12
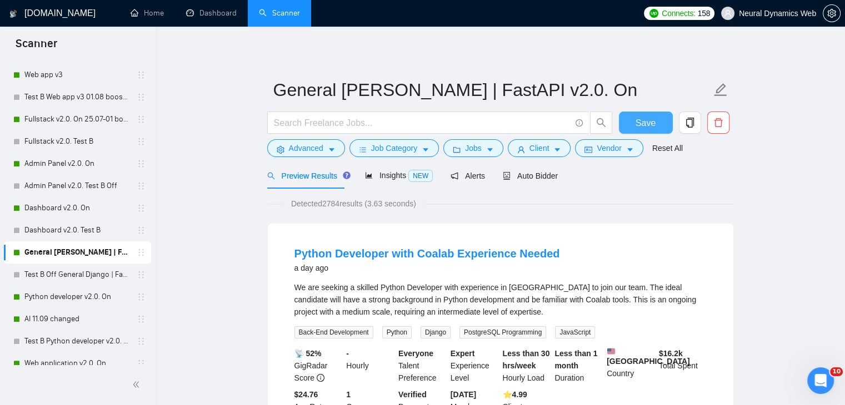
click at [655, 123] on button "Save" at bounding box center [646, 123] width 54 height 22
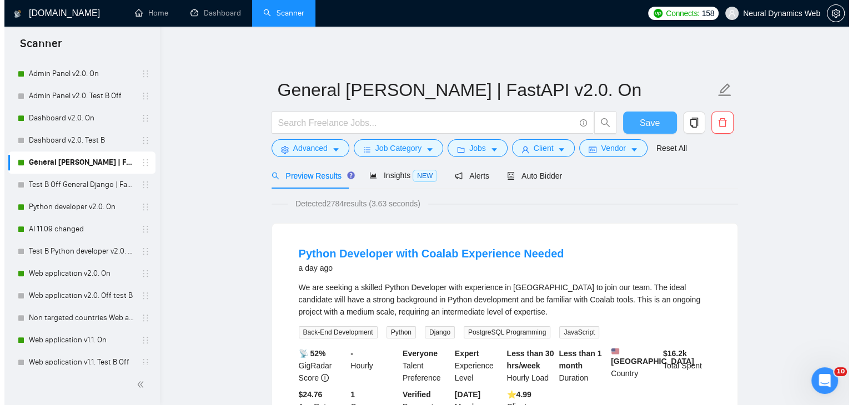
scroll to position [632, 0]
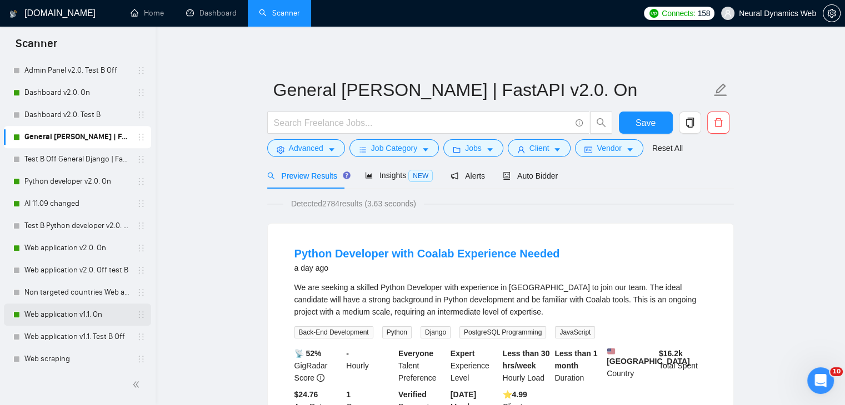
click at [67, 319] on link "Web application v1.1. On" at bounding box center [77, 315] width 106 height 22
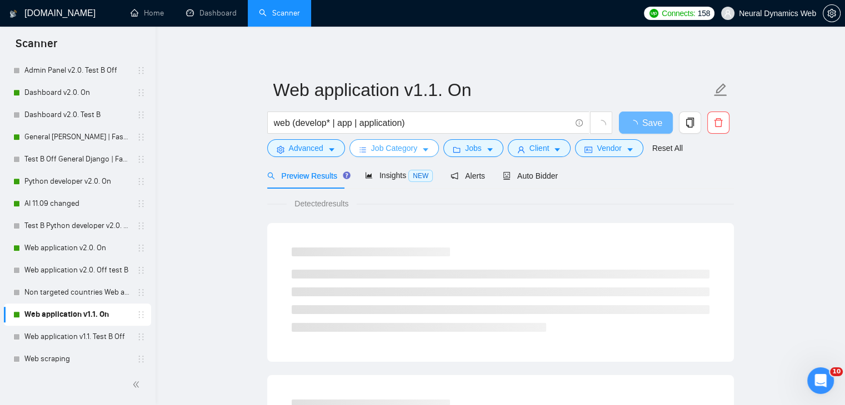
click at [395, 152] on span "Job Category" at bounding box center [394, 148] width 46 height 12
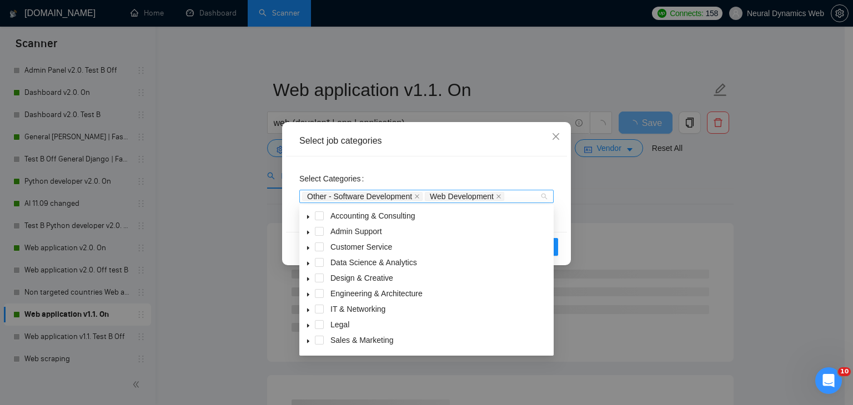
click at [510, 195] on div "Other - Software Development Web Development" at bounding box center [421, 196] width 238 height 11
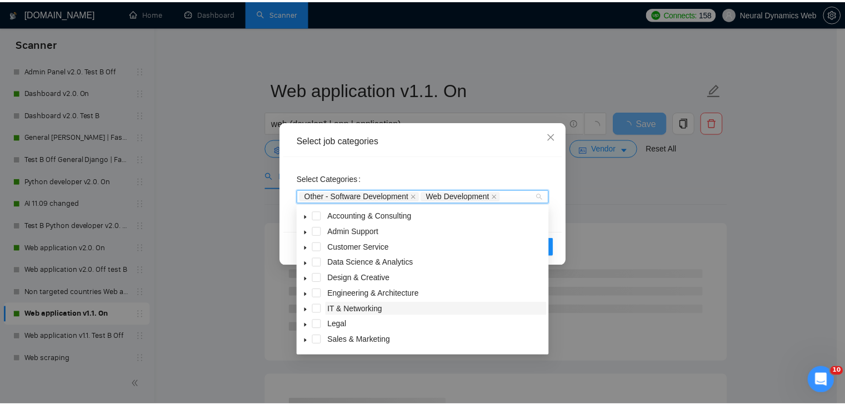
scroll to position [44, 0]
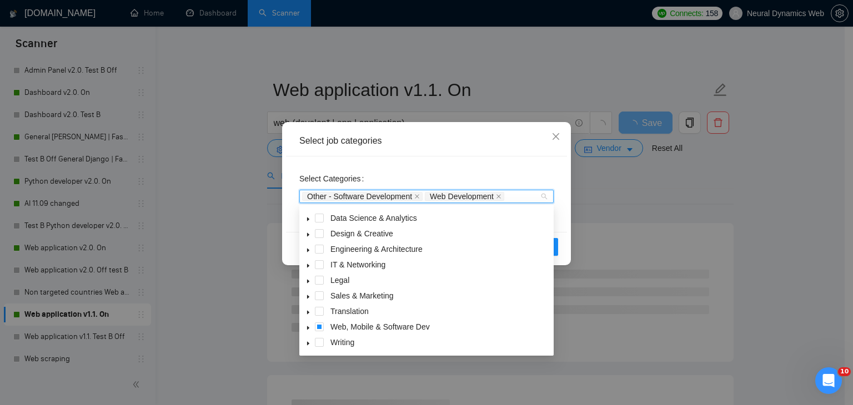
click at [309, 327] on icon "caret-down" at bounding box center [308, 328] width 6 height 6
click at [343, 345] on span "AI Apps & Integration" at bounding box center [446, 342] width 210 height 13
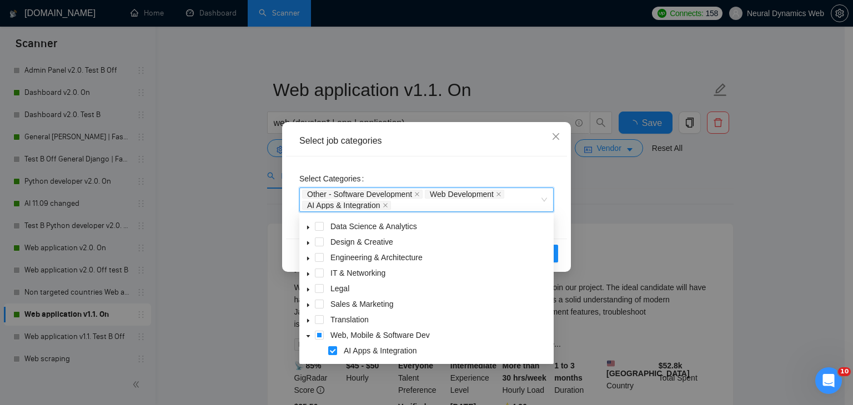
click at [517, 158] on div "Select Categories Other - Software Development, Web Development, AI Apps & Inte…" at bounding box center [426, 198] width 281 height 82
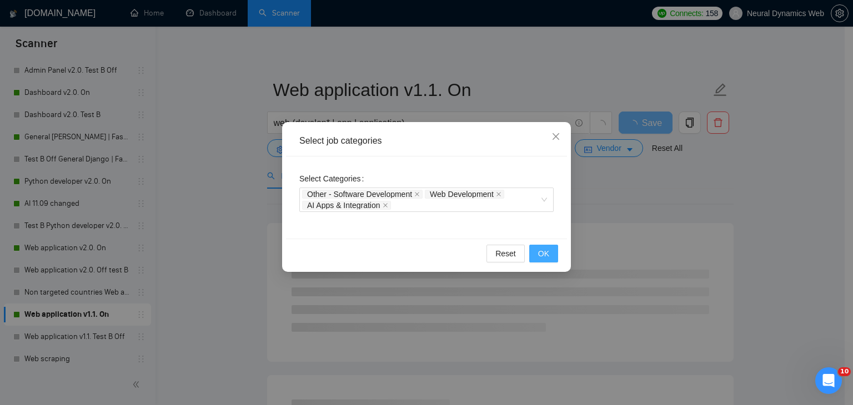
click at [539, 254] on span "OK" at bounding box center [543, 254] width 11 height 12
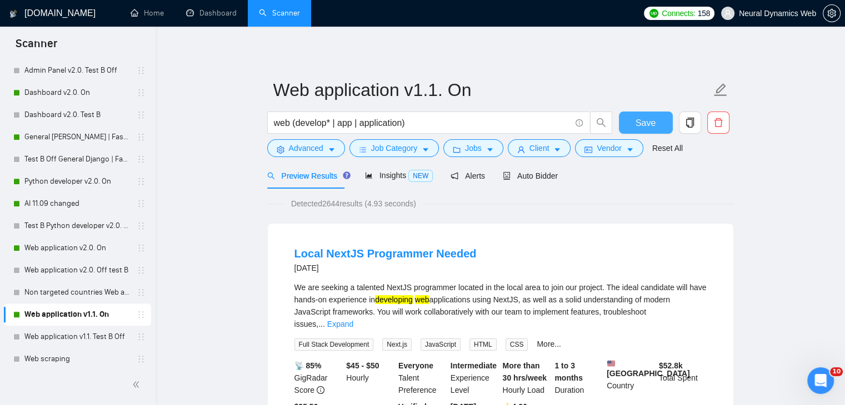
click at [639, 125] on span "Save" at bounding box center [645, 123] width 20 height 14
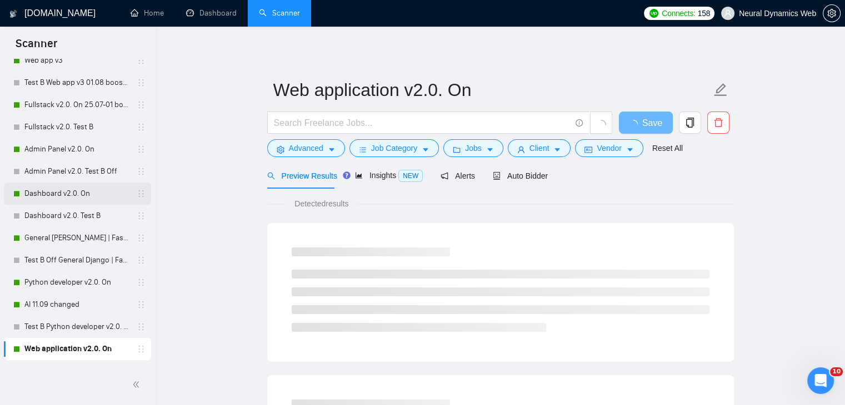
click at [53, 199] on link "Dashboard v2.0. On" at bounding box center [77, 194] width 106 height 22
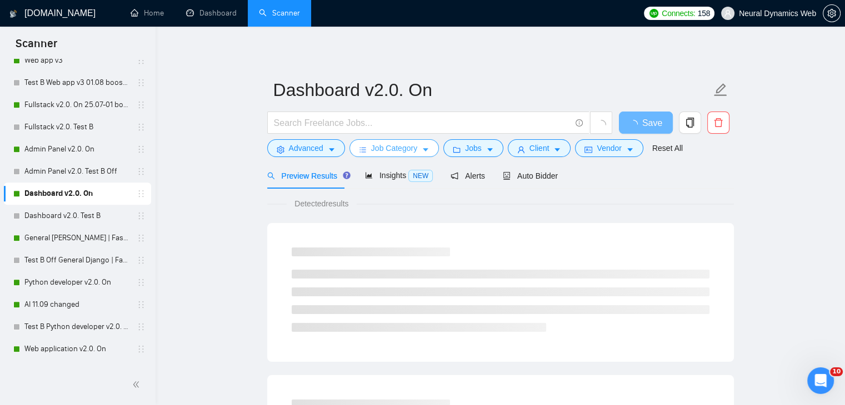
click at [382, 148] on span "Job Category" at bounding box center [394, 148] width 46 height 12
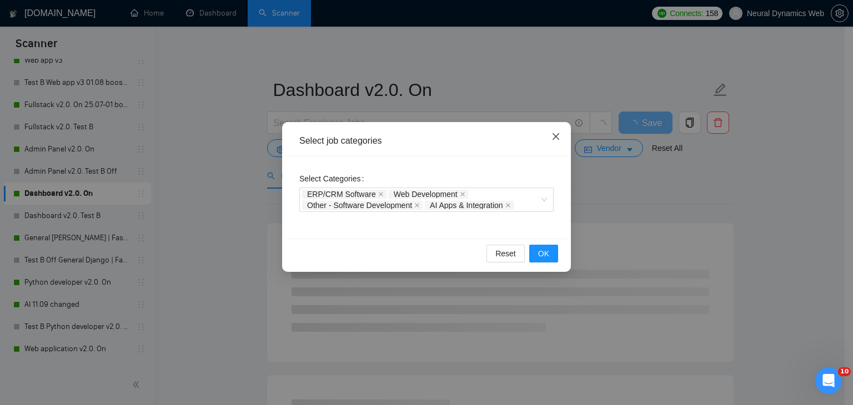
click at [553, 127] on span "Close" at bounding box center [556, 137] width 30 height 30
